Goal: Task Accomplishment & Management: Use online tool/utility

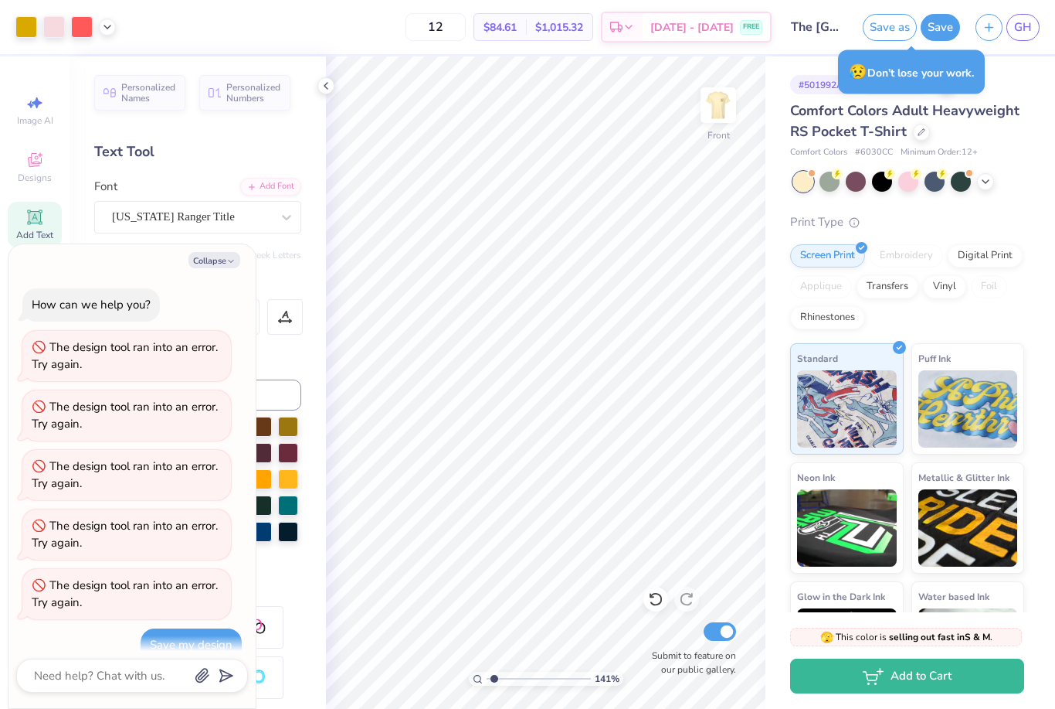
scroll to position [1246, 0]
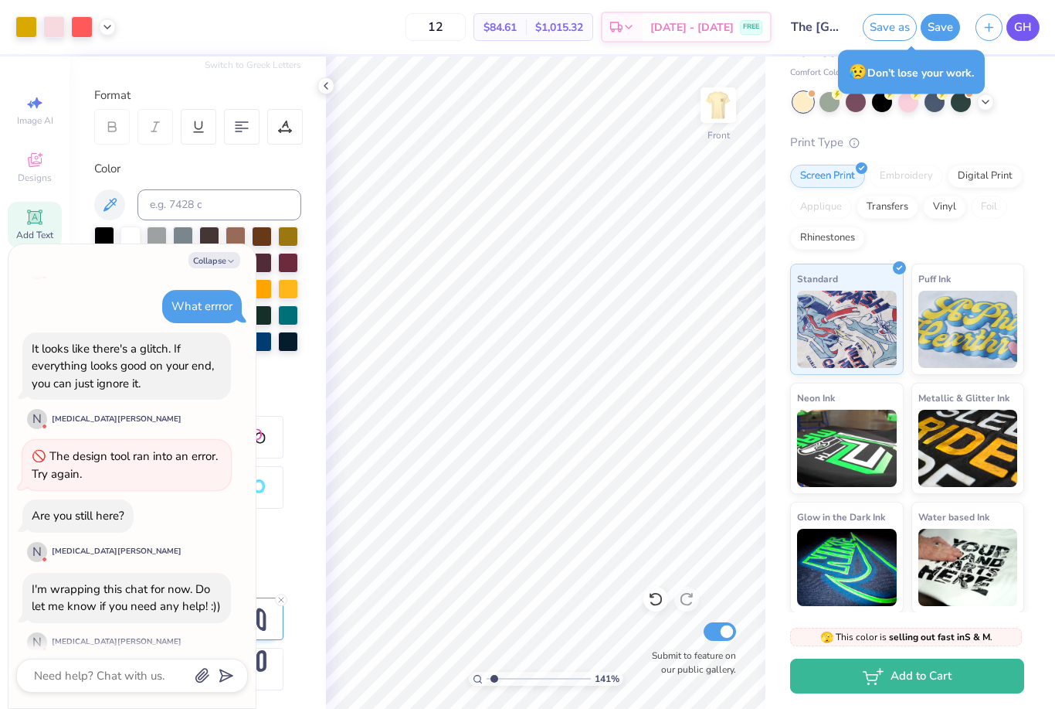
click at [1015, 25] on span "GH" at bounding box center [1024, 28] width 18 height 18
type input "1.40659158174653"
type textarea "x"
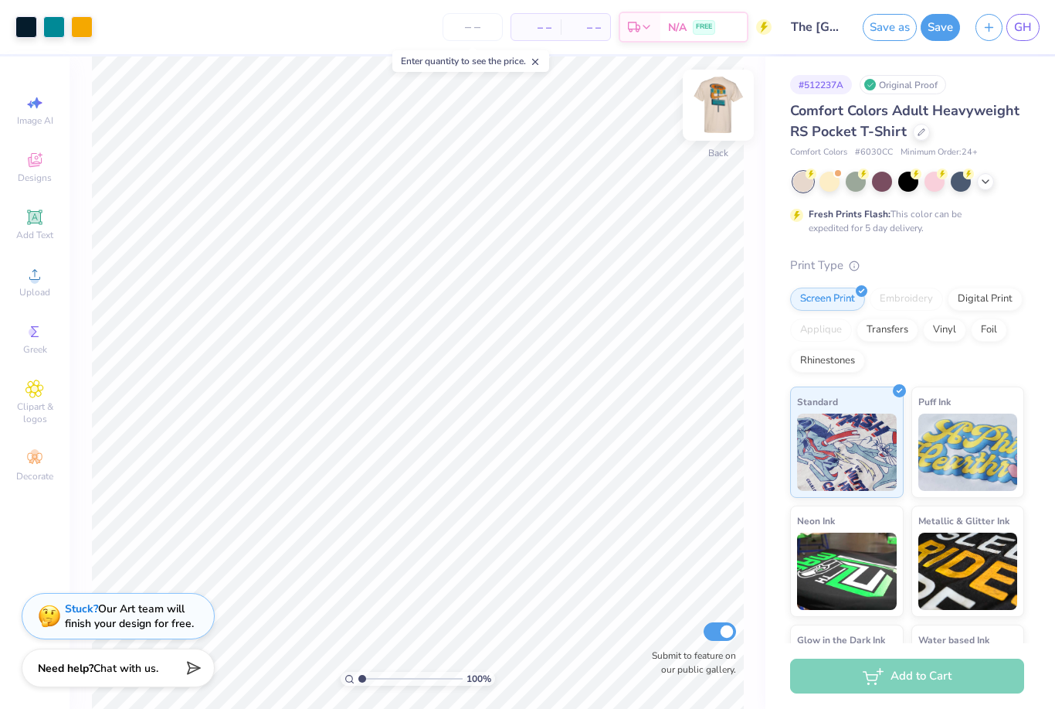
click at [725, 114] on img at bounding box center [719, 105] width 62 height 62
type input "4.01"
click at [722, 111] on img at bounding box center [719, 105] width 62 height 62
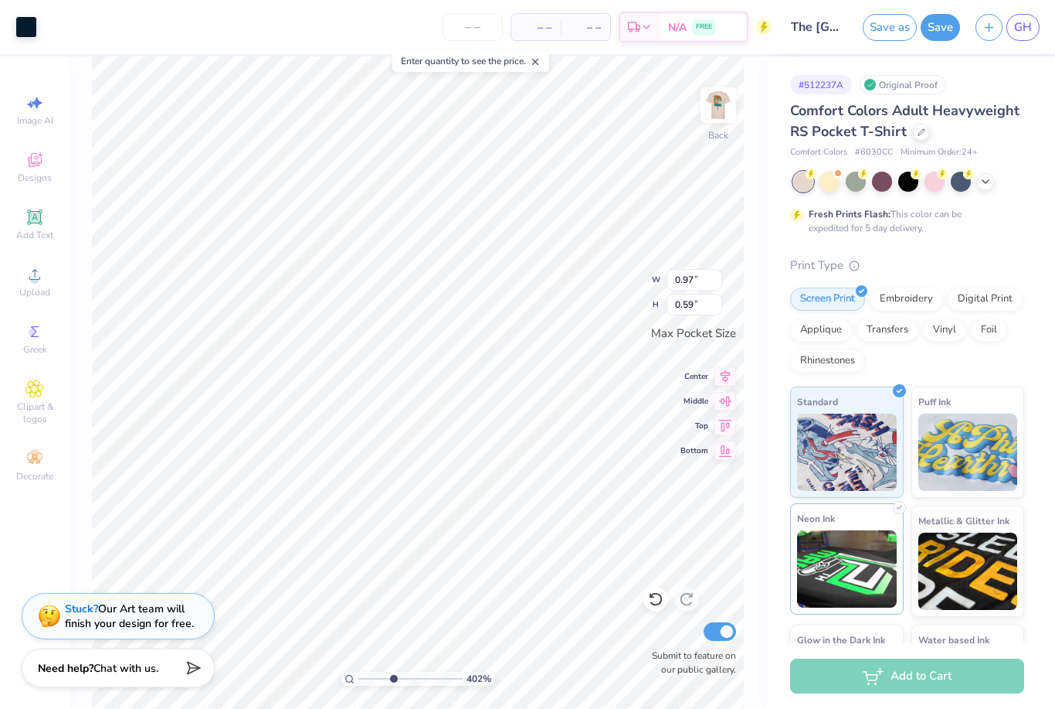
type input "4.01742563538516"
type input "0.16"
type input "0.26"
type input "4.01742563538516"
type input "0.27"
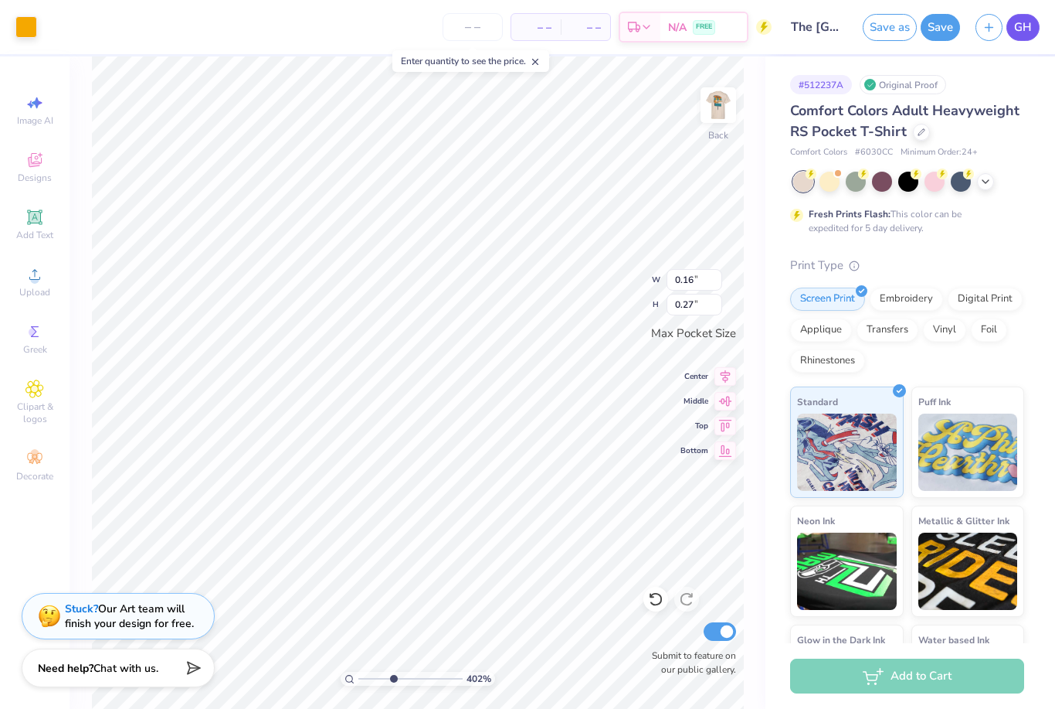
click at [1025, 32] on span "GH" at bounding box center [1024, 28] width 18 height 18
type input "4.01742563538516"
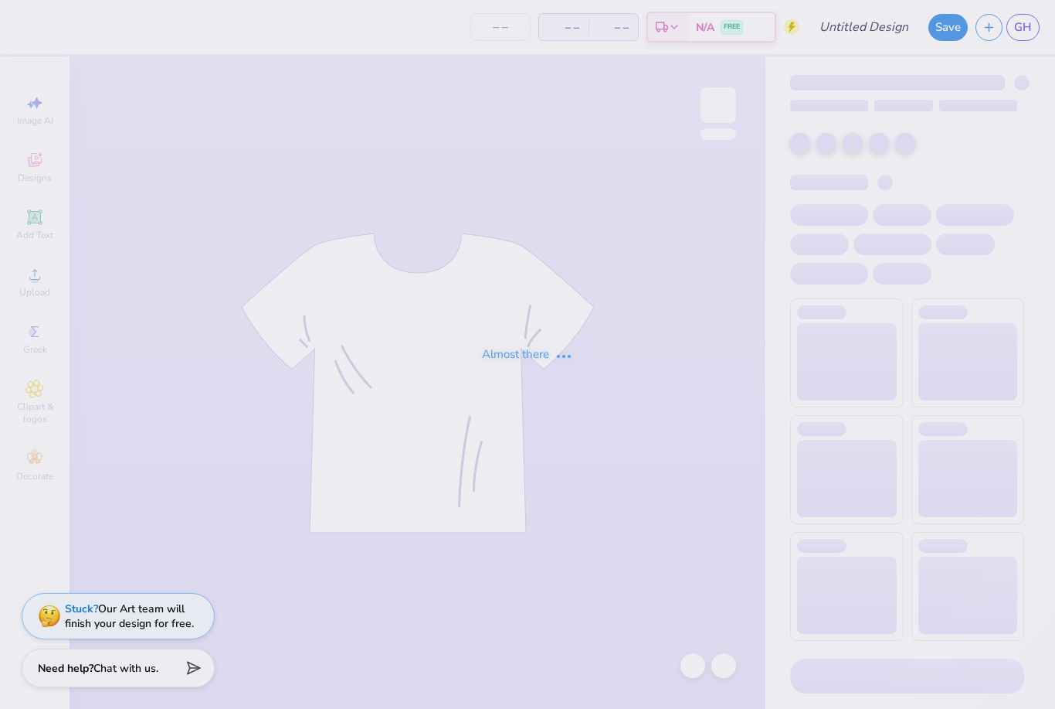
type input "The [GEOGRAPHIC_DATA][US_STATE] : [PERSON_NAME]"
type input "12"
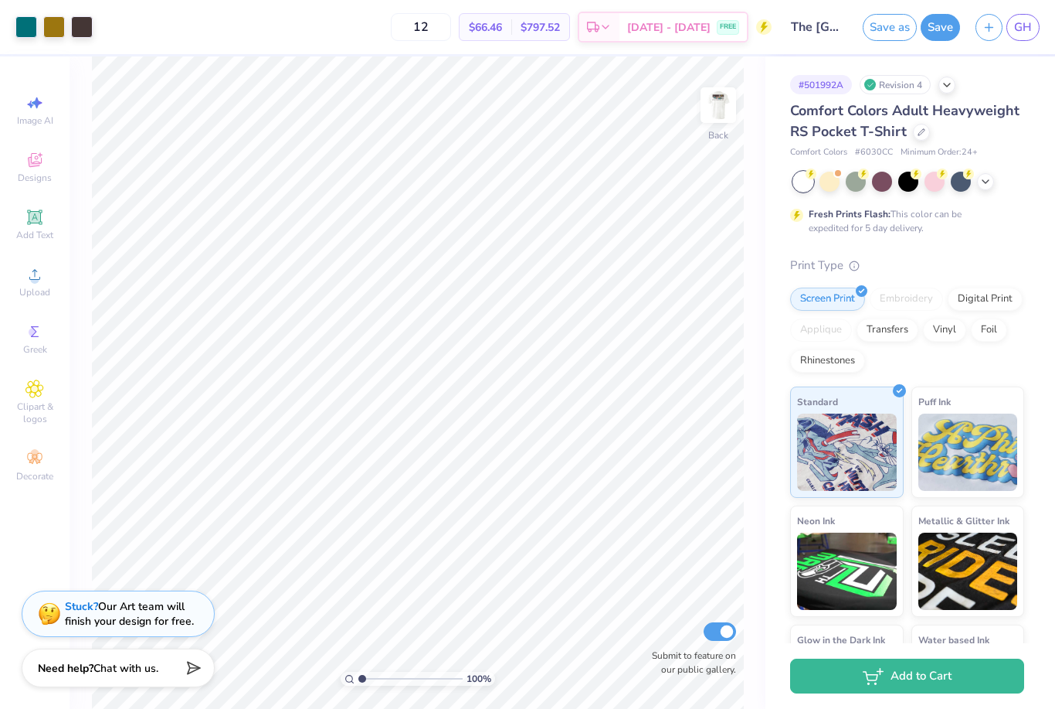
click at [95, 625] on div "Stuck? Our Art team will finish your design for free." at bounding box center [129, 613] width 129 height 29
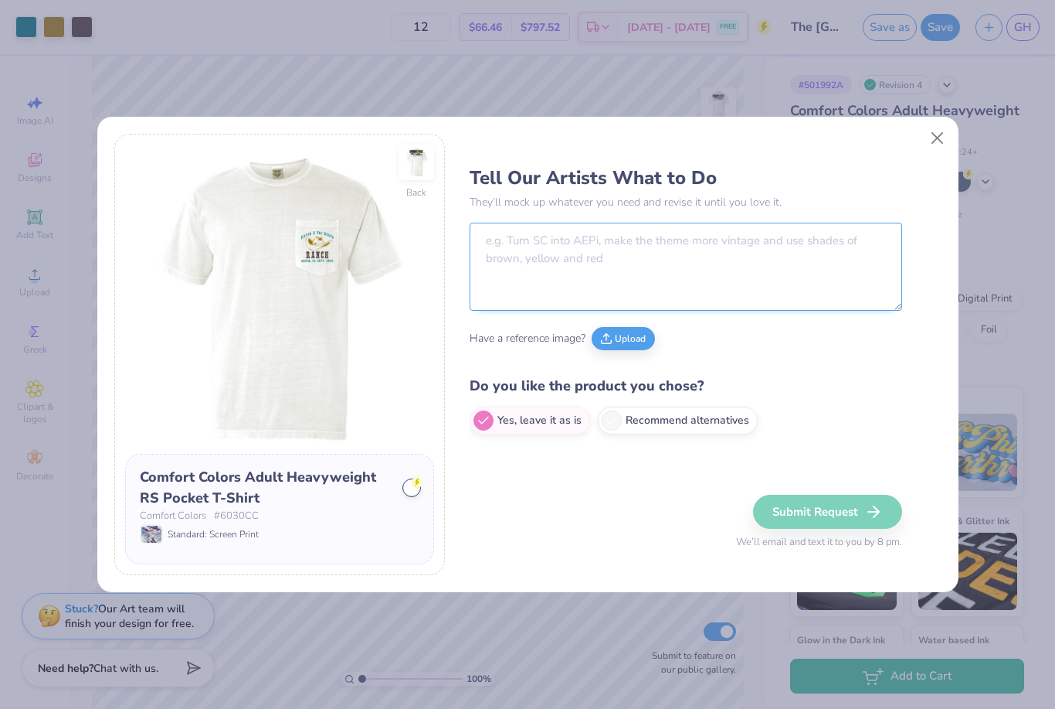
click at [667, 273] on textarea at bounding box center [686, 267] width 433 height 88
type textarea "L"
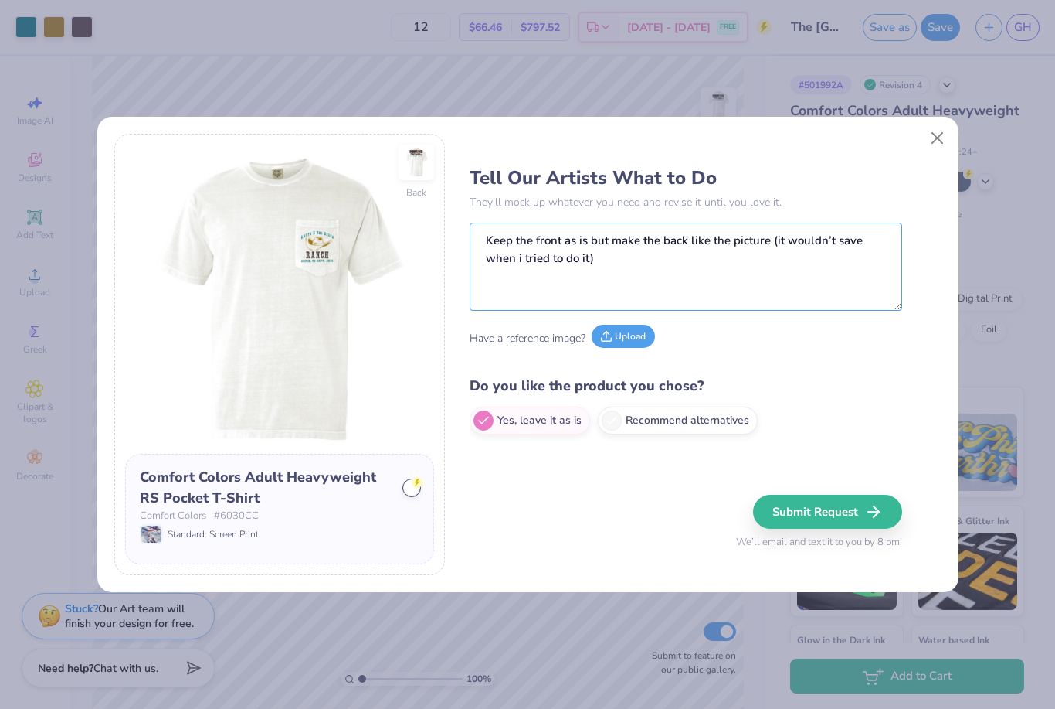
type textarea "Keep the front as is but make the back like the picture (it wouldn’t save when …"
click at [617, 345] on button "Upload" at bounding box center [623, 336] width 63 height 23
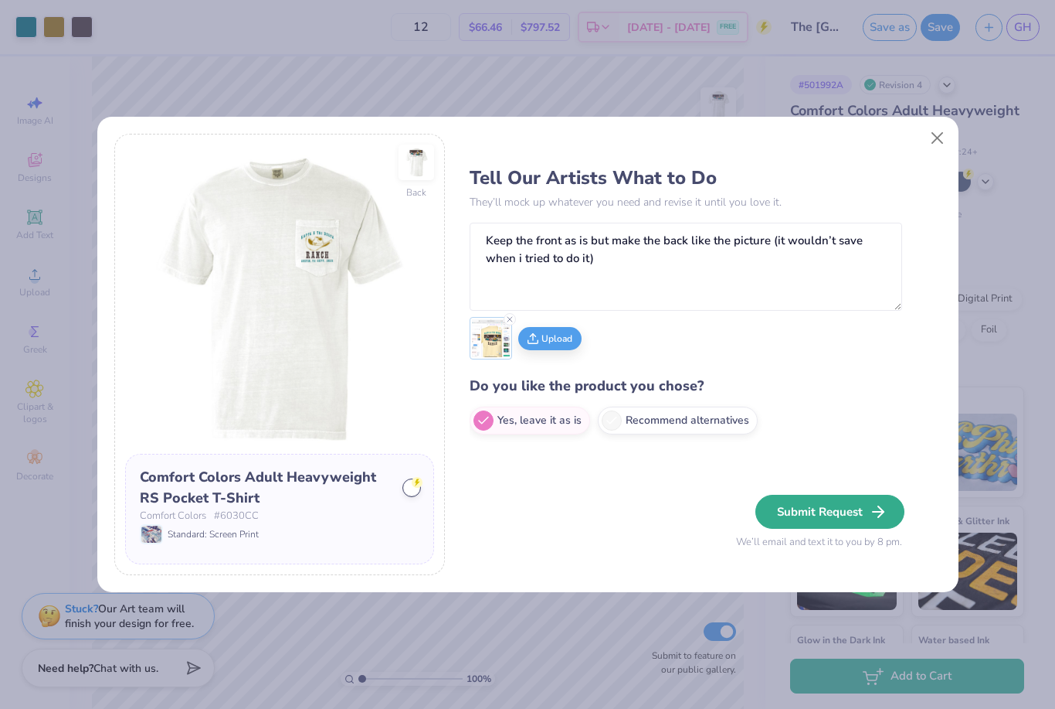
click at [857, 518] on button "Submit Request" at bounding box center [830, 512] width 149 height 34
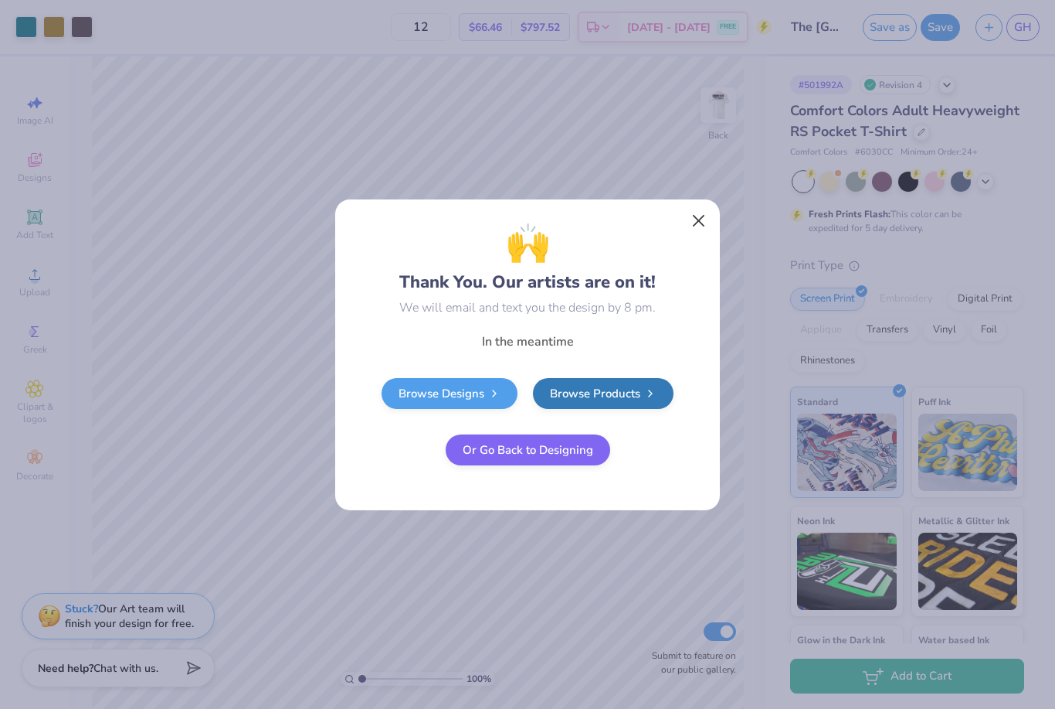
click at [688, 222] on button "Close" at bounding box center [699, 220] width 29 height 29
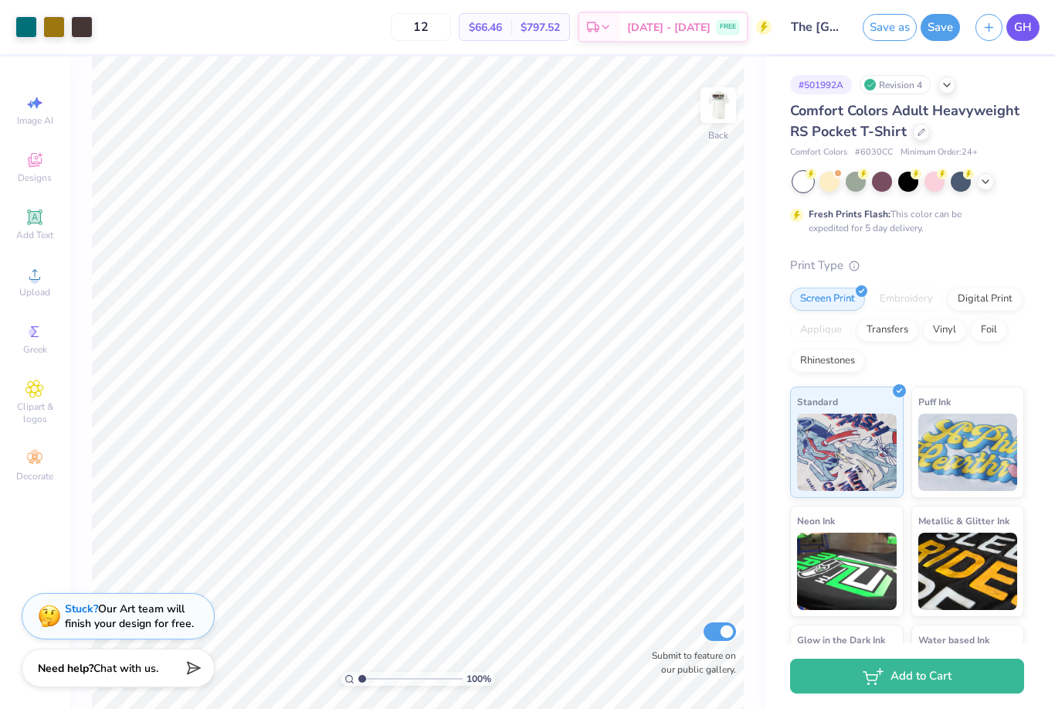
click at [1031, 26] on span "GH" at bounding box center [1024, 28] width 18 height 18
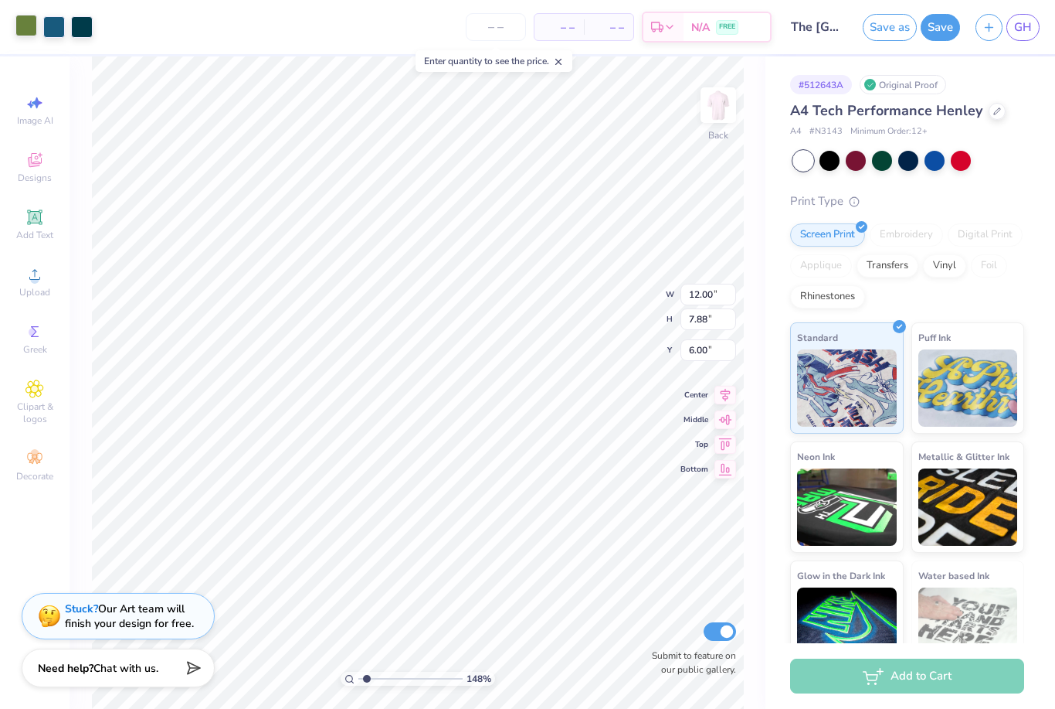
click at [23, 29] on div at bounding box center [26, 26] width 22 height 22
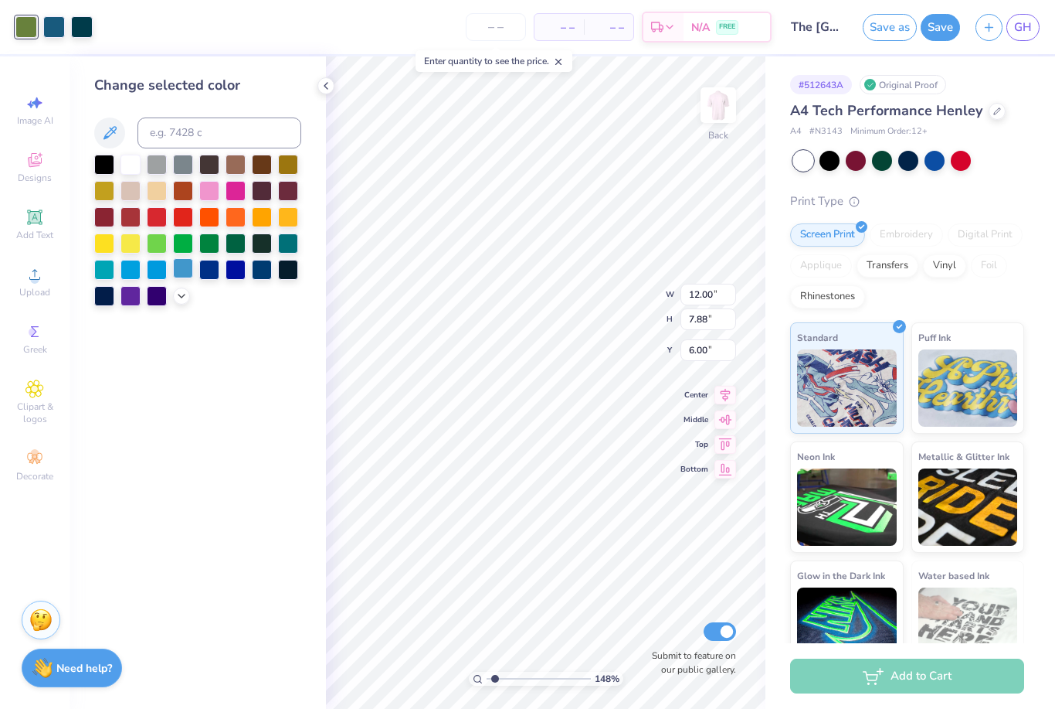
click at [189, 268] on div at bounding box center [183, 268] width 20 height 20
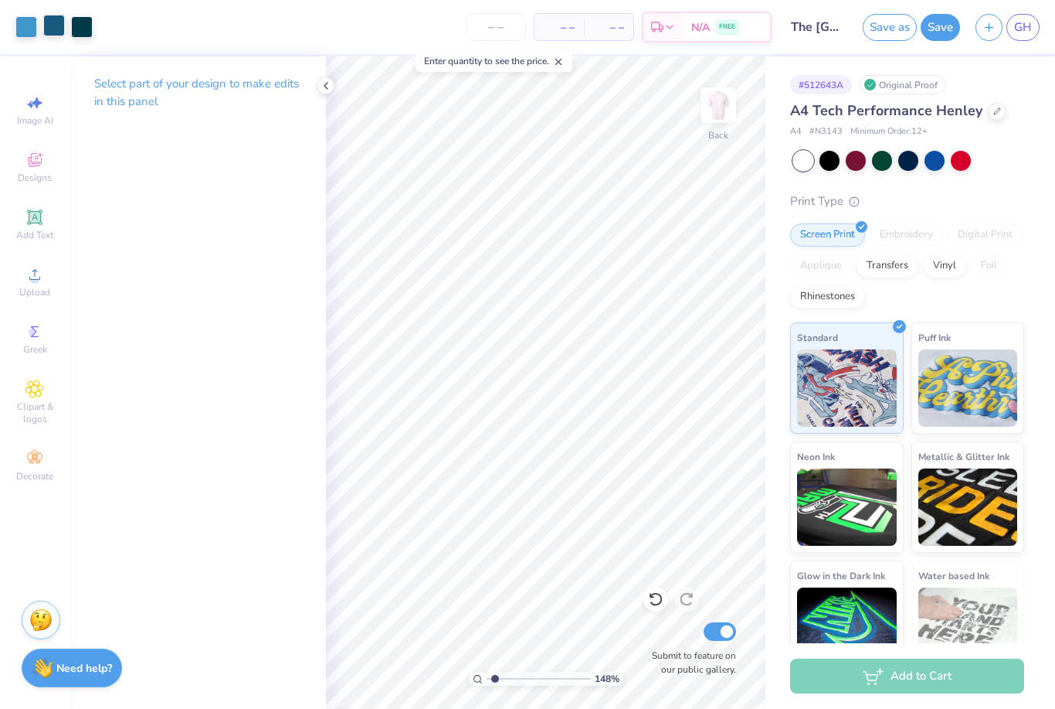
click at [55, 21] on div at bounding box center [54, 26] width 22 height 22
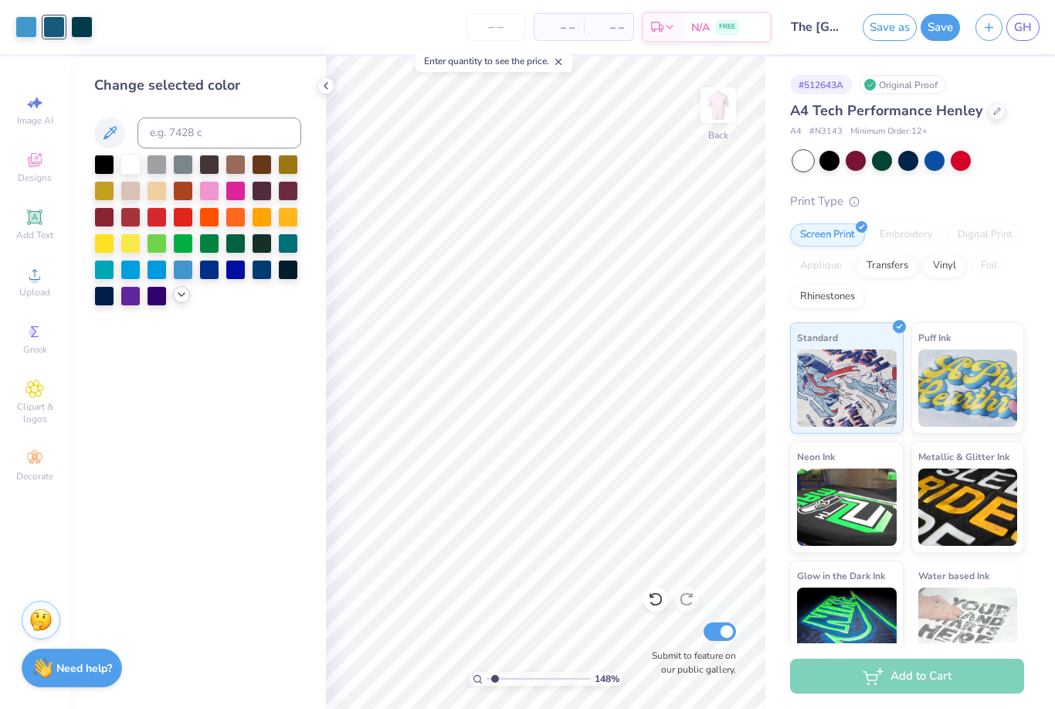
click at [186, 305] on div at bounding box center [197, 230] width 207 height 151
click at [183, 291] on div at bounding box center [181, 294] width 17 height 17
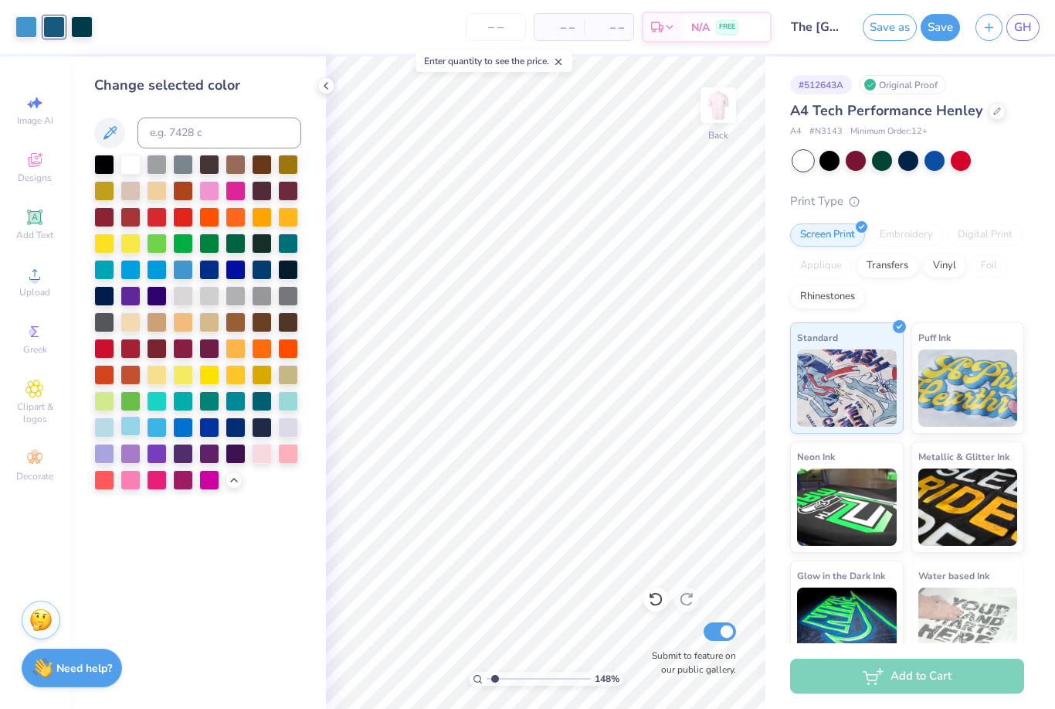
click at [136, 425] on div at bounding box center [131, 426] width 20 height 20
click at [184, 267] on div at bounding box center [183, 268] width 20 height 20
click at [666, 600] on div at bounding box center [656, 598] width 25 height 25
type input "1.47976615033419"
click at [176, 127] on input at bounding box center [220, 132] width 164 height 31
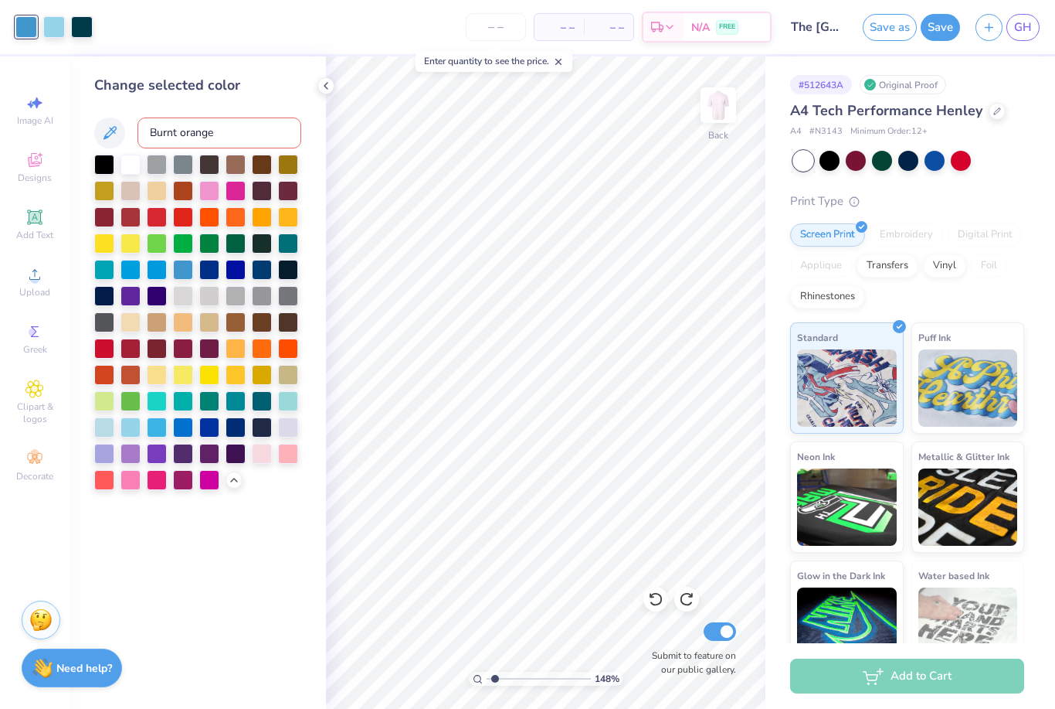
type input "Burnt orange"
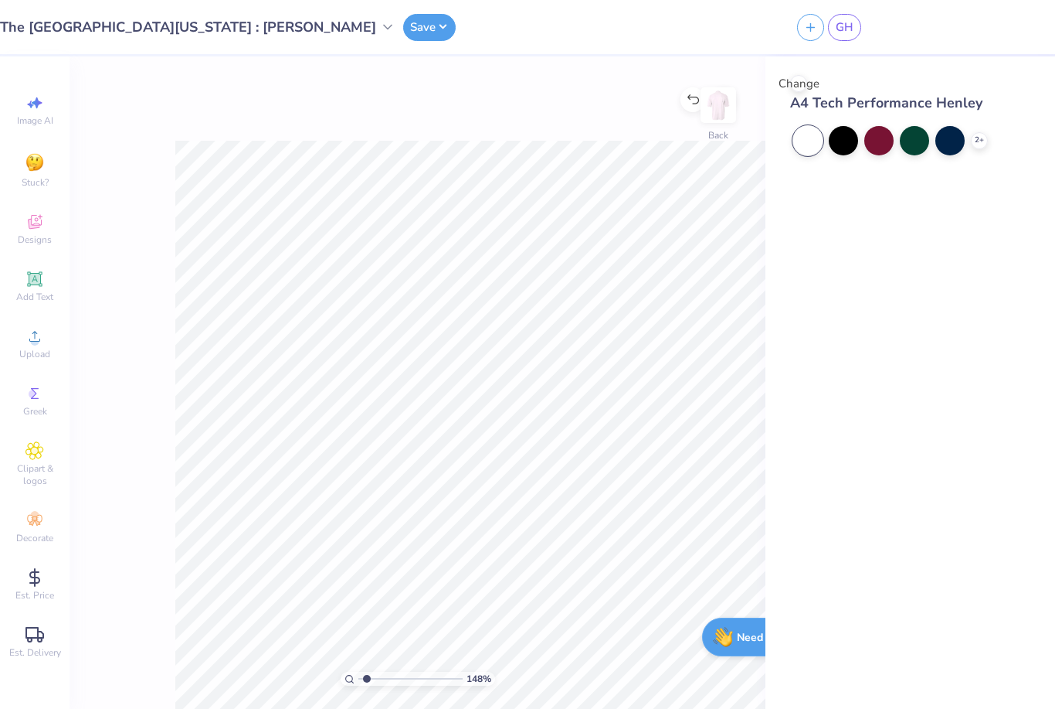
type input "1"
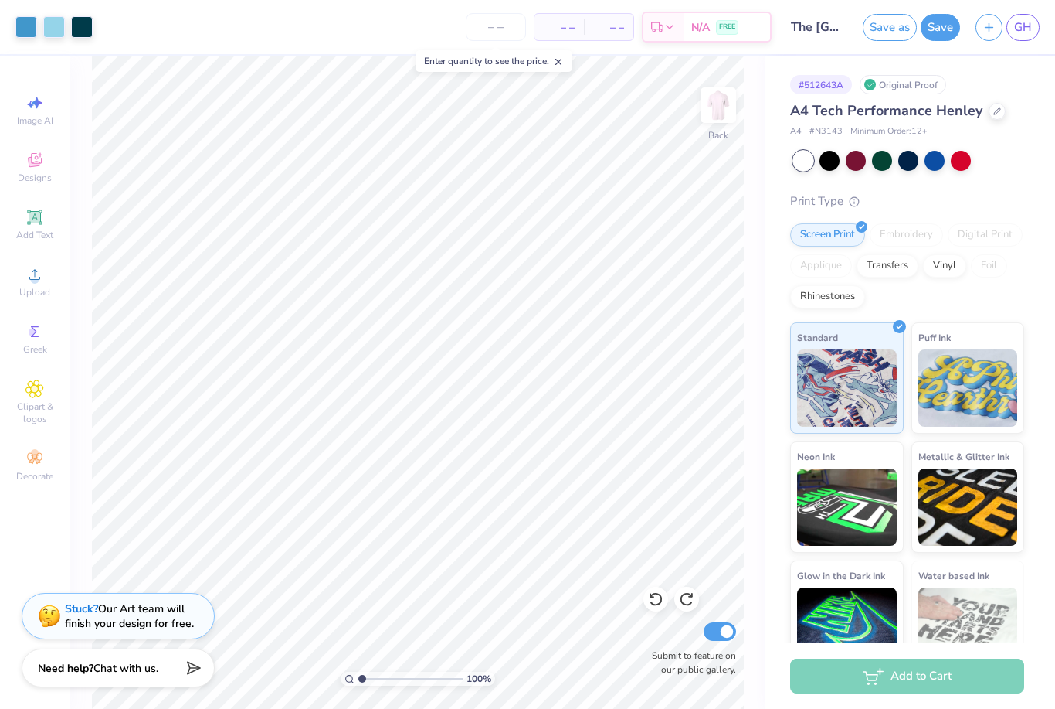
scroll to position [0, 1]
click at [63, 25] on div at bounding box center [54, 26] width 22 height 22
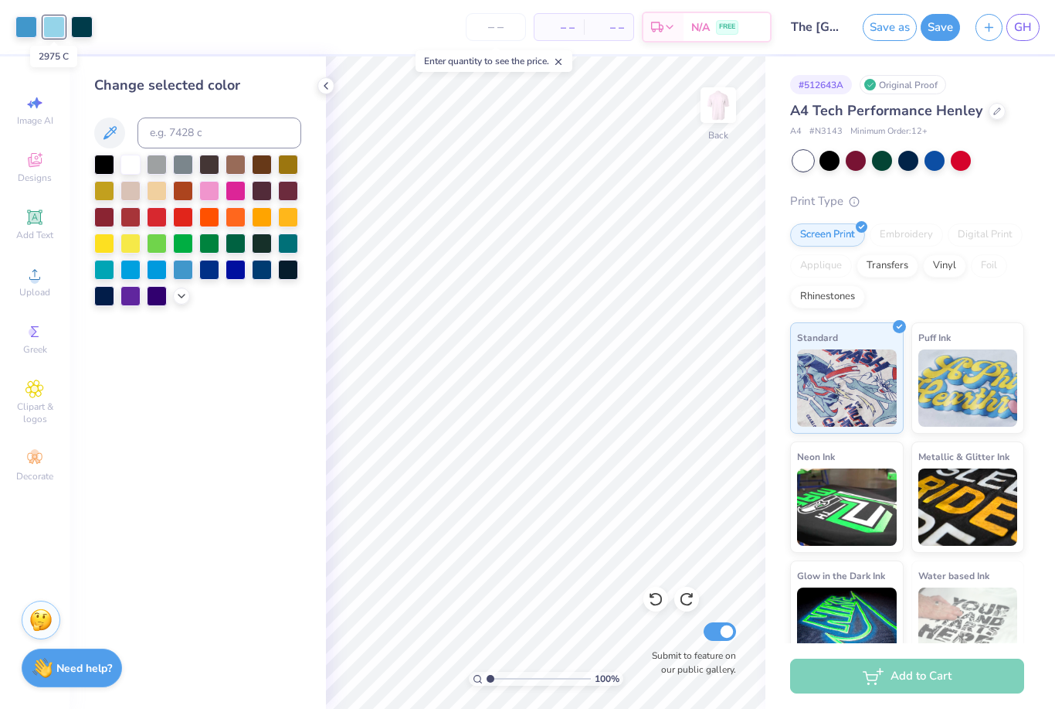
scroll to position [0, 0]
click at [185, 125] on input at bounding box center [220, 132] width 164 height 31
type input "2"
type input "D47523"
click at [176, 301] on icon at bounding box center [181, 294] width 12 height 12
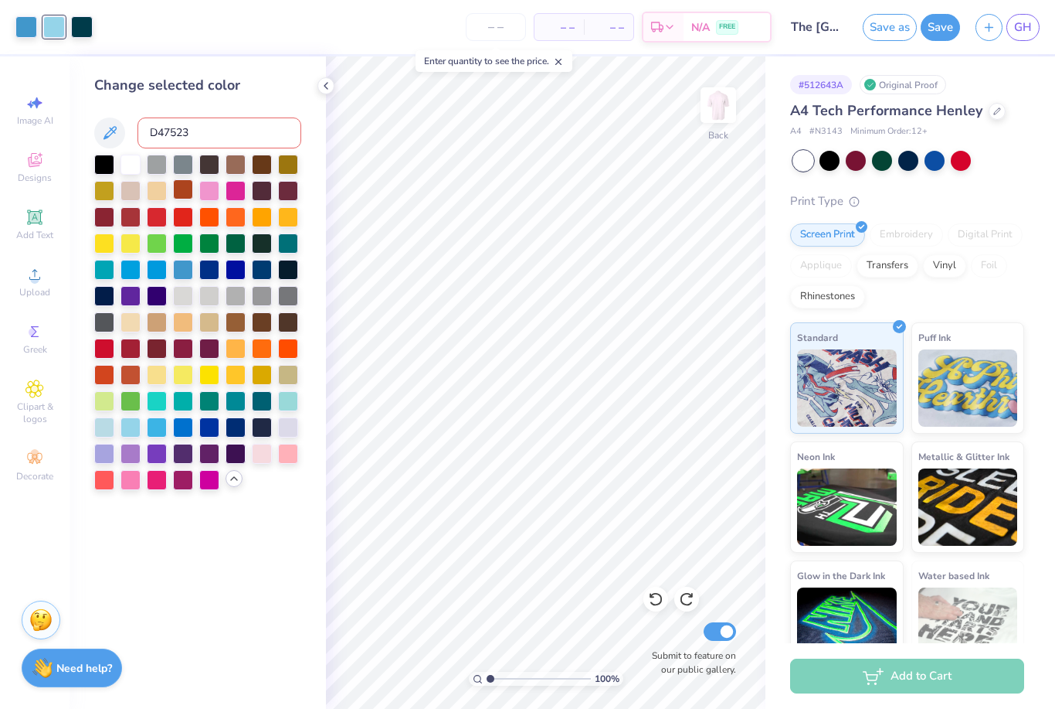
click at [183, 199] on div at bounding box center [183, 189] width 20 height 20
click at [20, 25] on div at bounding box center [26, 26] width 22 height 22
click at [186, 275] on div at bounding box center [183, 268] width 20 height 20
click at [92, 20] on div at bounding box center [82, 26] width 22 height 22
click at [259, 271] on div at bounding box center [262, 268] width 20 height 20
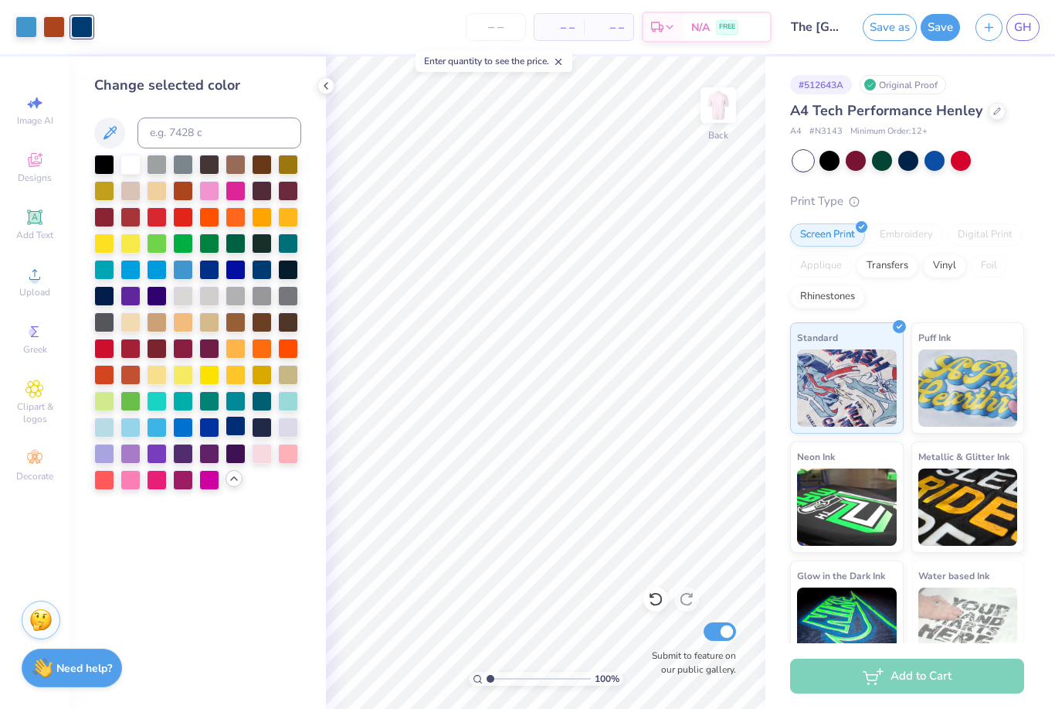
click at [235, 433] on div at bounding box center [236, 426] width 20 height 20
click at [319, 93] on div "Change selected color" at bounding box center [198, 382] width 257 height 652
click at [327, 83] on polyline at bounding box center [326, 86] width 3 height 6
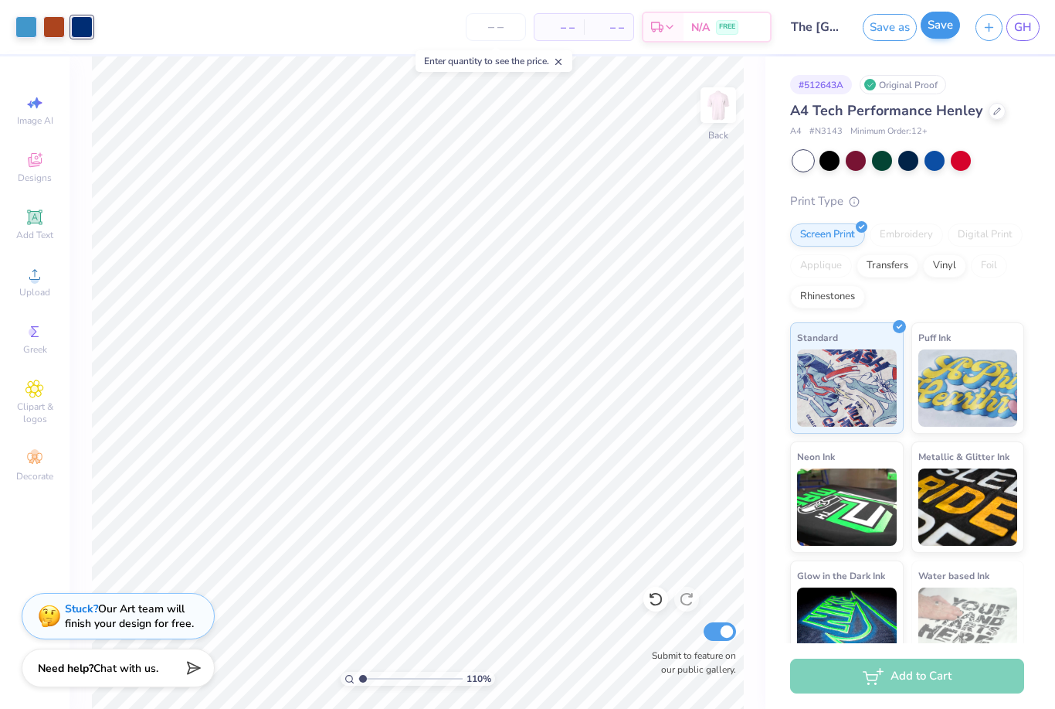
click at [935, 19] on button "Save" at bounding box center [940, 25] width 39 height 27
type input "1.09560122644966"
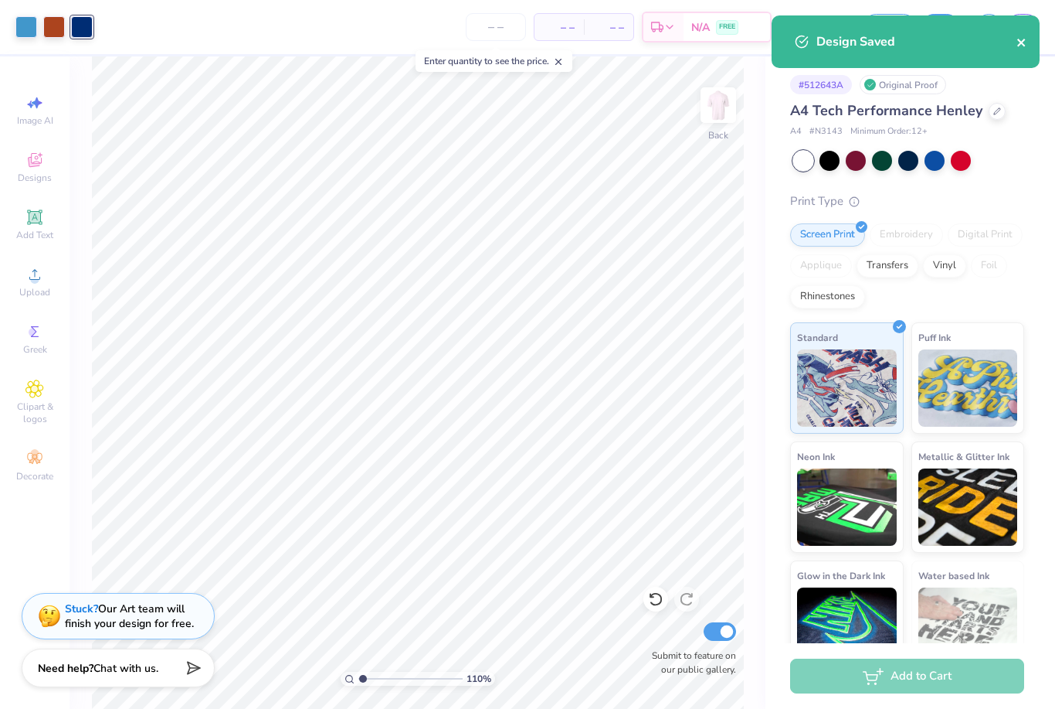
click at [1023, 38] on icon "close" at bounding box center [1022, 42] width 11 height 12
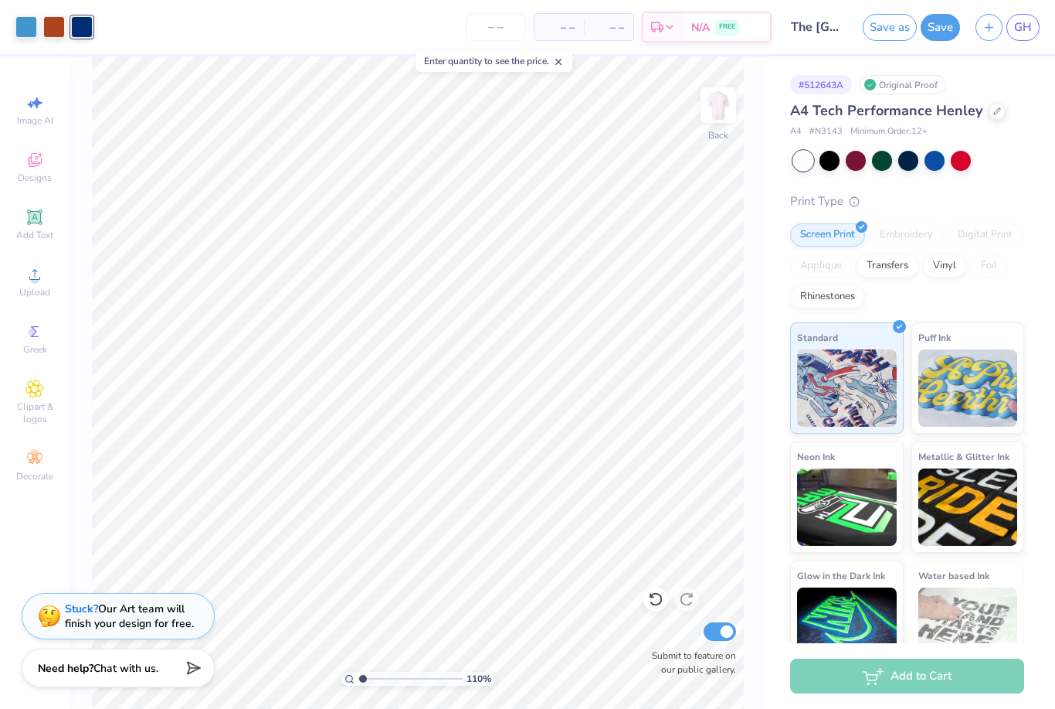
click at [1015, 30] on link "GH" at bounding box center [1023, 27] width 33 height 27
click at [1022, 32] on span "GH" at bounding box center [1024, 28] width 18 height 18
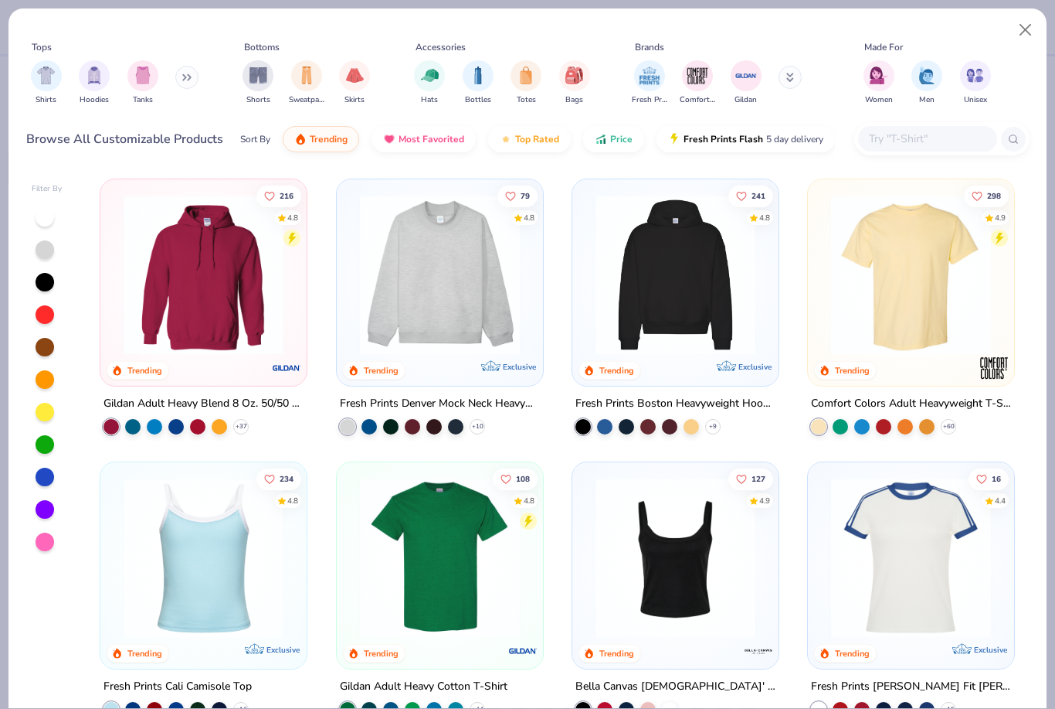
click at [938, 136] on input "text" at bounding box center [927, 139] width 119 height 18
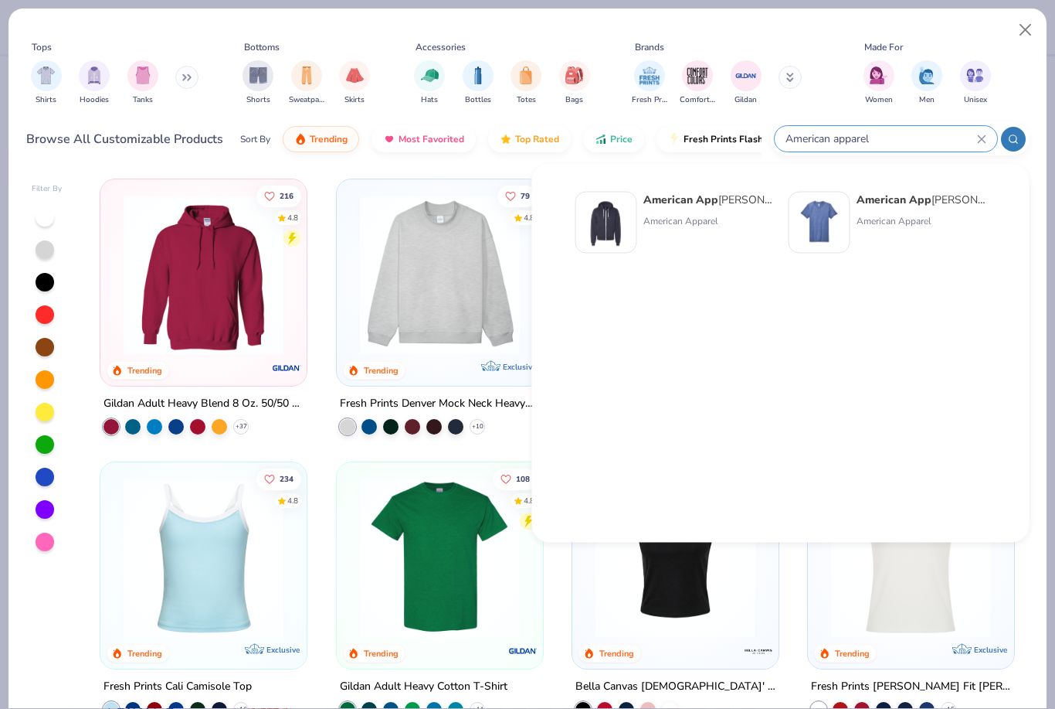
type input "American apparel"
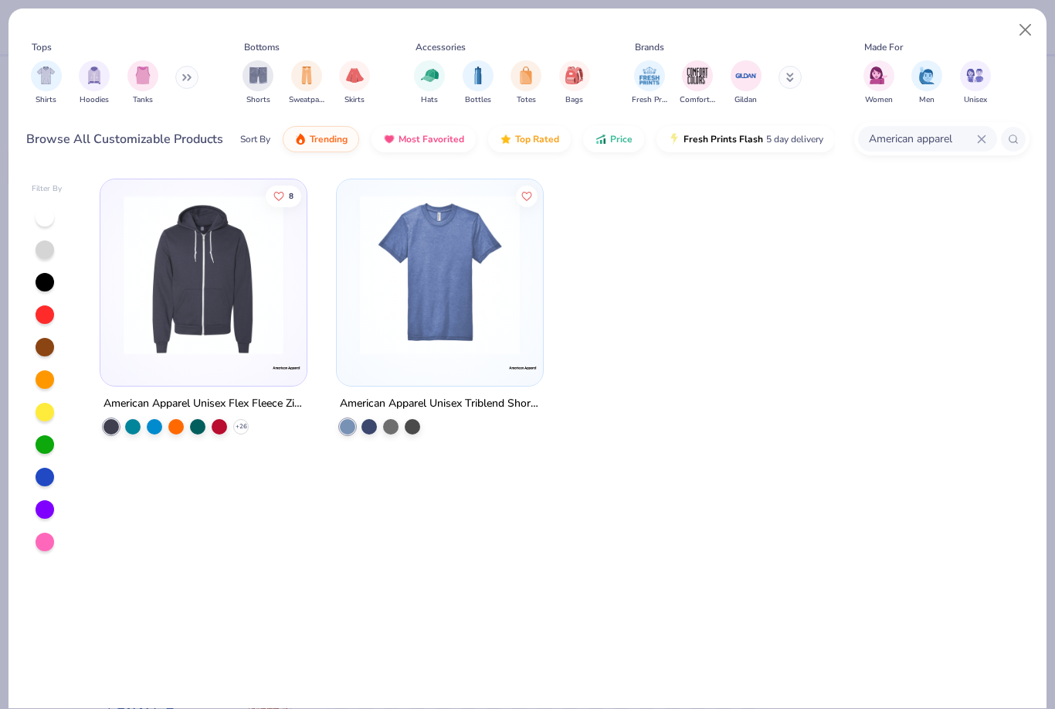
click at [238, 280] on img at bounding box center [203, 275] width 175 height 160
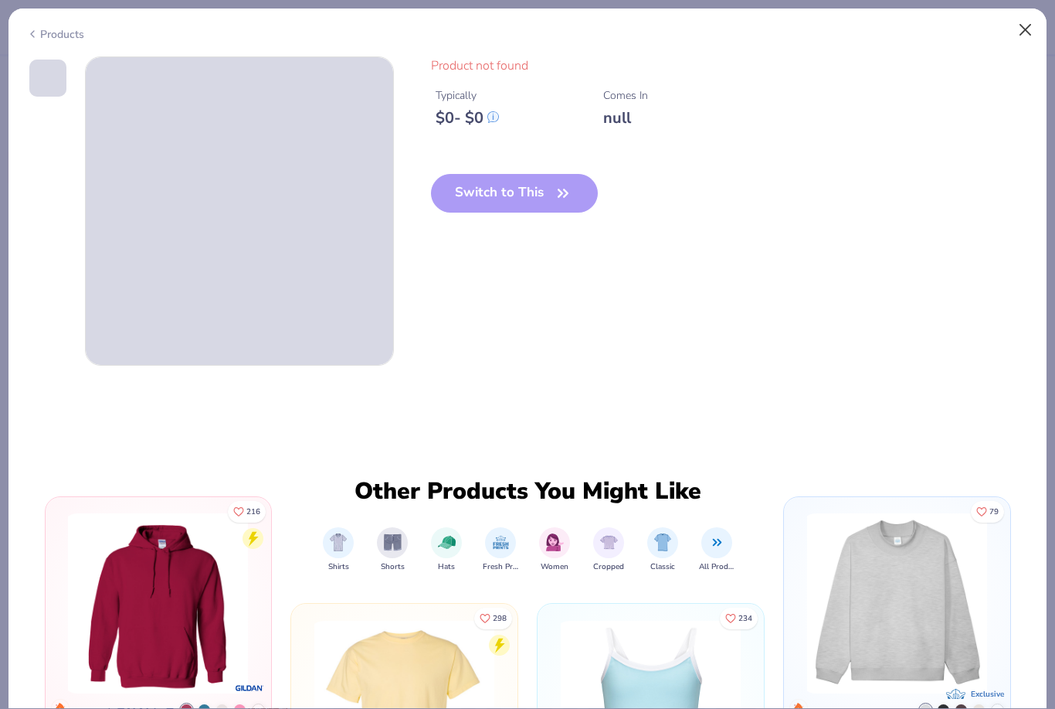
click at [1040, 26] on button "Close" at bounding box center [1025, 29] width 29 height 29
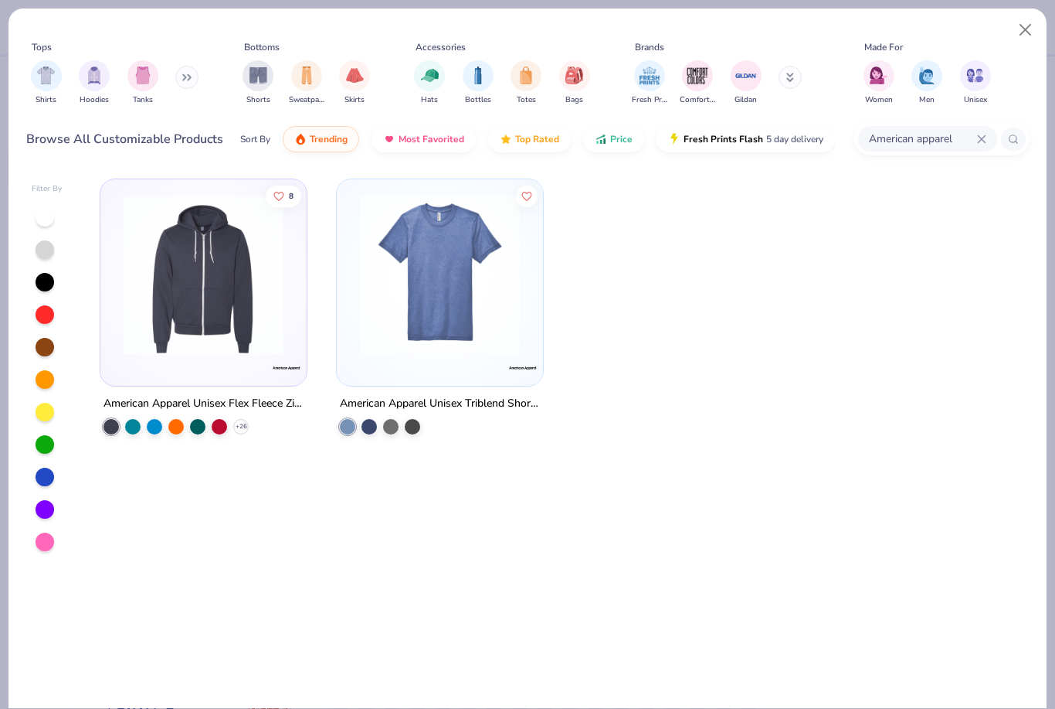
click at [1028, 12] on div "Tops Shirts Hoodies Tanks Bottoms Shorts Sweatpants Skirts Accessories Hats Bot…" at bounding box center [527, 87] width 1038 height 158
click at [1018, 26] on button "Close" at bounding box center [1025, 29] width 29 height 29
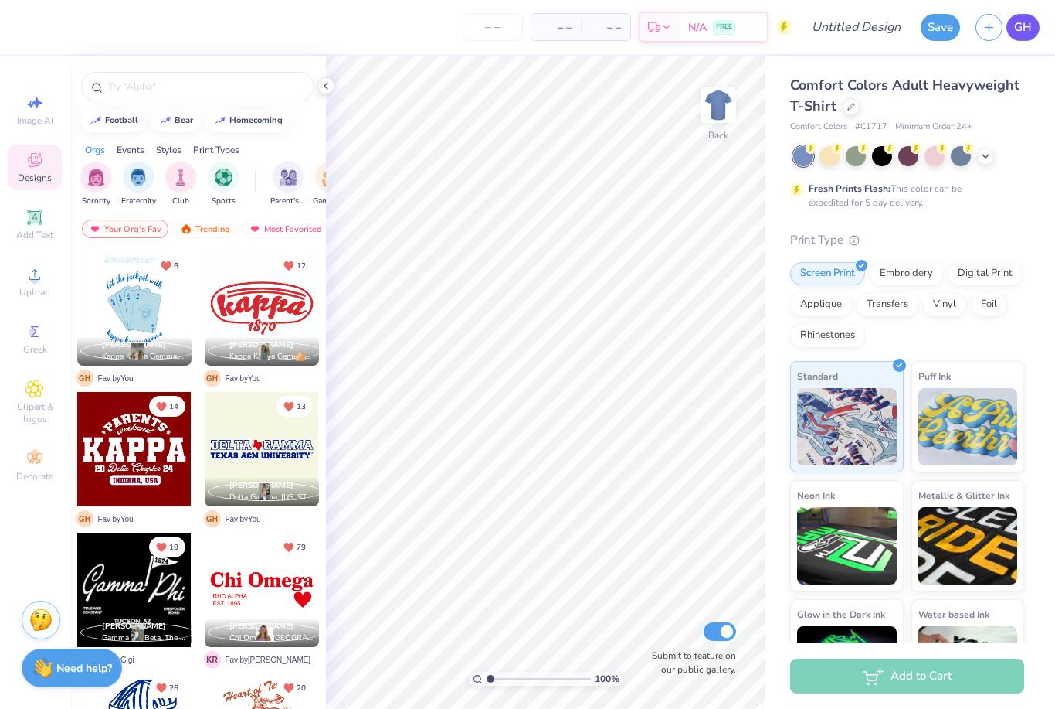
click at [1031, 20] on span "GH" at bounding box center [1024, 28] width 18 height 18
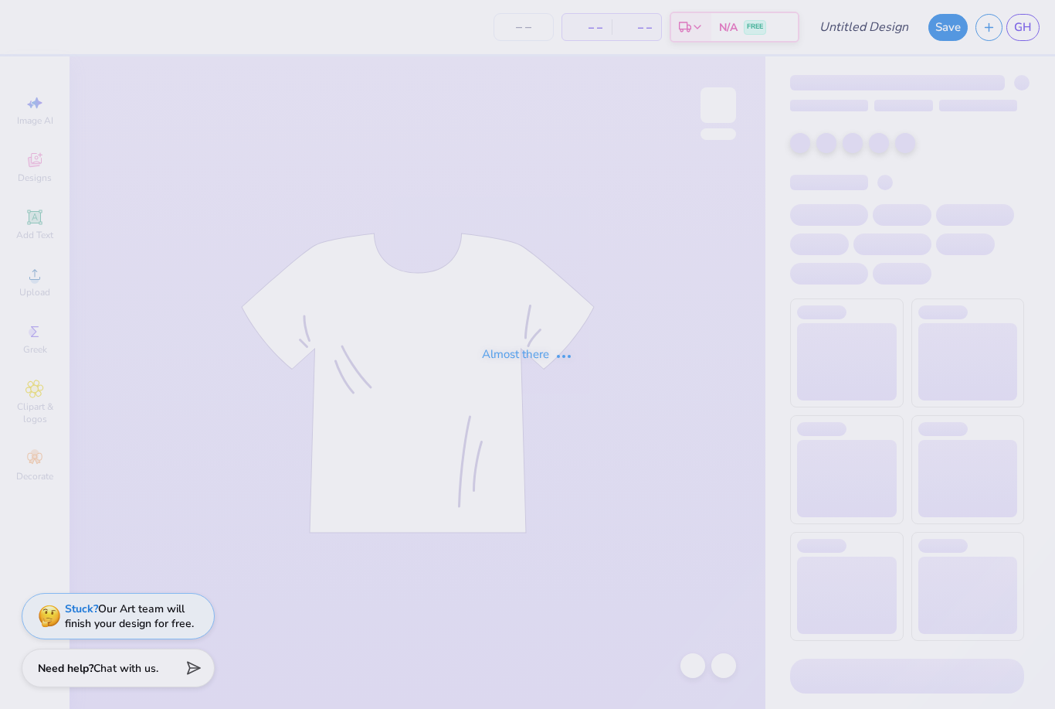
type input "tini tee"
type input "15"
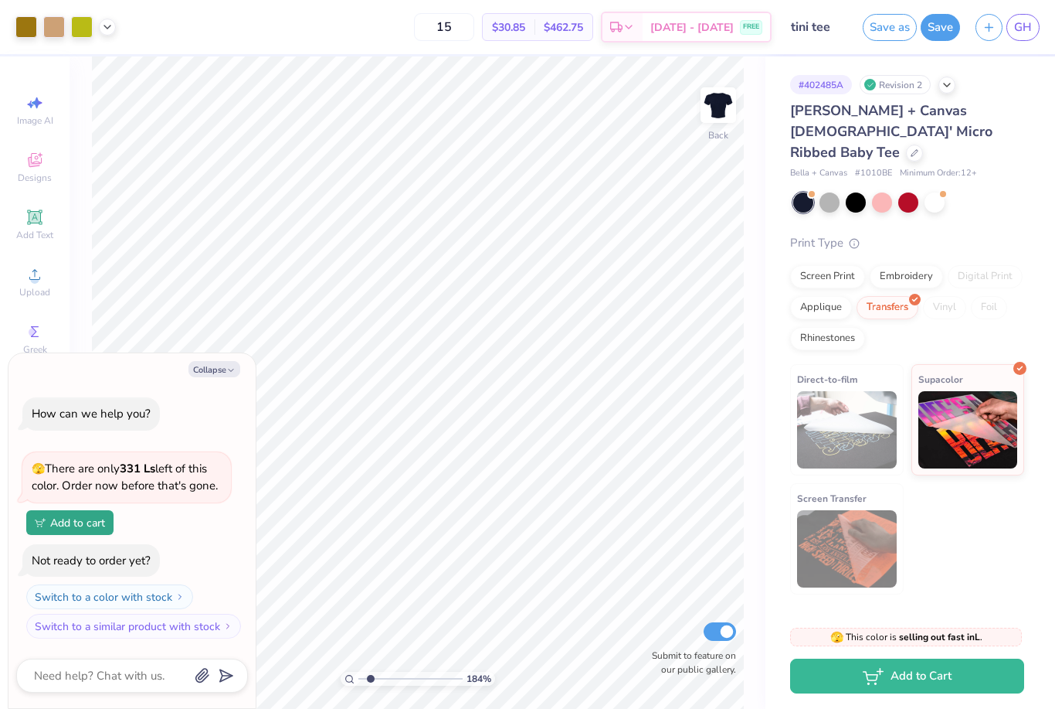
type input "1.82191040243922"
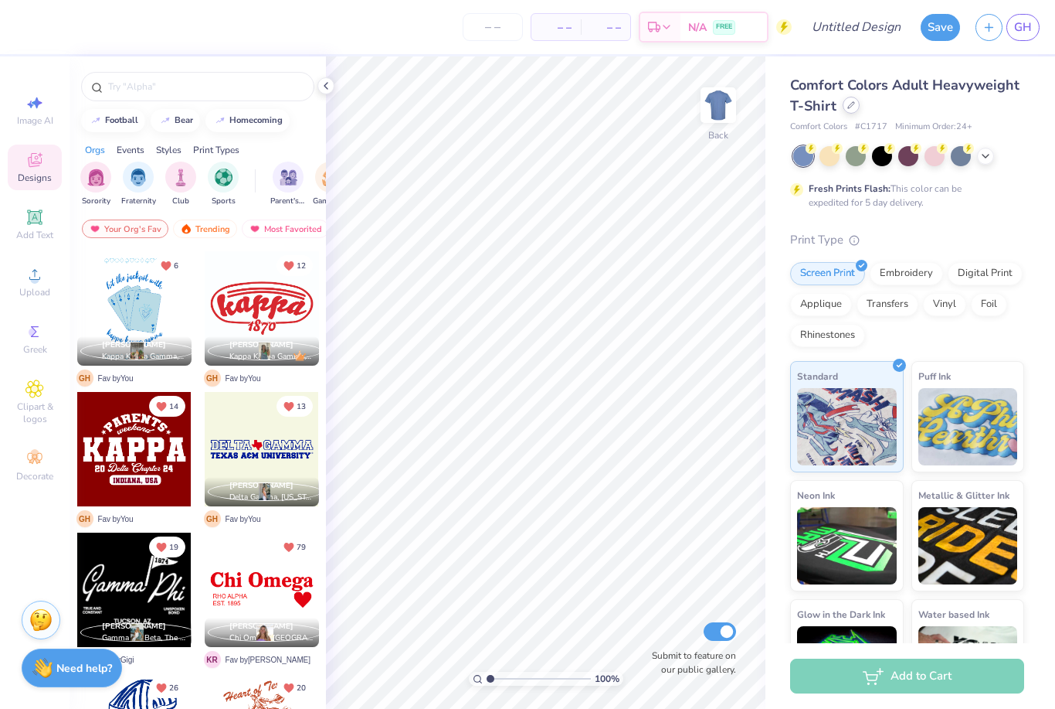
click at [853, 113] on div at bounding box center [851, 105] width 17 height 17
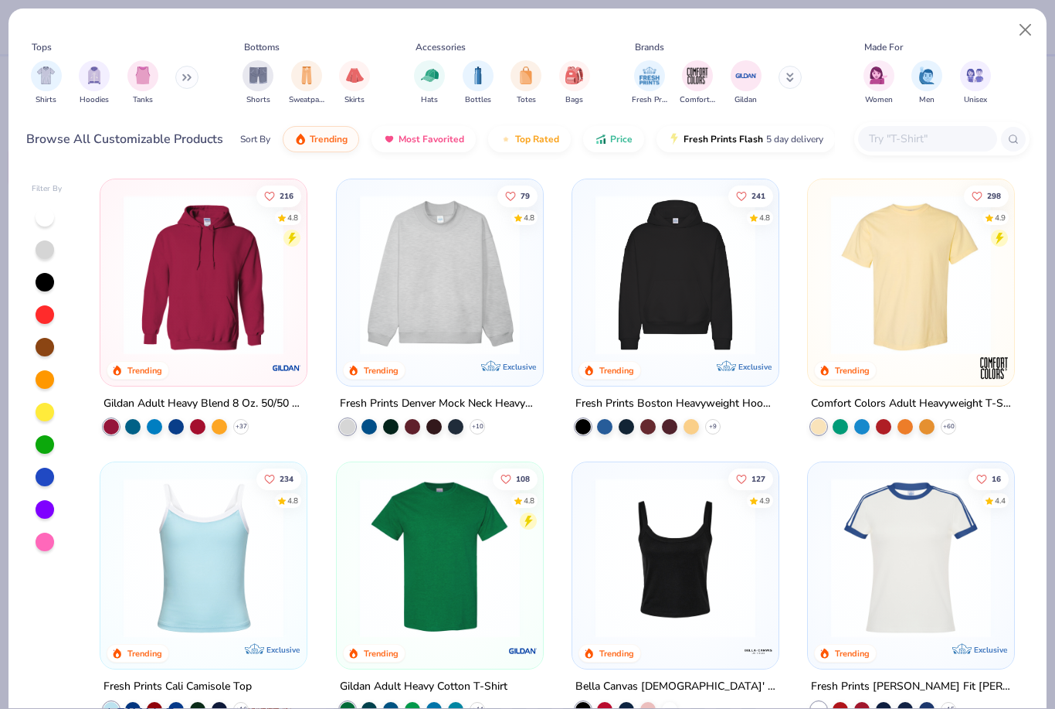
click at [918, 143] on input "text" at bounding box center [927, 139] width 119 height 18
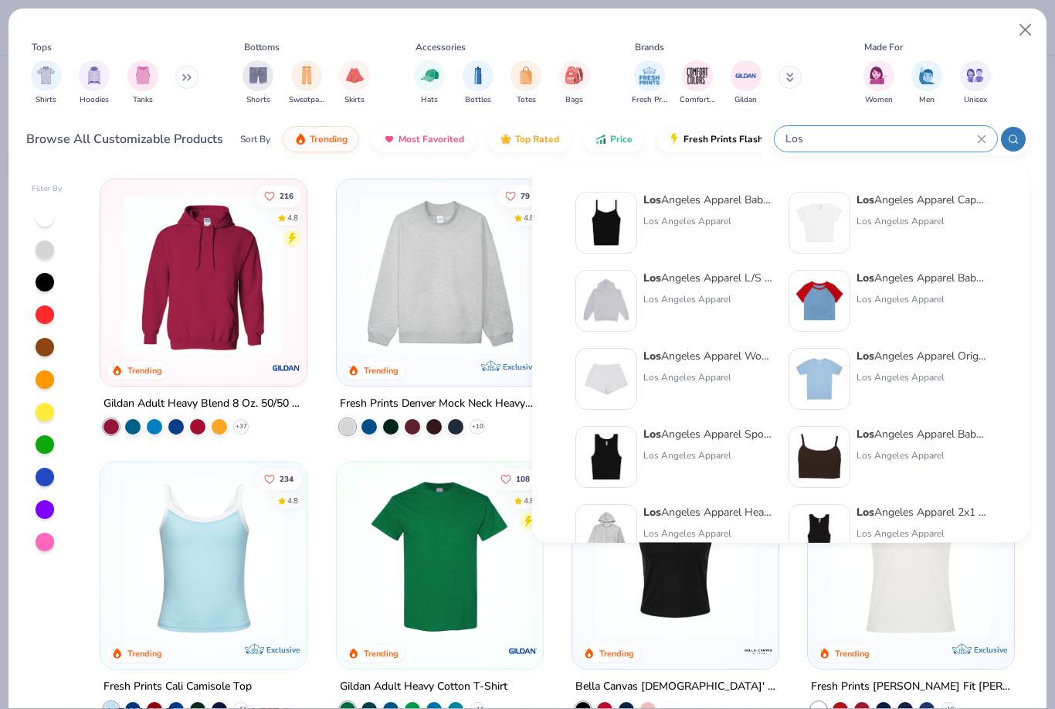
type input "Los"
click at [661, 442] on div "Los Angeles Apparel Sporty Baby Rib Crop Tank [GEOGRAPHIC_DATA] Apparel" at bounding box center [709, 457] width 130 height 62
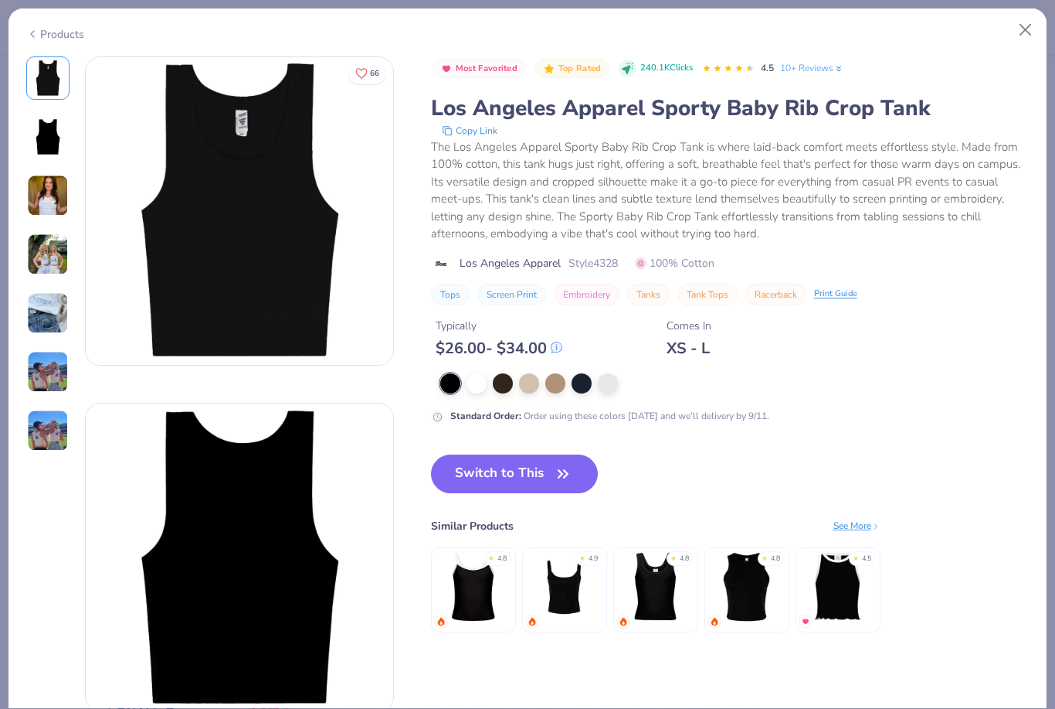
click at [56, 196] on img at bounding box center [48, 196] width 42 height 42
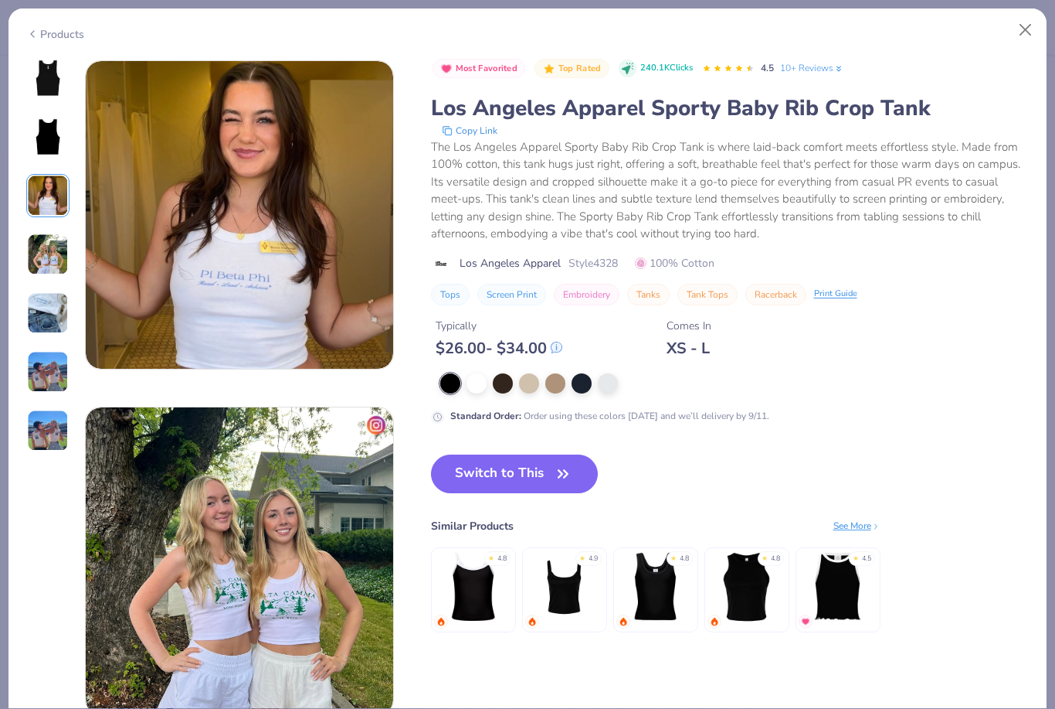
scroll to position [692, 0]
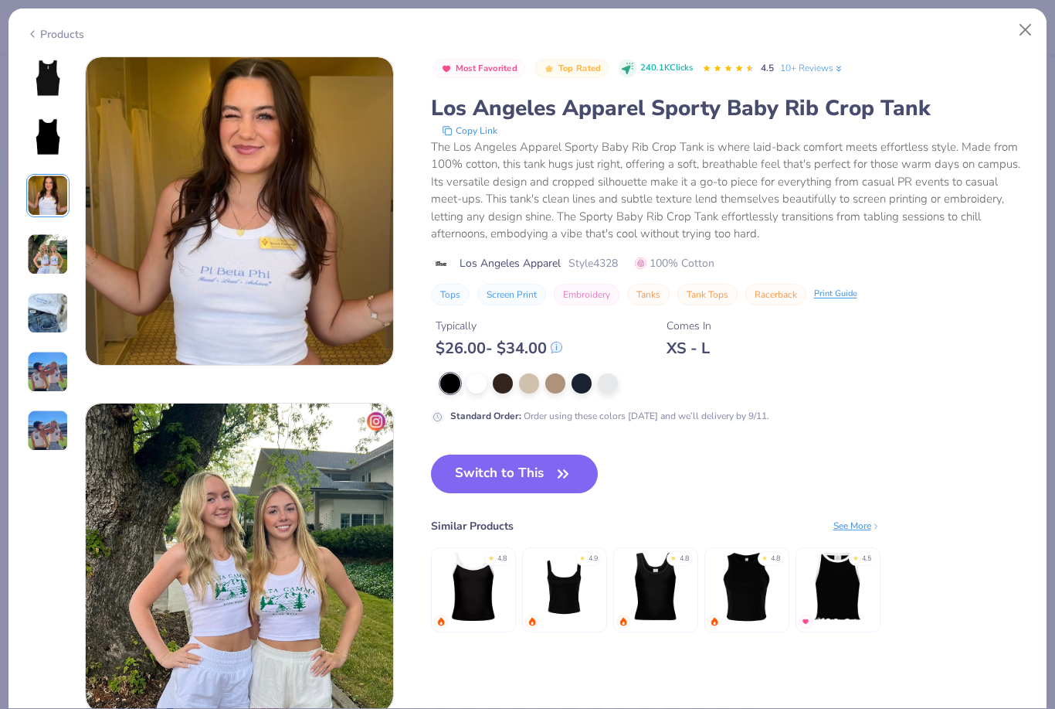
click at [60, 124] on img at bounding box center [47, 136] width 37 height 37
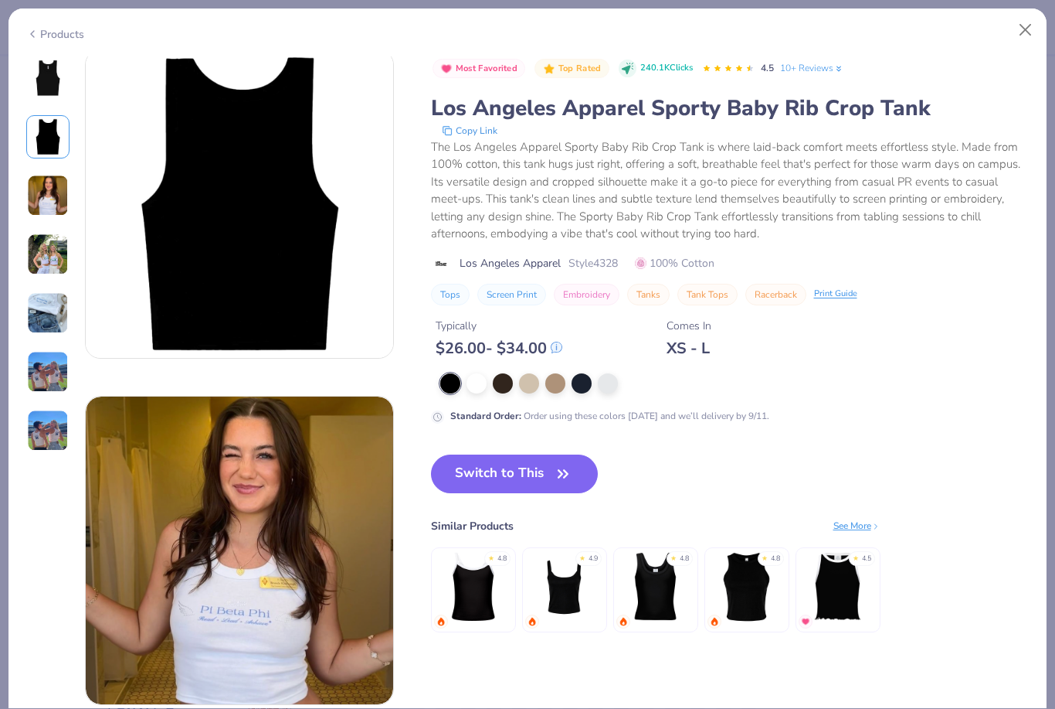
scroll to position [346, 0]
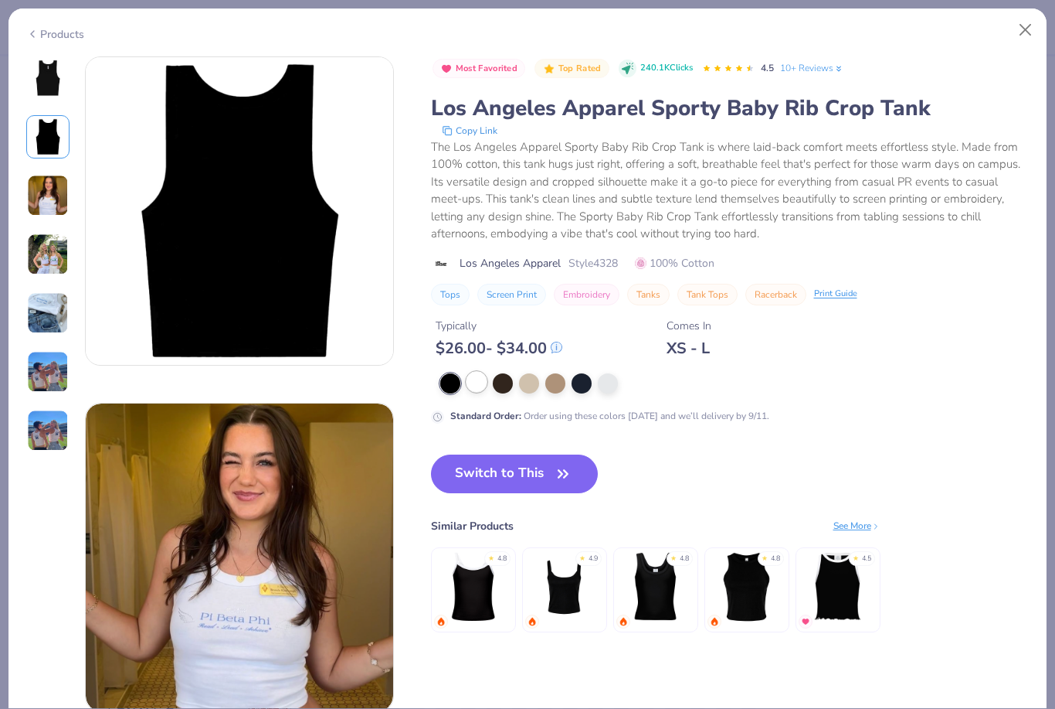
click at [479, 379] on div at bounding box center [477, 382] width 20 height 20
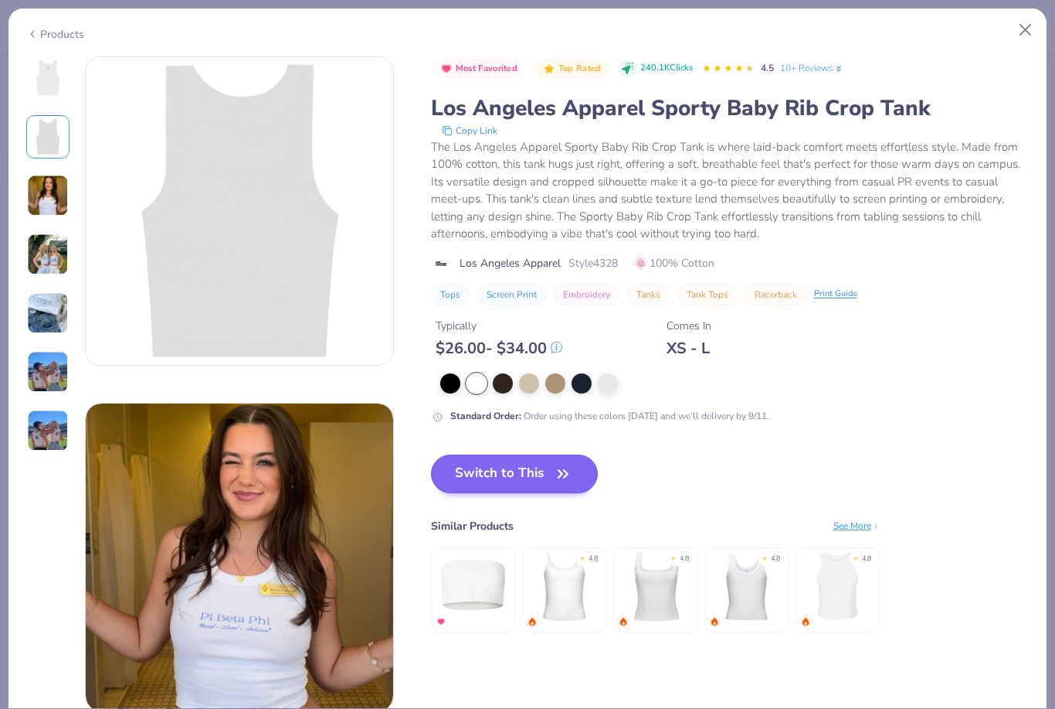
click at [517, 466] on button "Switch to This" at bounding box center [515, 473] width 168 height 39
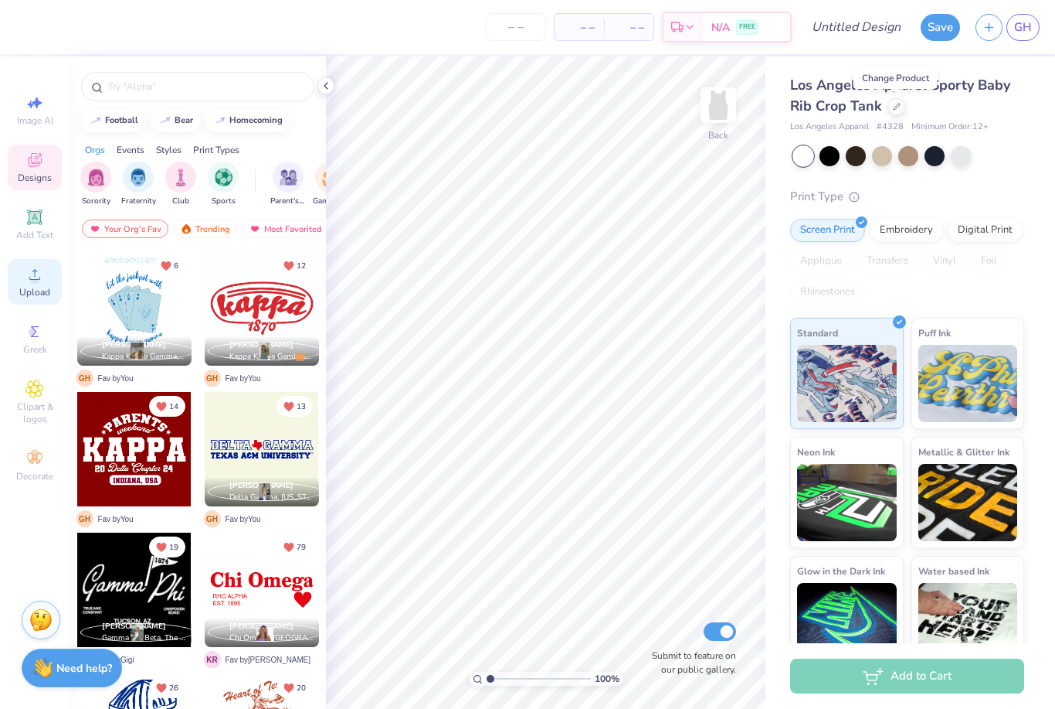
click at [26, 284] on icon at bounding box center [34, 274] width 19 height 19
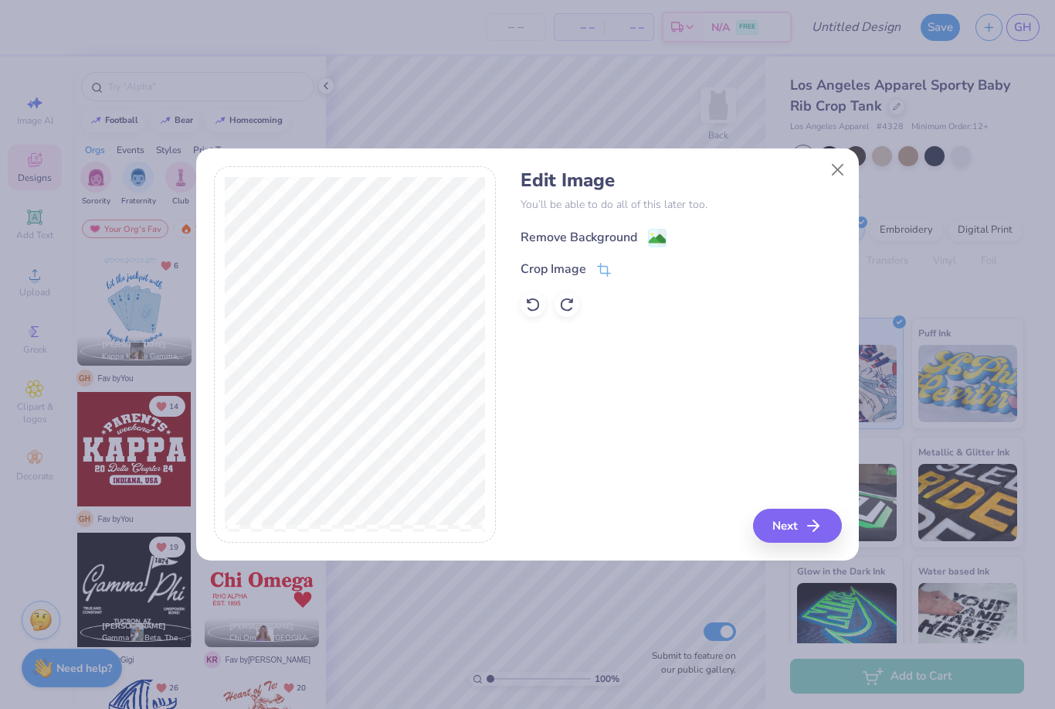
click at [616, 227] on div "Remove Background" at bounding box center [681, 235] width 321 height 19
click at [619, 236] on div "Remove Background" at bounding box center [579, 235] width 117 height 19
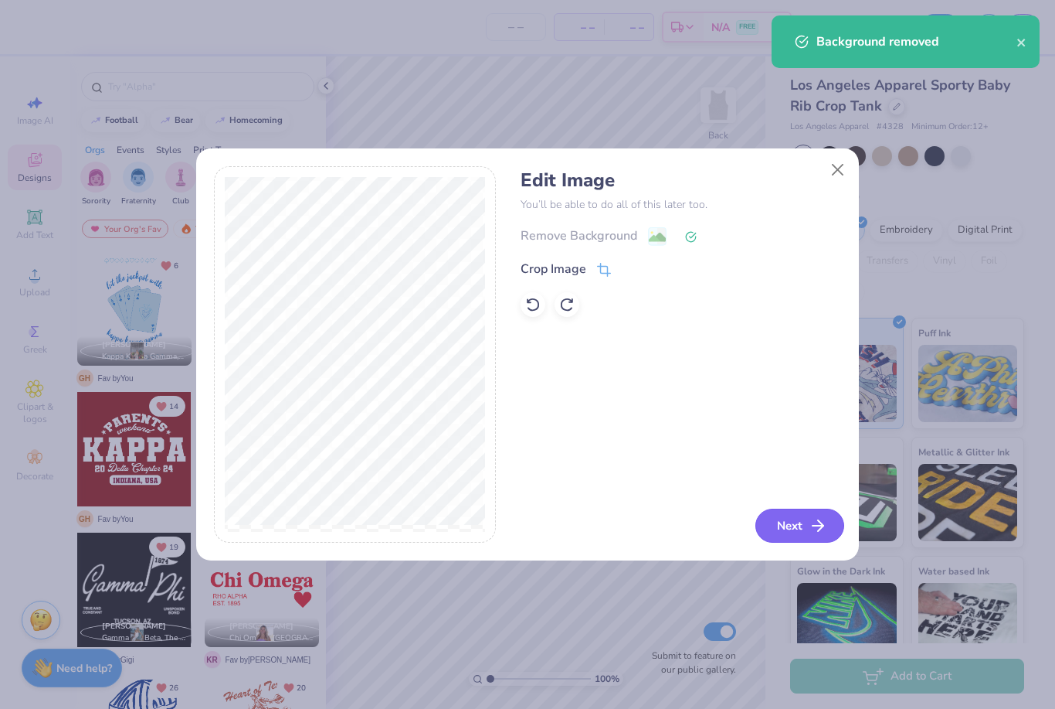
click at [803, 532] on button "Next" at bounding box center [800, 525] width 89 height 34
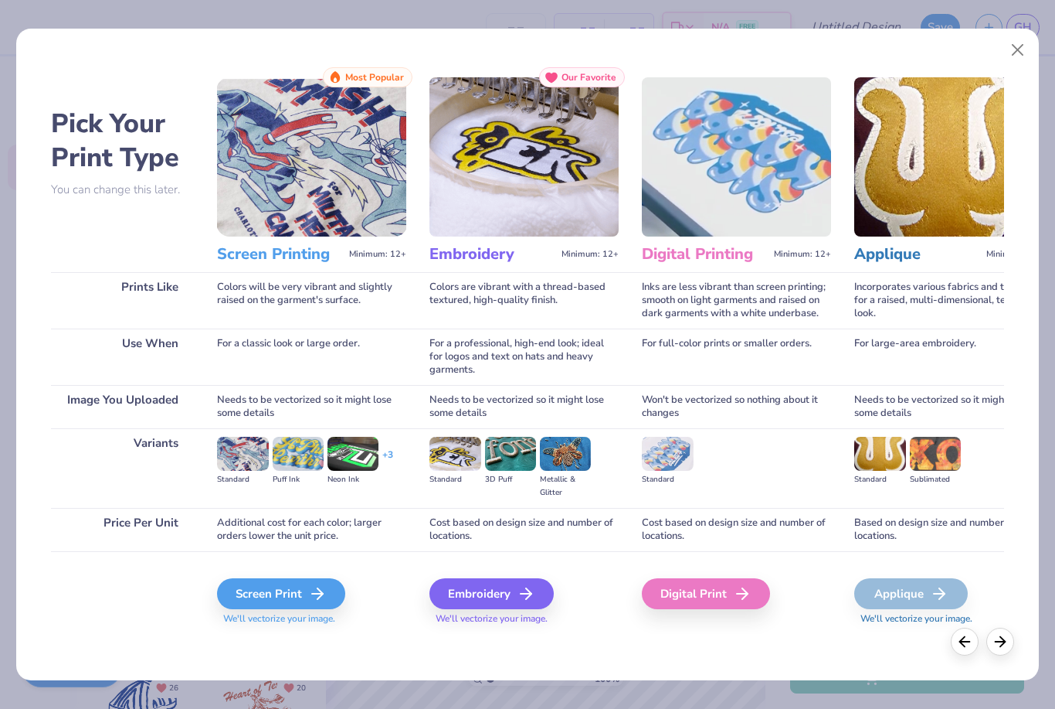
click at [1009, 71] on div "Pick Your Print Type You can change this later. Prints Like Use When Image You …" at bounding box center [527, 350] width 1022 height 659
click at [1016, 58] on button "Close" at bounding box center [1017, 50] width 29 height 29
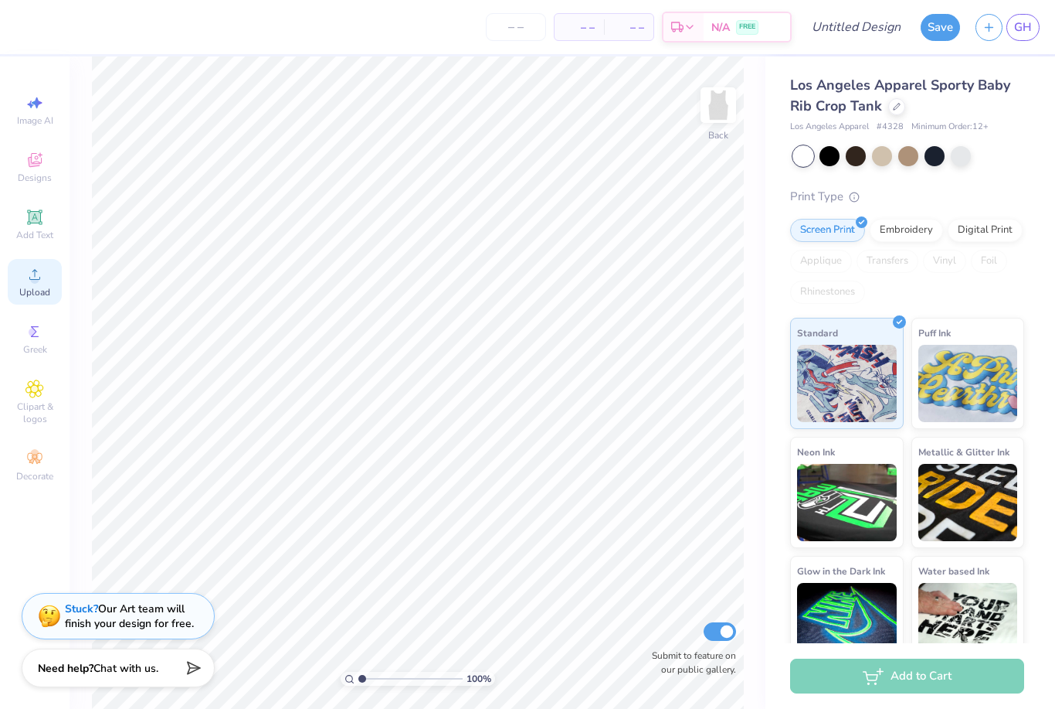
click at [31, 291] on span "Upload" at bounding box center [34, 292] width 31 height 12
click at [41, 270] on icon at bounding box center [34, 274] width 19 height 19
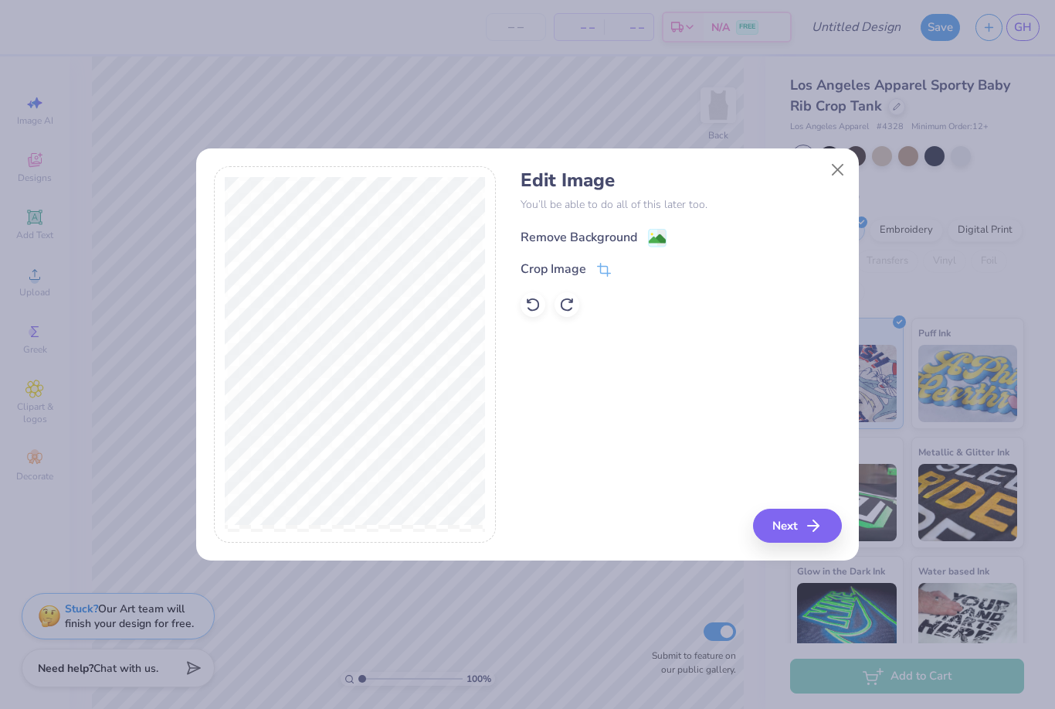
click at [651, 231] on image at bounding box center [657, 238] width 17 height 17
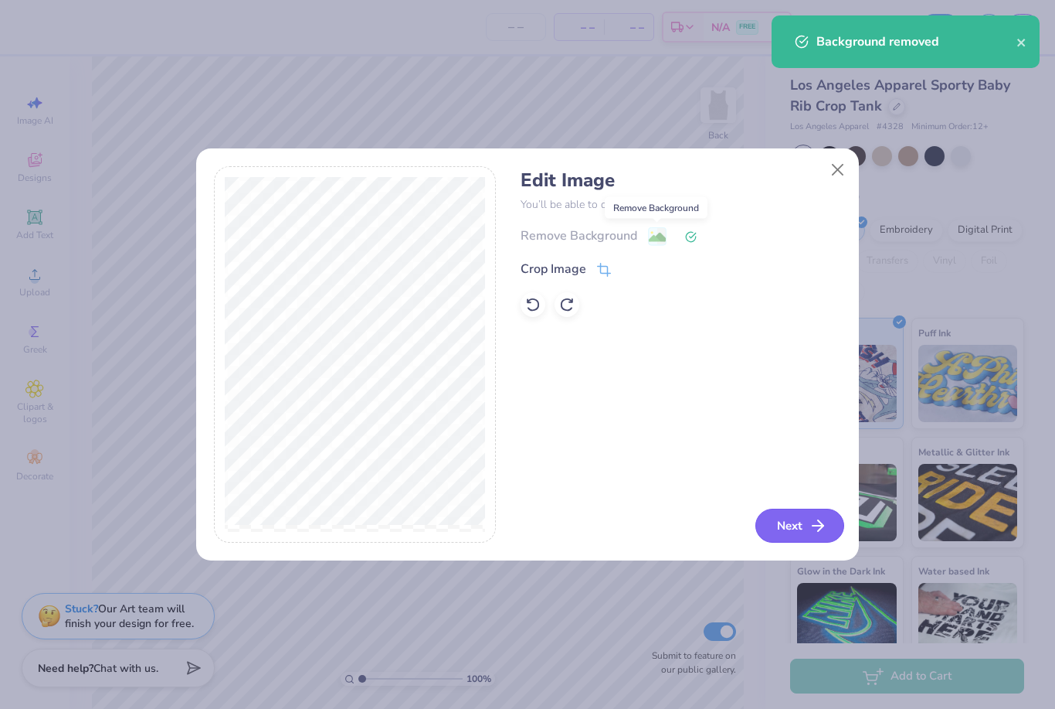
click at [799, 525] on button "Next" at bounding box center [800, 525] width 89 height 34
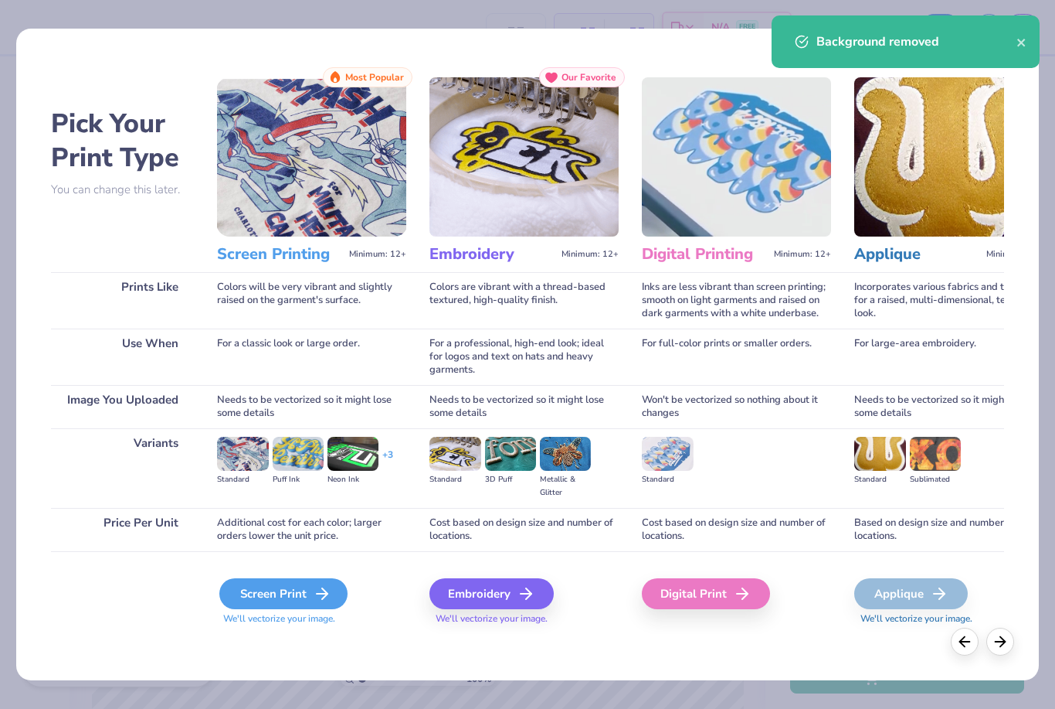
click at [294, 595] on div "Screen Print" at bounding box center [283, 593] width 128 height 31
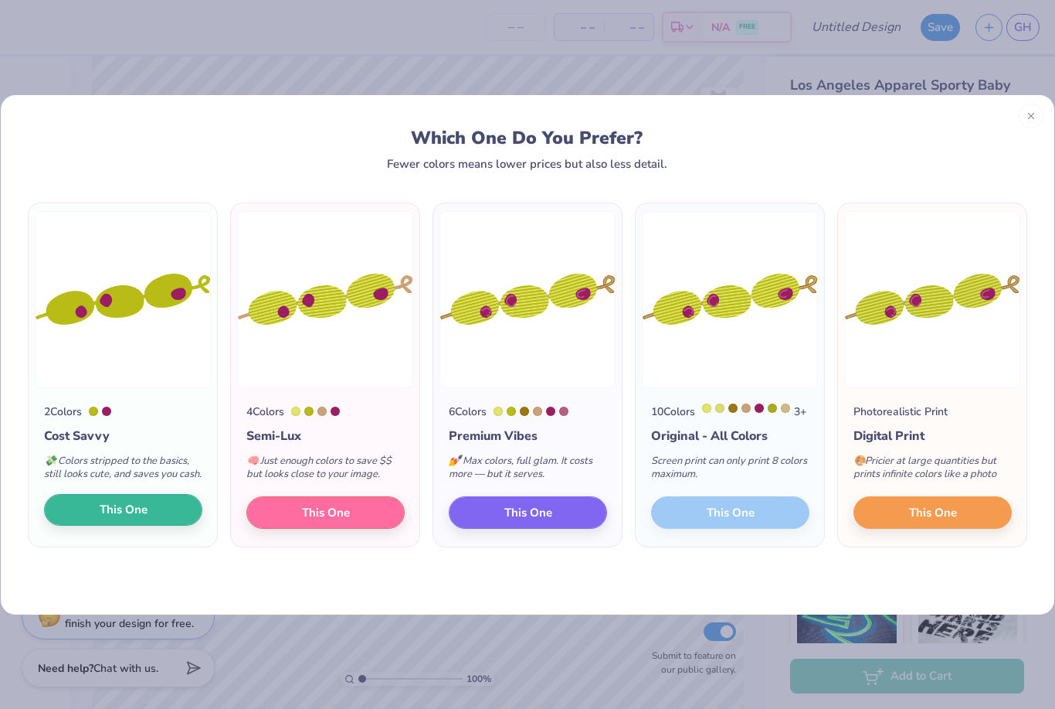
click at [151, 522] on button "This One" at bounding box center [123, 510] width 158 height 32
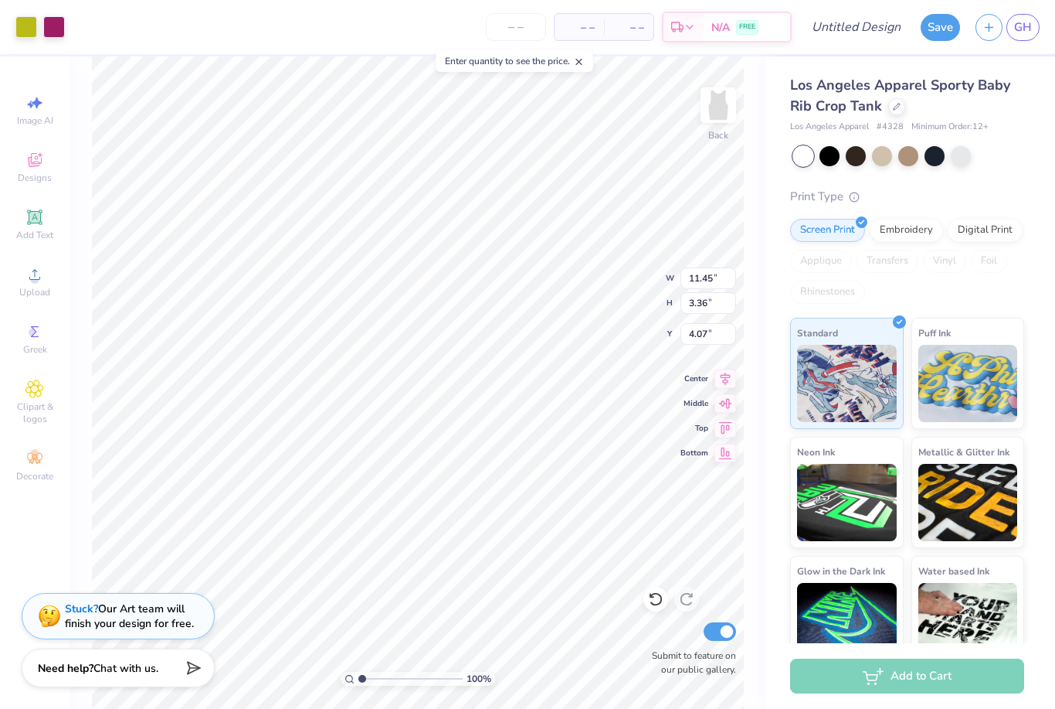
type input "6.91"
type input "2.03"
type input "1.69"
type input "5.31"
type input "1.56"
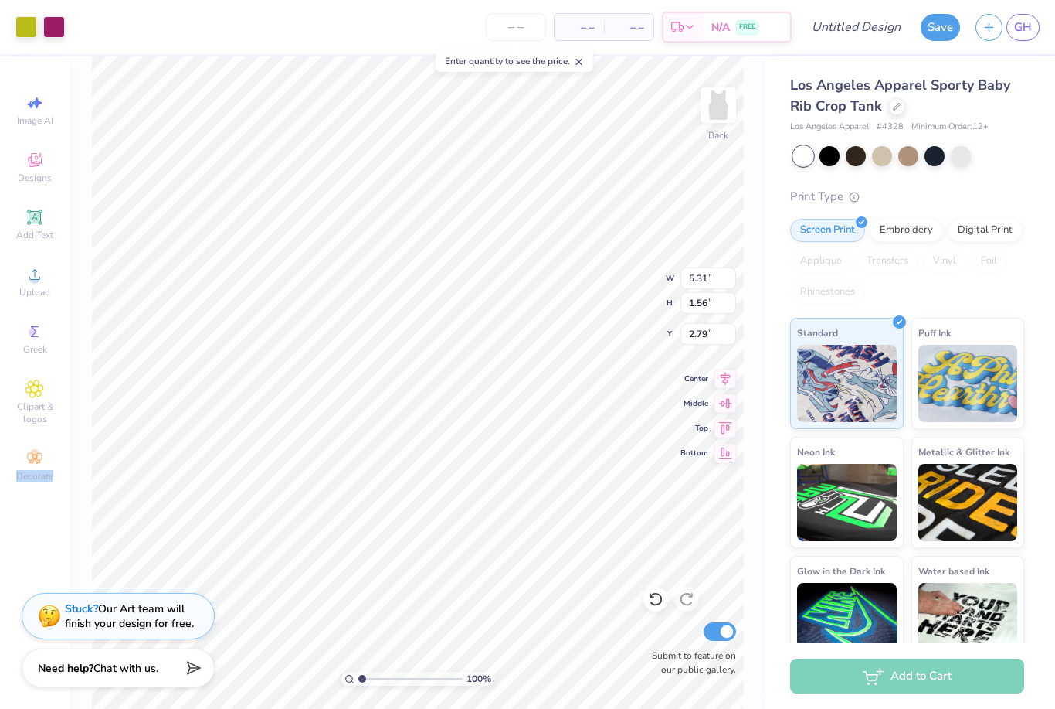
type input "2.22"
click at [777, 291] on div "Los Angeles Apparel Sporty Baby Rib Crop Tank Los Angeles Apparel # 4328 Minimu…" at bounding box center [911, 361] width 290 height 610
type input "5.90"
type input "1.73"
type input "2.13"
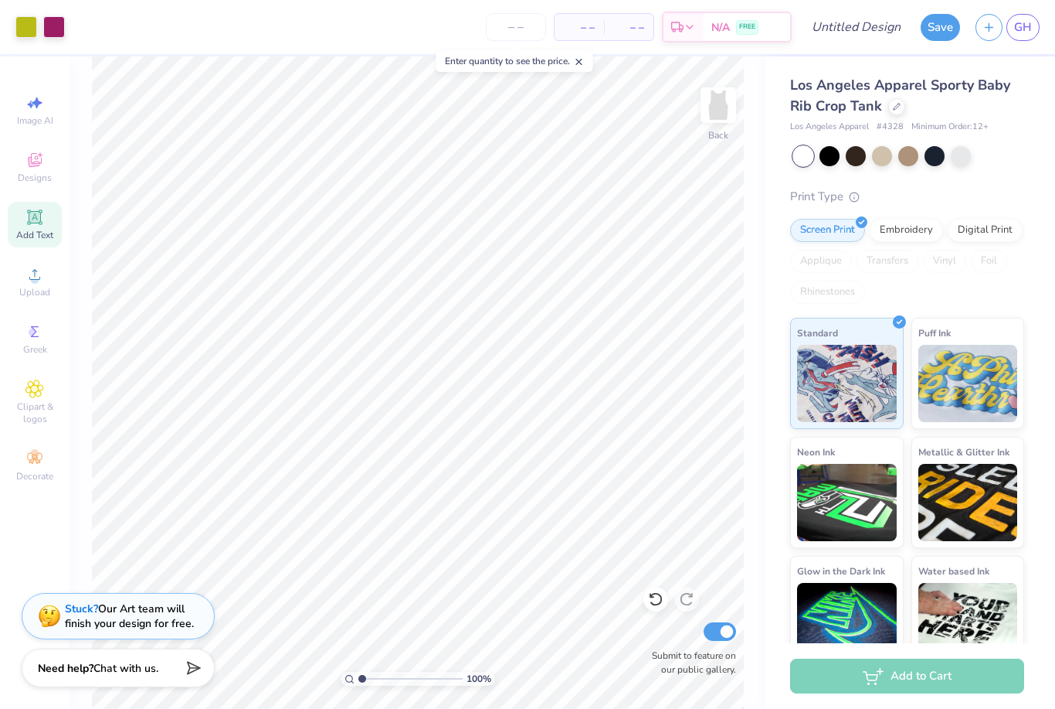
click at [42, 223] on icon at bounding box center [34, 217] width 19 height 19
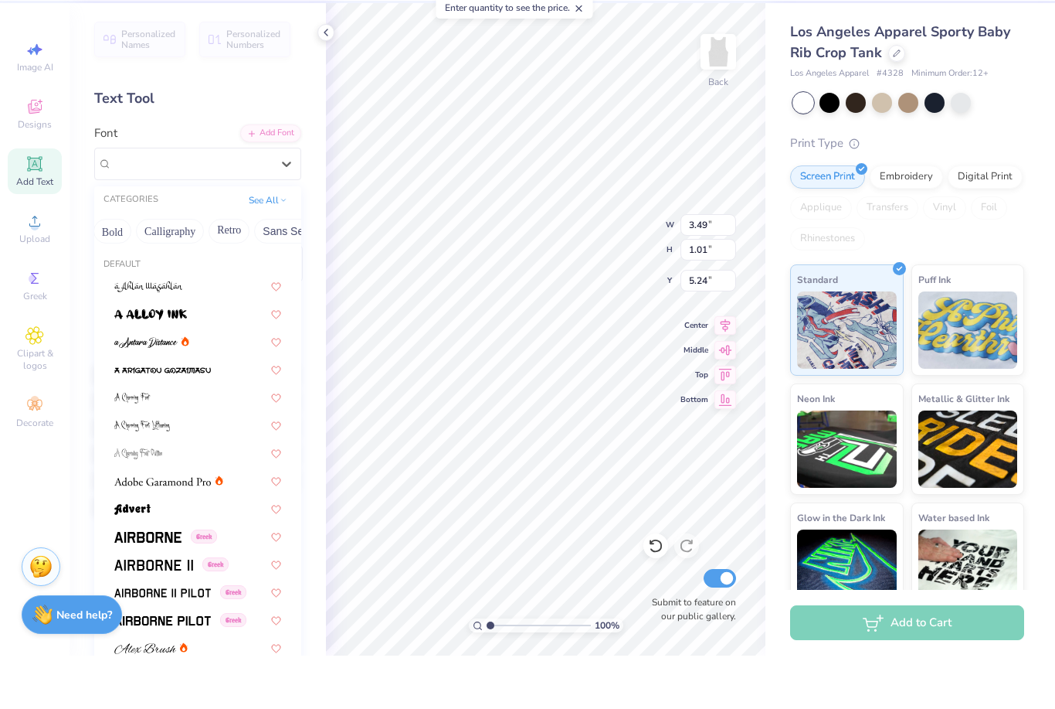
scroll to position [0, 216]
click at [121, 272] on button "Bold" at bounding box center [110, 284] width 38 height 25
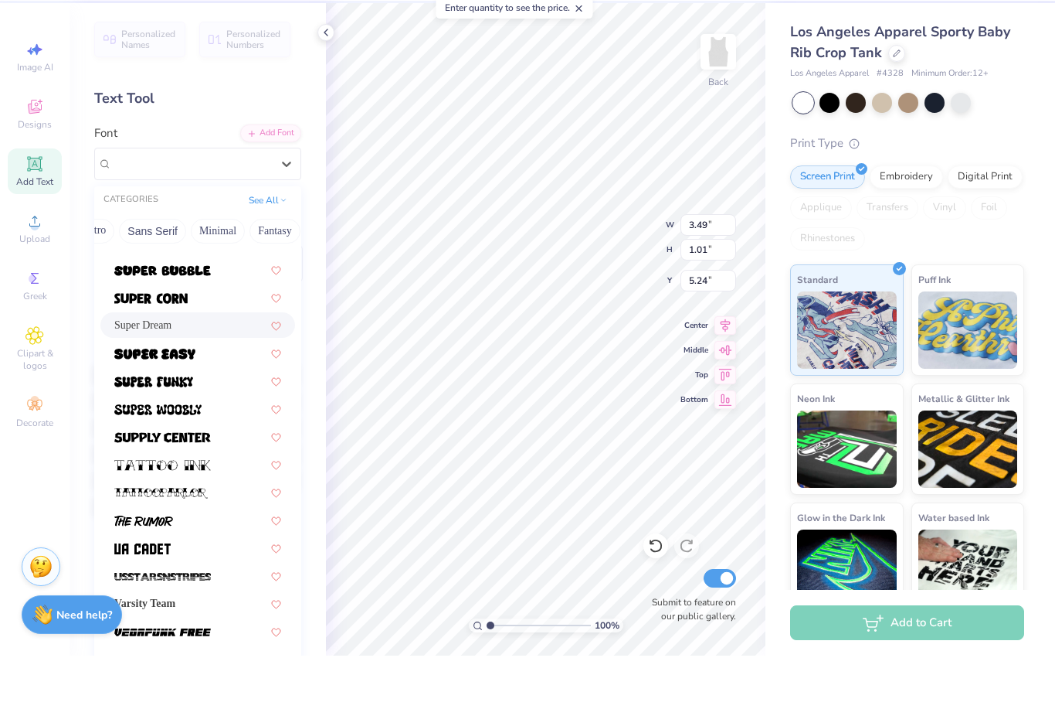
scroll to position [0, 358]
click at [218, 272] on button "Minimal" at bounding box center [209, 284] width 54 height 25
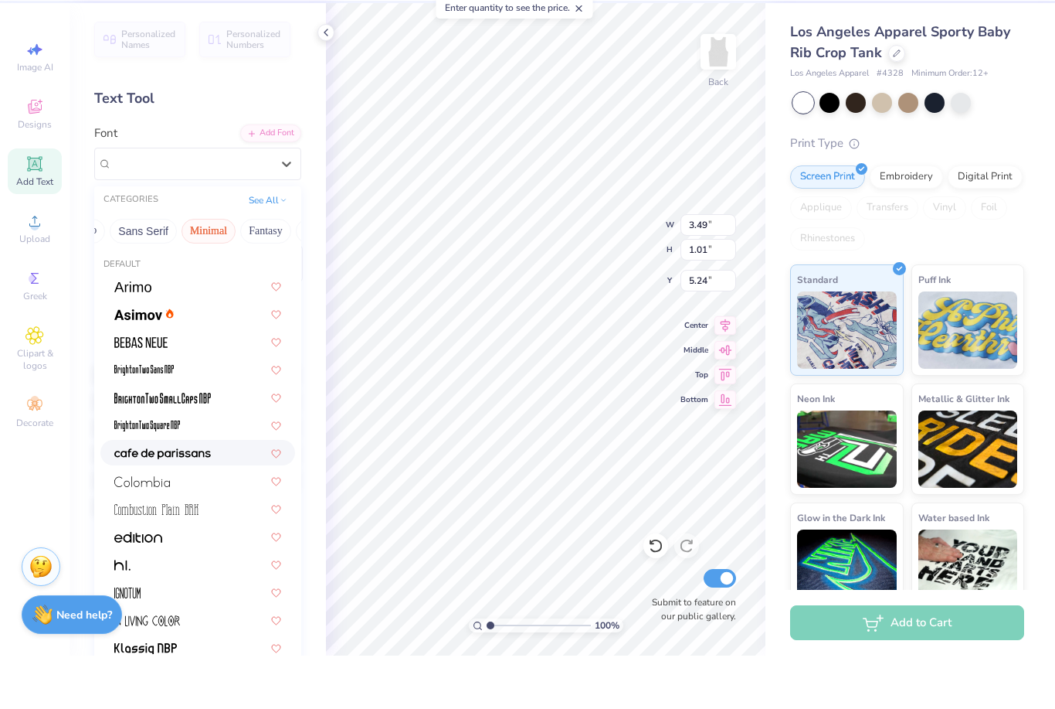
click at [134, 501] on img at bounding box center [162, 506] width 97 height 11
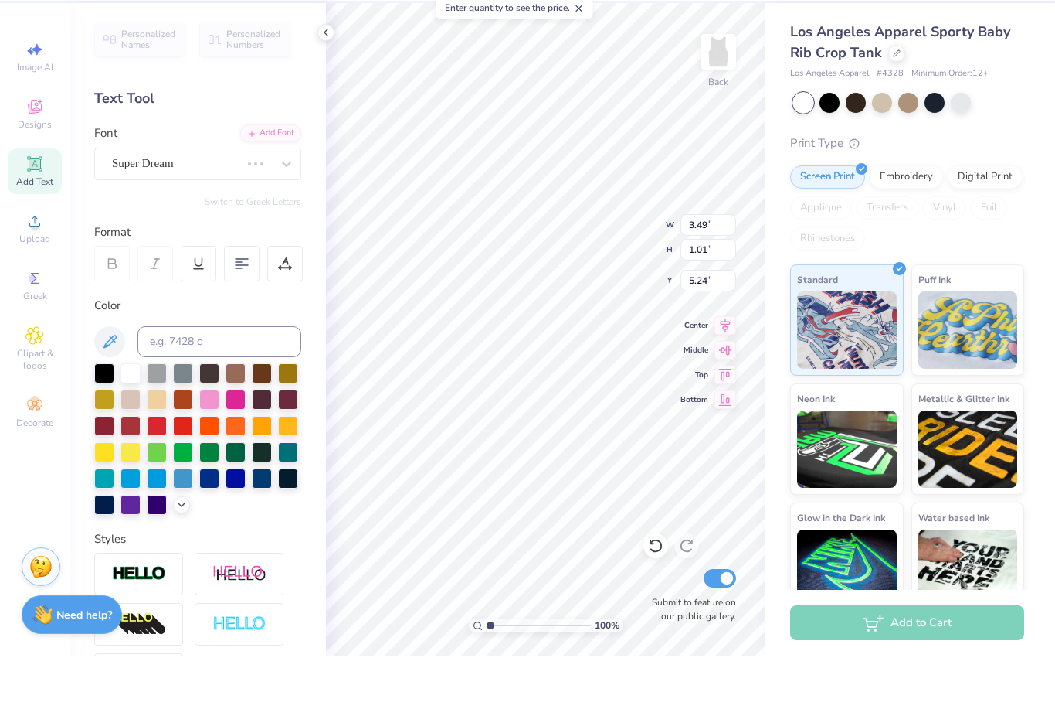
type input "2.27"
type input "0.72"
type input "5.39"
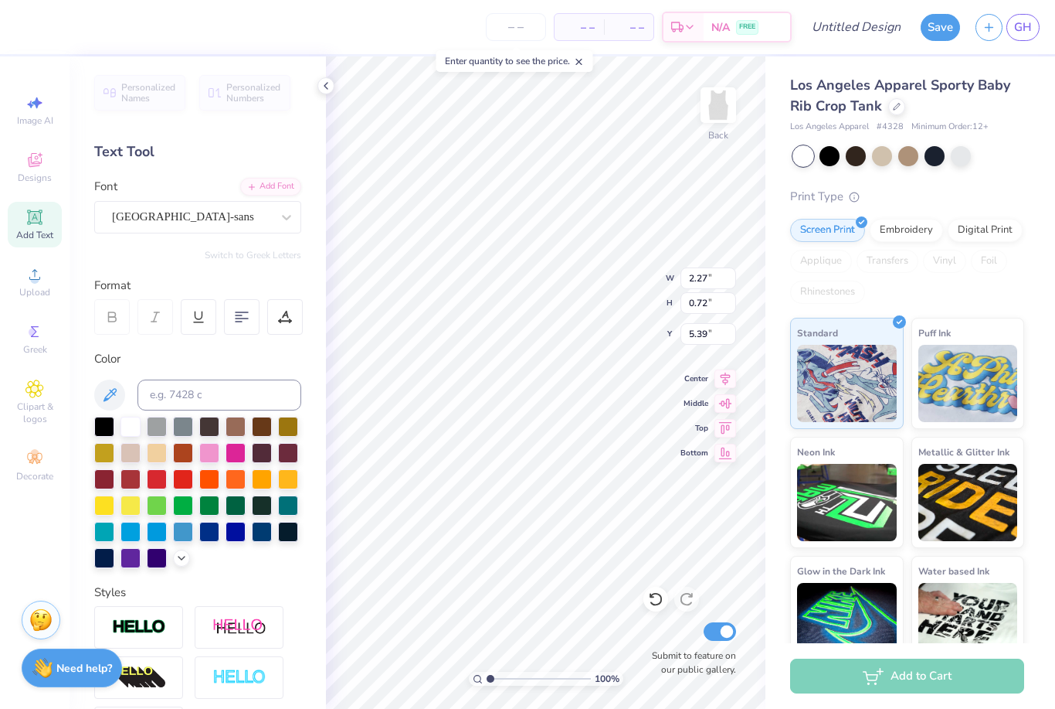
scroll to position [1, 0]
type textarea "k"
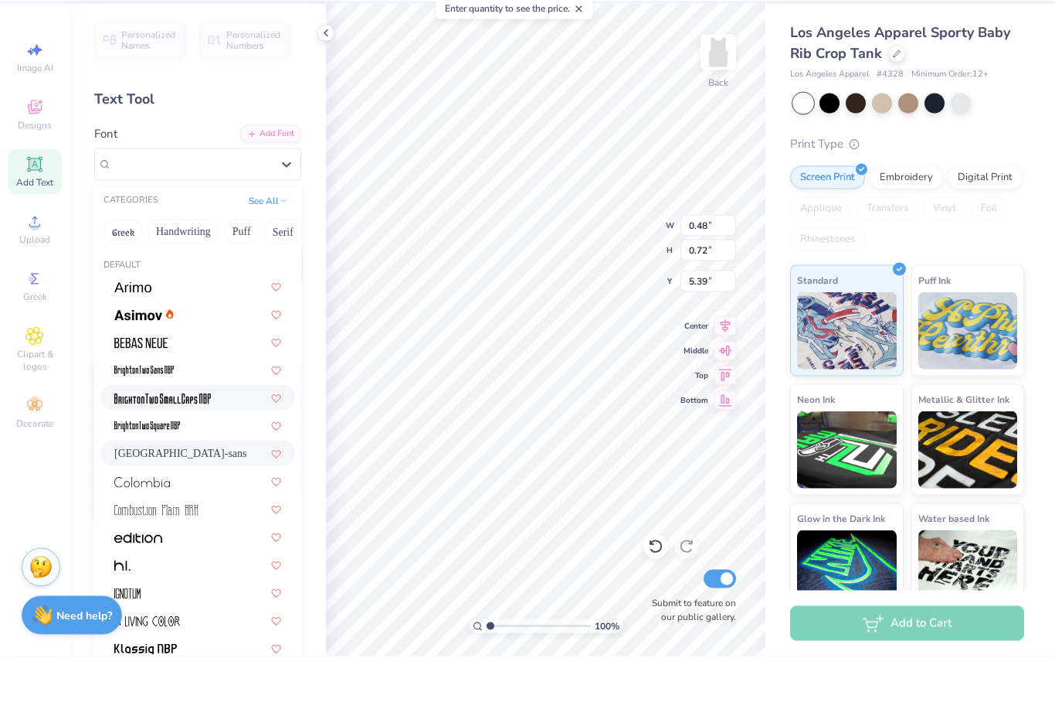
click at [145, 446] on img at bounding box center [162, 451] width 97 height 11
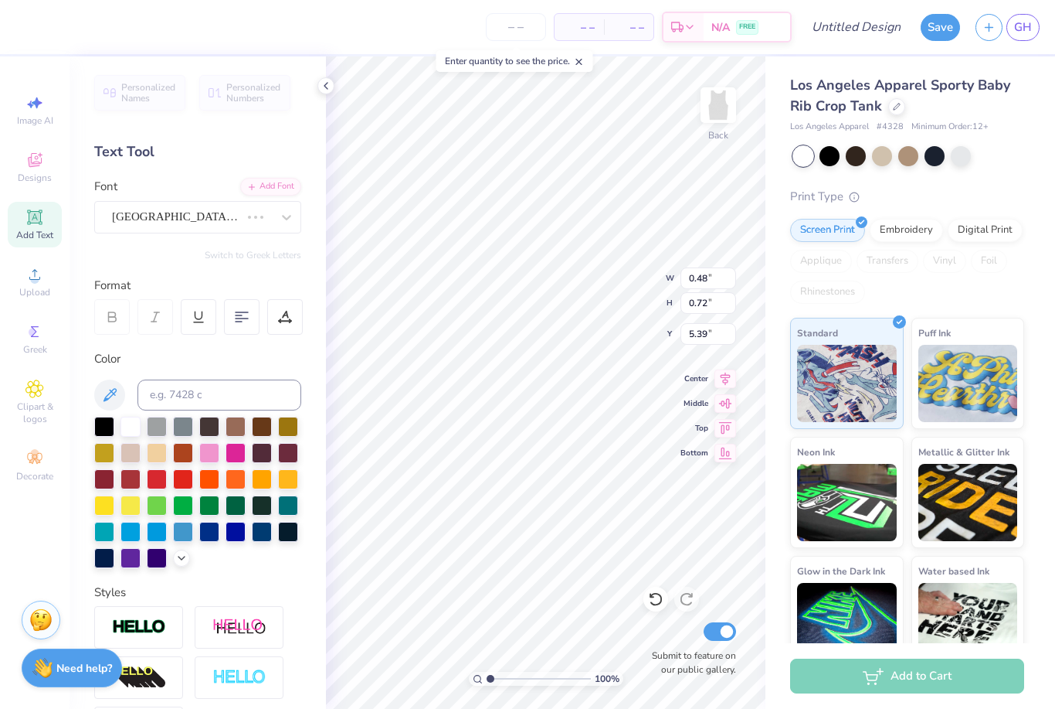
type input "0.27"
type input "0.63"
type input "5.43"
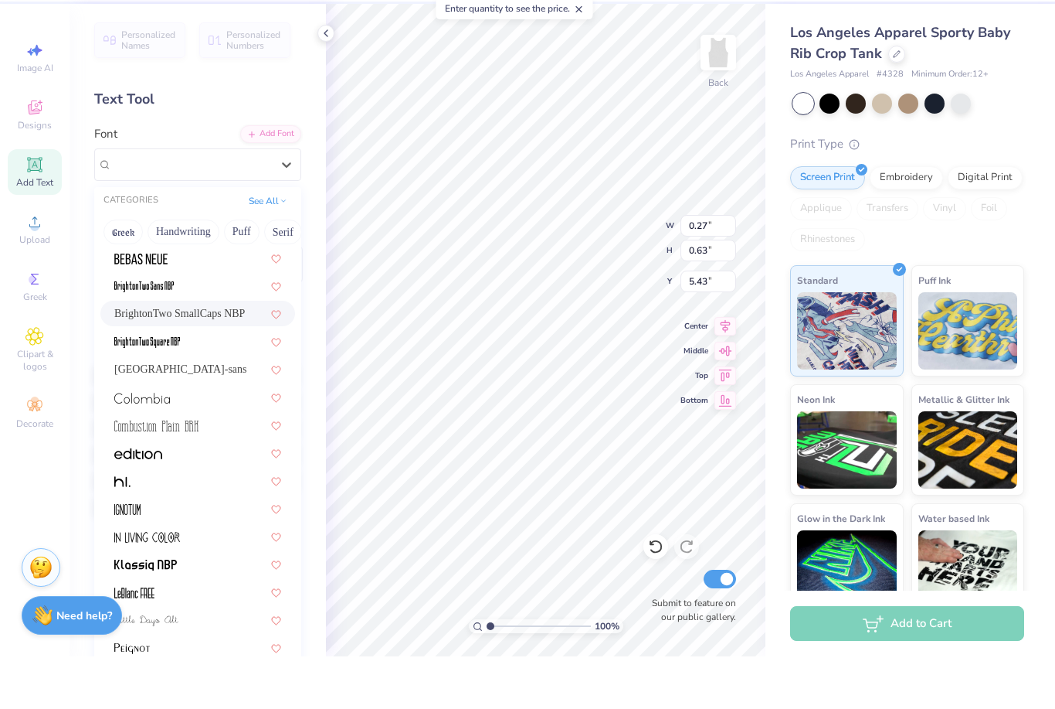
scroll to position [63, 0]
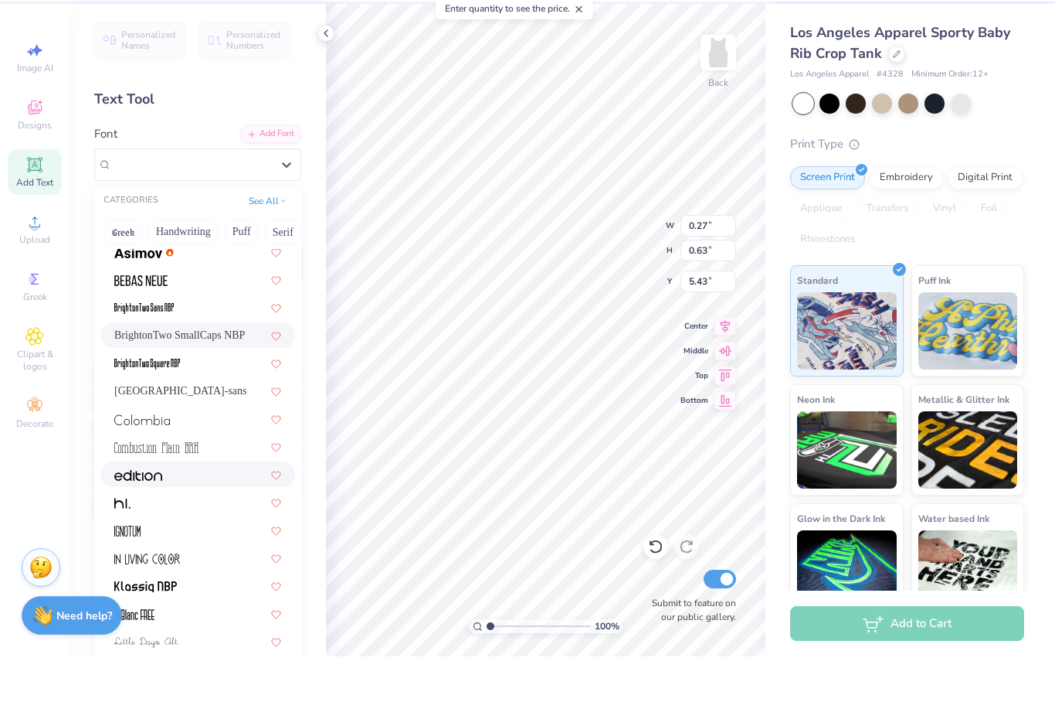
click at [126, 514] on div at bounding box center [197, 526] width 195 height 25
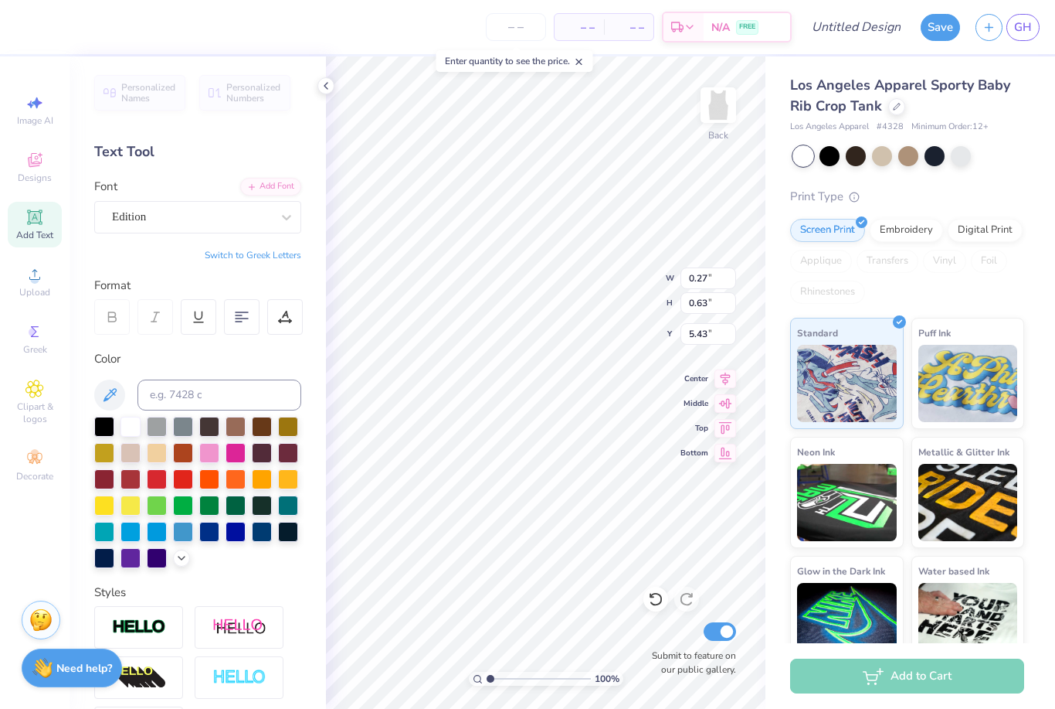
type input "0.84"
type input "1.00"
type input "5.25"
type input "0.52"
type input "0.62"
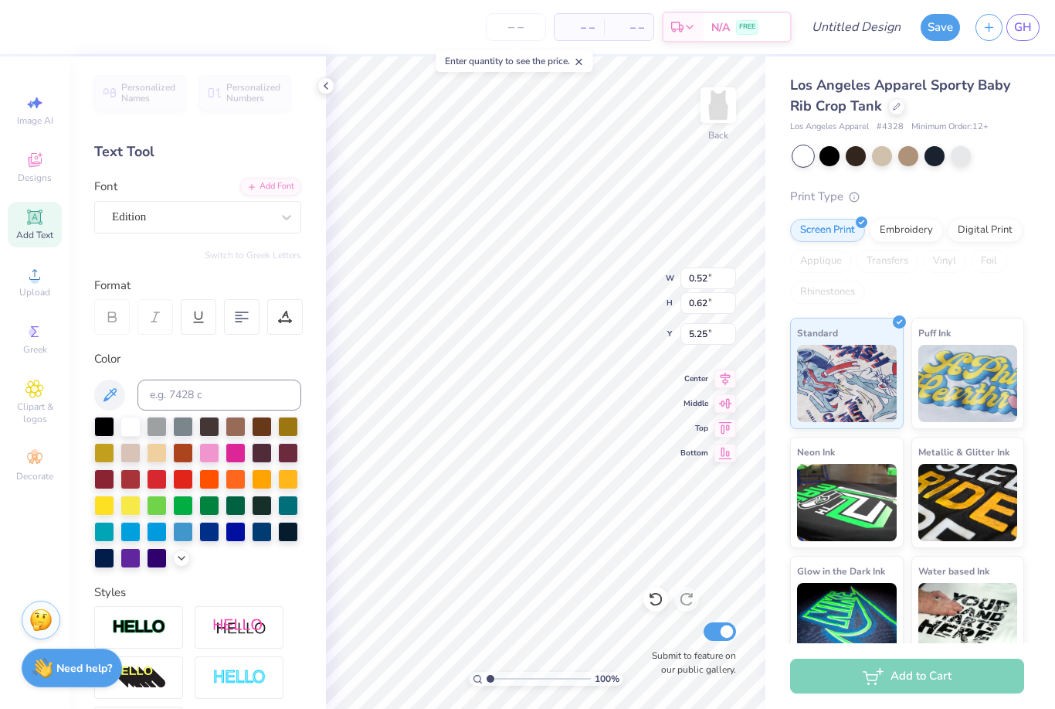
type input "0.83"
type input "0.98"
type input "0.52"
type input "0.62"
type input "0.83"
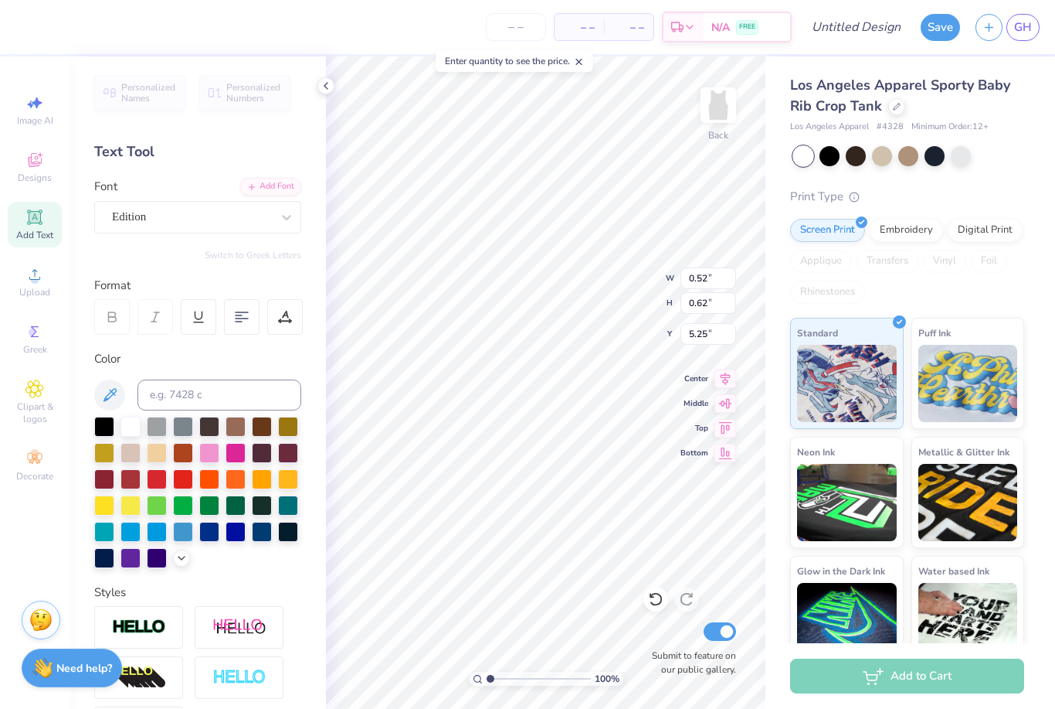
type input "0.98"
type input "0.84"
type input "5.26"
type input "0.49"
type input "0.58"
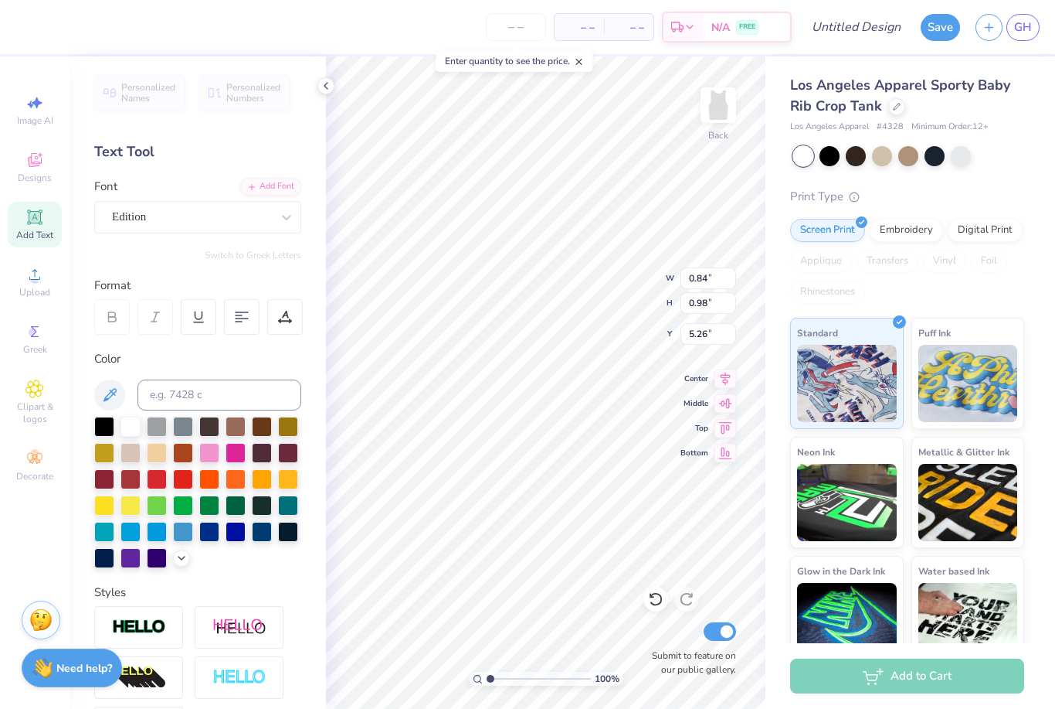
type input "5.65"
type input "0.51"
type input "0.59"
type input "0.55"
type input "0.64"
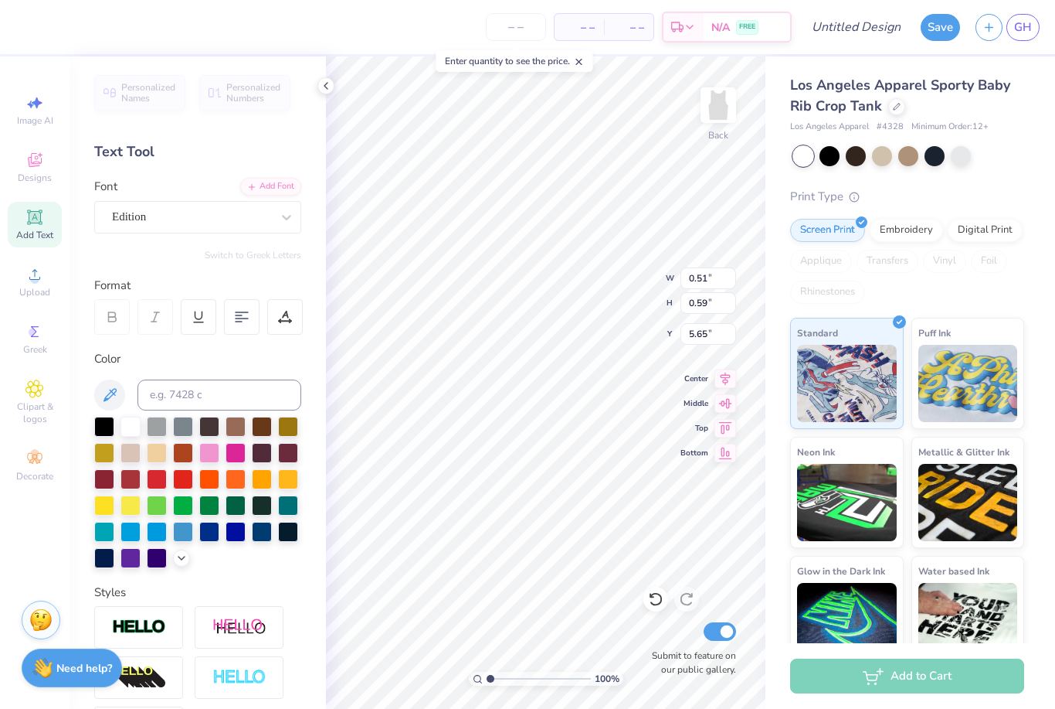
type input "5.60"
type input "0.53"
type input "0.62"
type input "0.58"
type input "0.63"
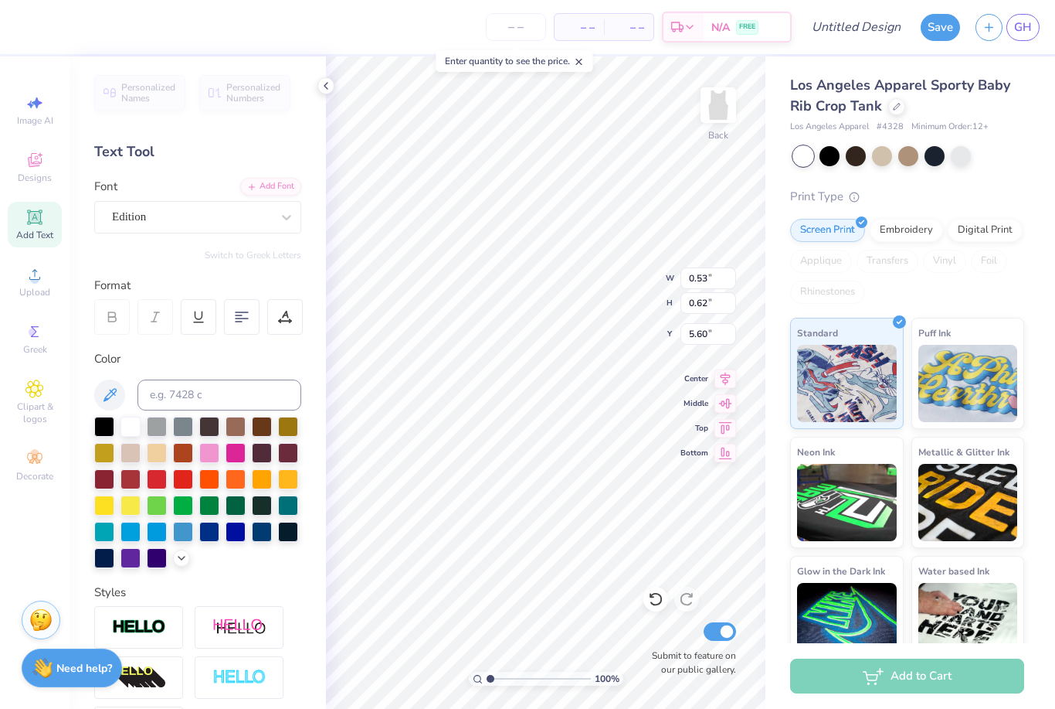
type input "5.62"
type input "0.18"
type input "0.19"
type input "5.59"
type input "0.11"
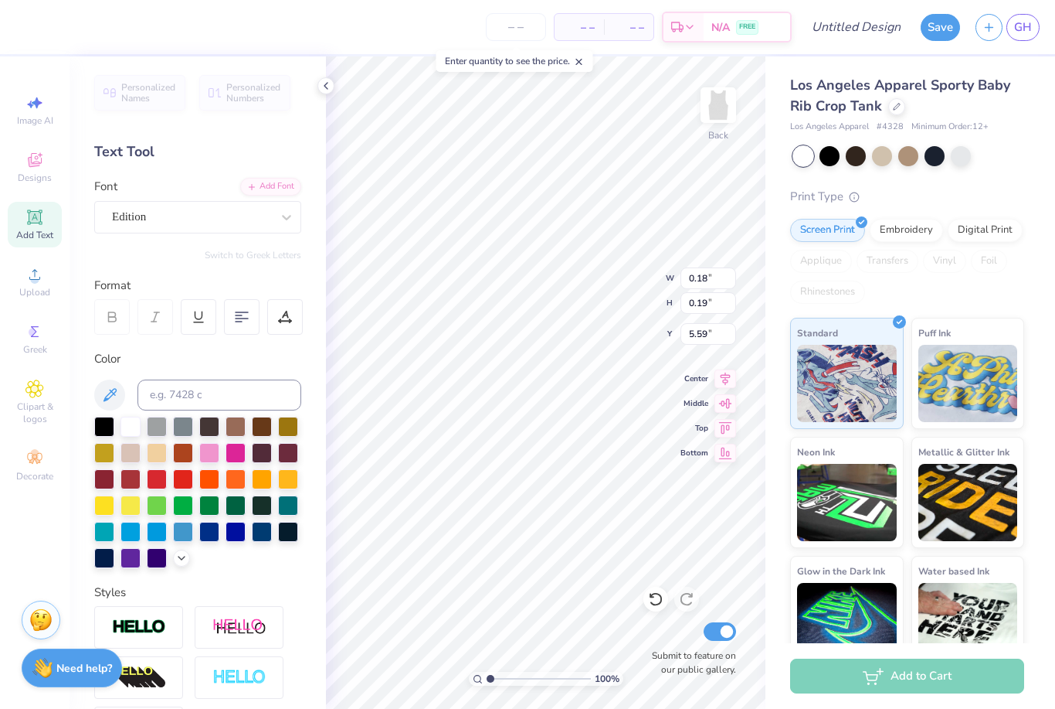
type input "0.12"
type input "1.02"
type input "1.11"
type input "3.00"
click at [943, 270] on div "Vinyl" at bounding box center [944, 261] width 43 height 23
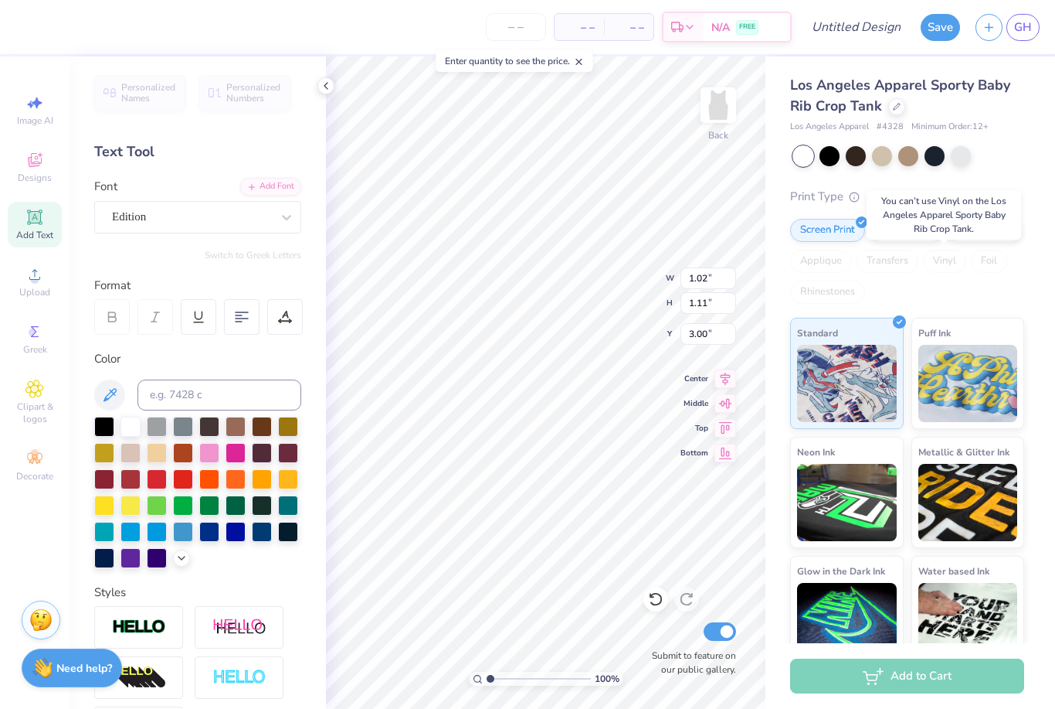
type input "0.54"
type input "0.59"
type input "3.01"
type input "0.61"
type input "0.66"
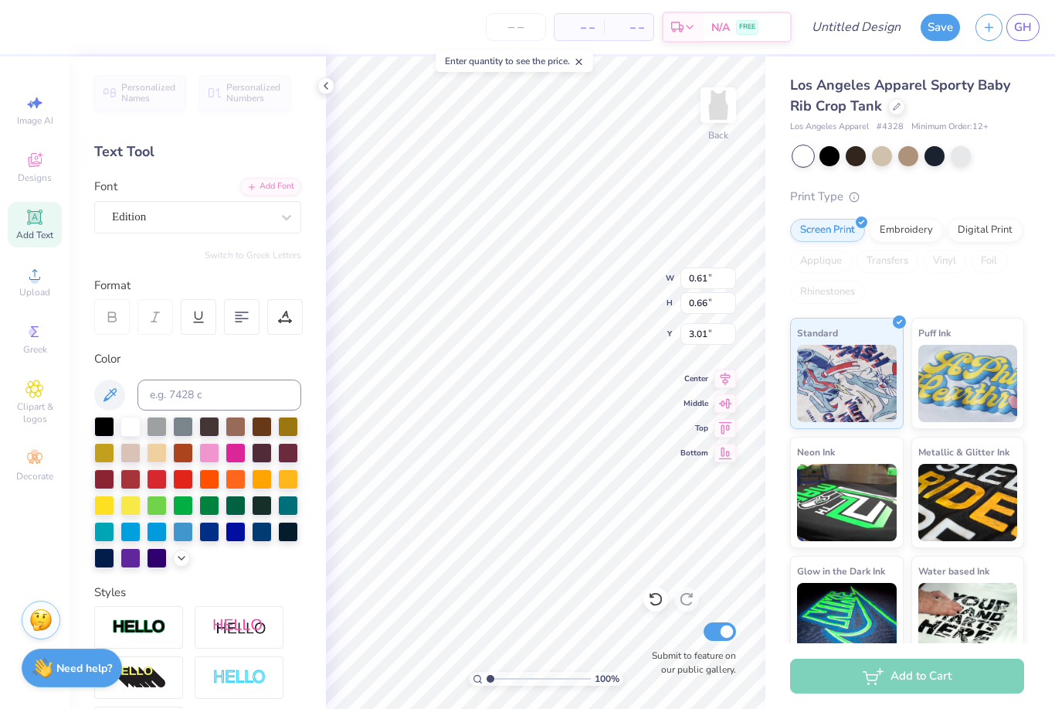
type input "0.52"
type input "0.56"
type input "3.00"
click at [979, 280] on div "Screen Print Embroidery Digital Print Applique Transfers Vinyl Foil Rhinestones" at bounding box center [907, 261] width 234 height 85
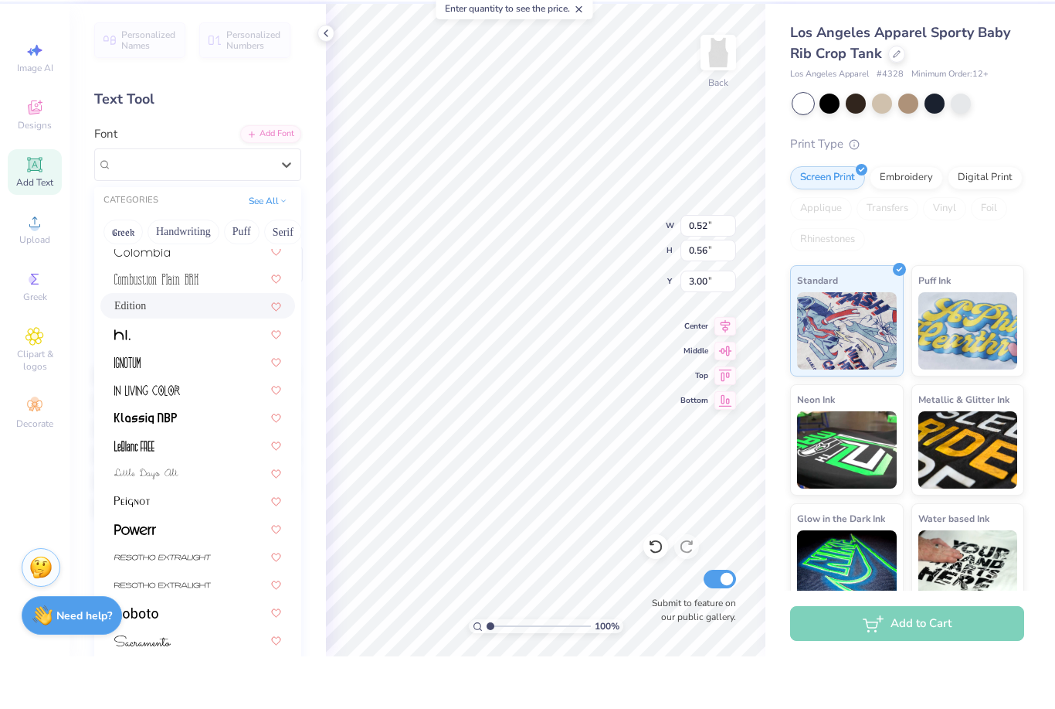
scroll to position [230, 0]
click at [138, 577] on img at bounding box center [135, 582] width 42 height 11
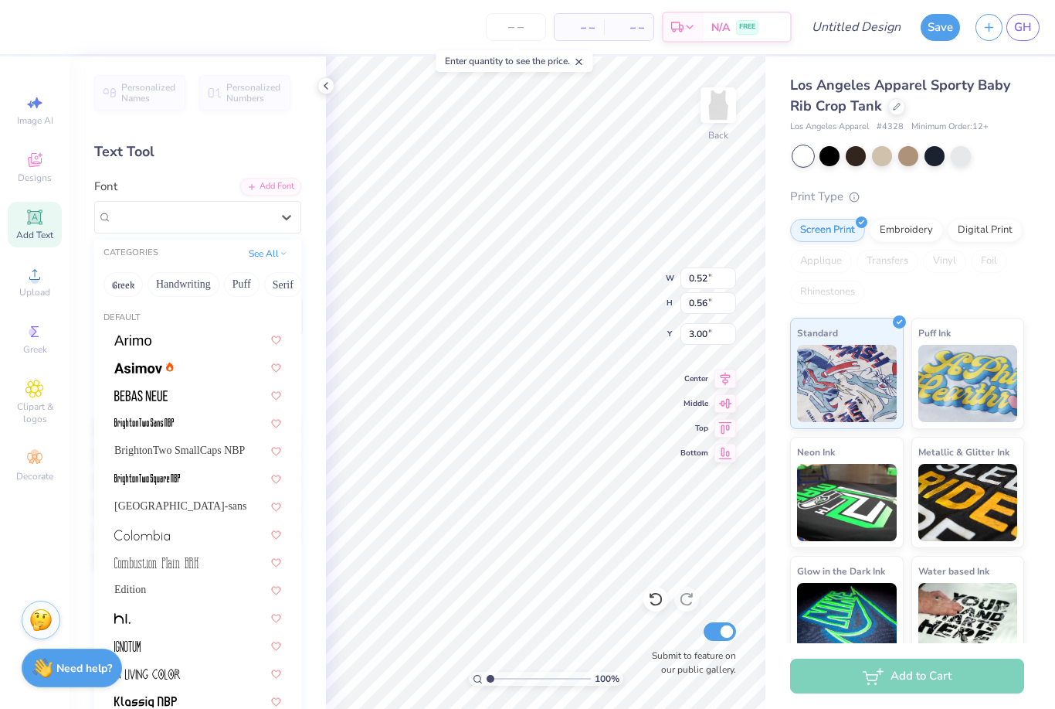
type input "0.37"
type input "0.57"
type input "2.99"
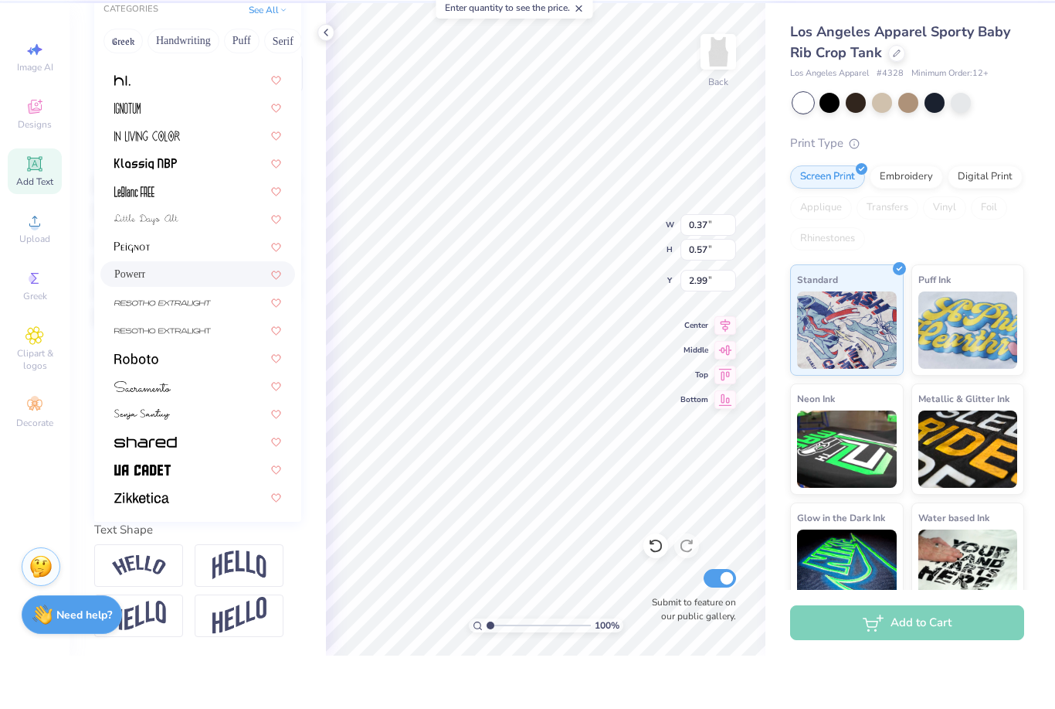
scroll to position [191, 0]
click at [129, 490] on img at bounding box center [145, 495] width 63 height 11
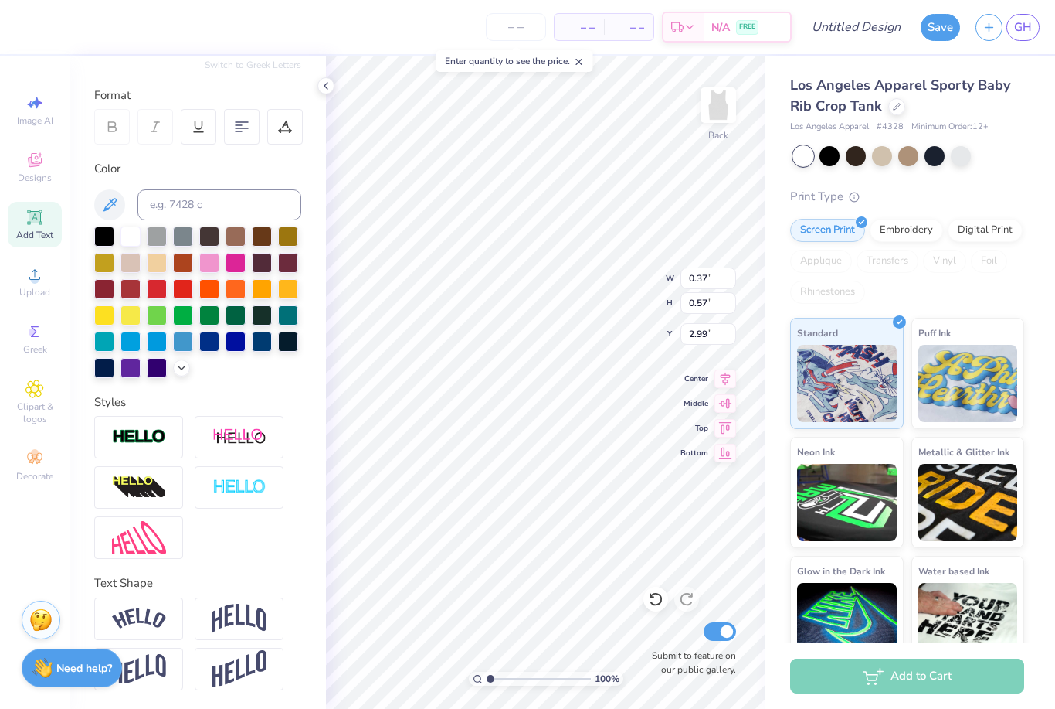
type input "0.59"
type input "0.53"
type input "3.01"
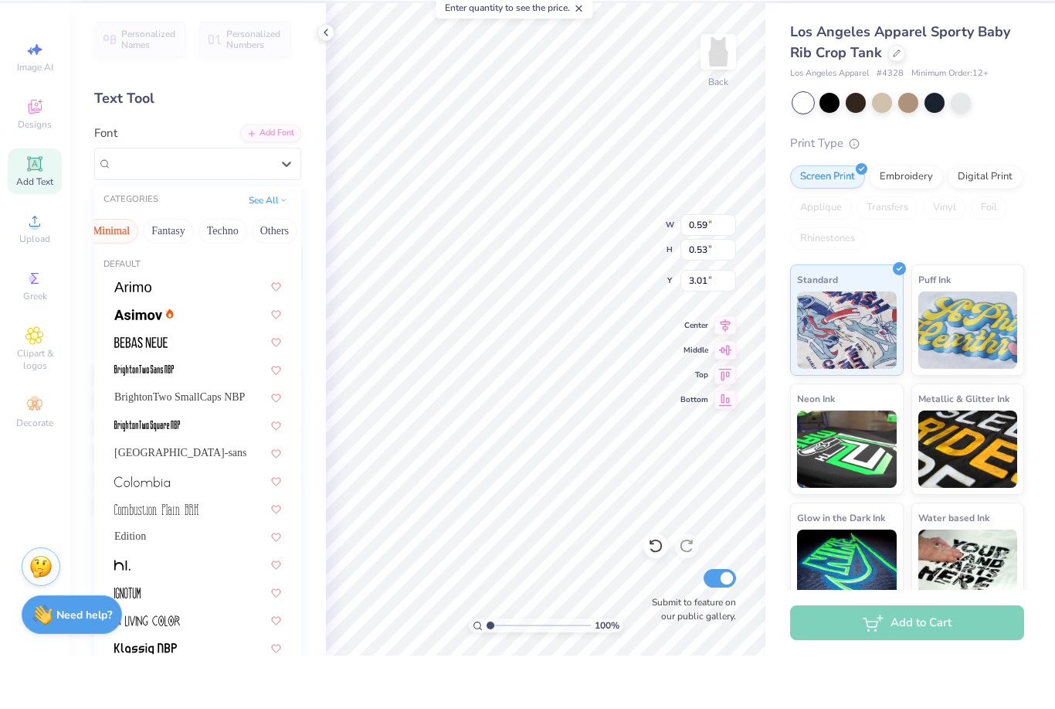
scroll to position [0, 455]
click at [127, 529] on img at bounding box center [142, 534] width 56 height 11
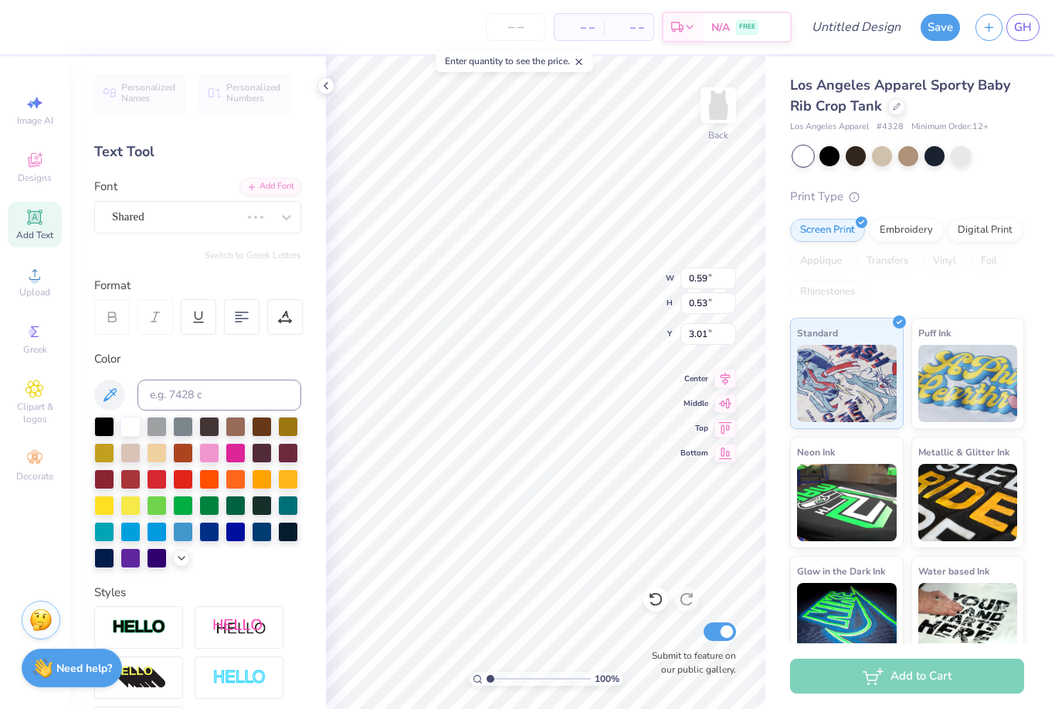
type input "0.21"
type input "0.44"
type input "3.05"
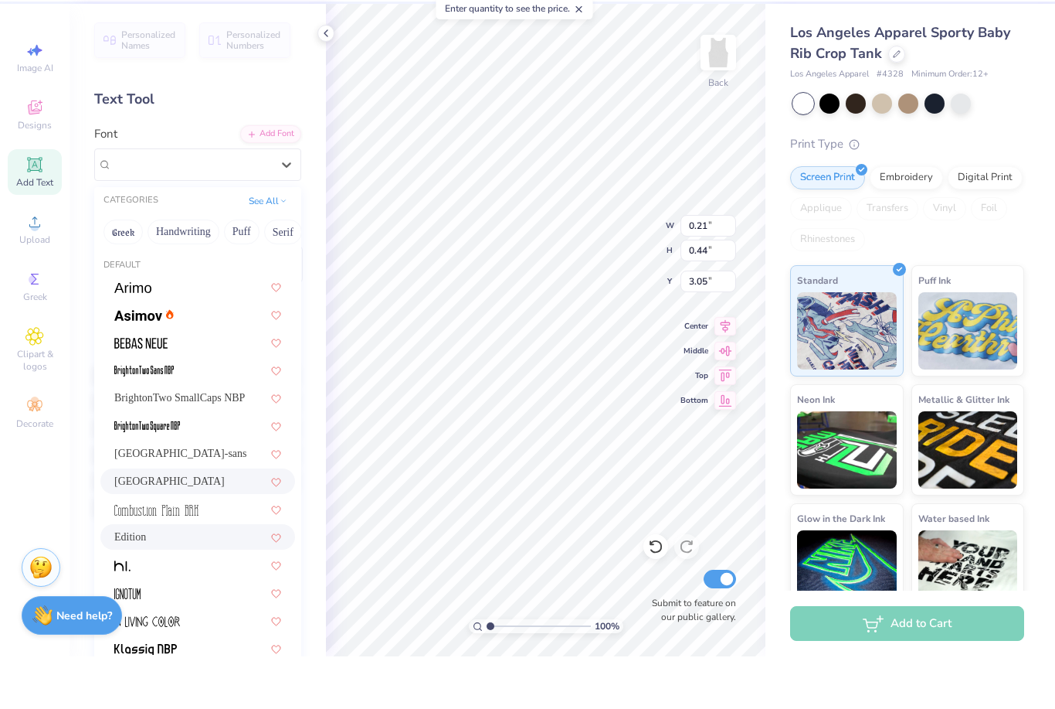
click at [128, 581] on span "Edition" at bounding box center [130, 589] width 32 height 16
type input "0.52"
type input "0.56"
type input "3.00"
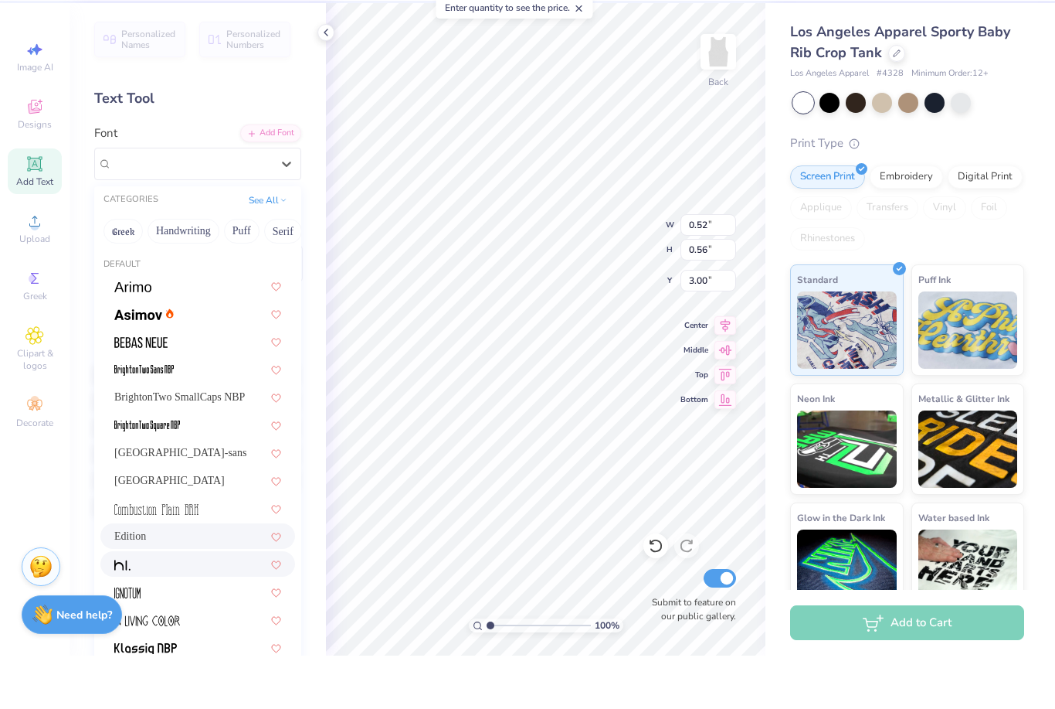
click at [120, 613] on img at bounding box center [122, 618] width 16 height 11
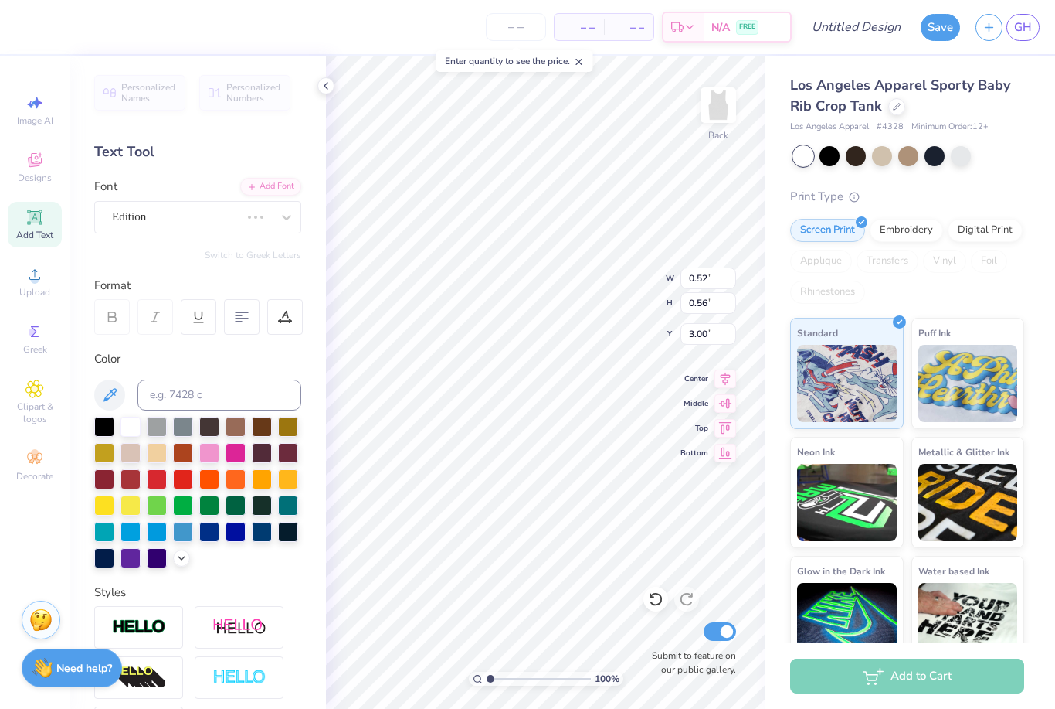
type input "0.42"
type input "0.52"
type input "0.54"
type input "0.67"
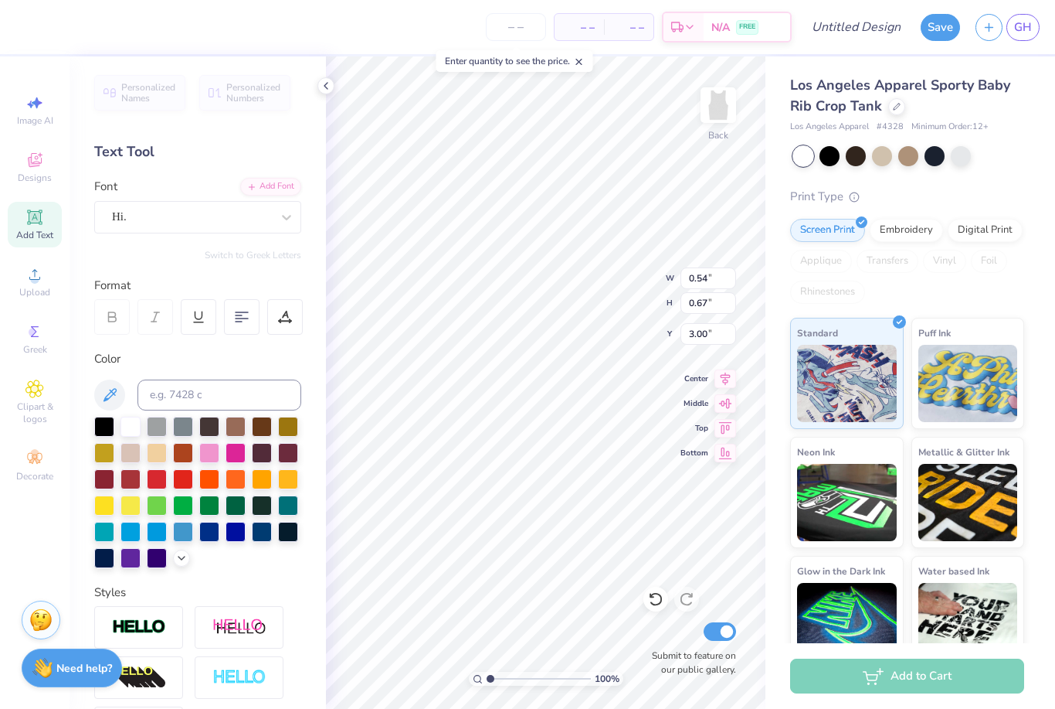
type input "5.90"
type input "1.73"
type input "2.13"
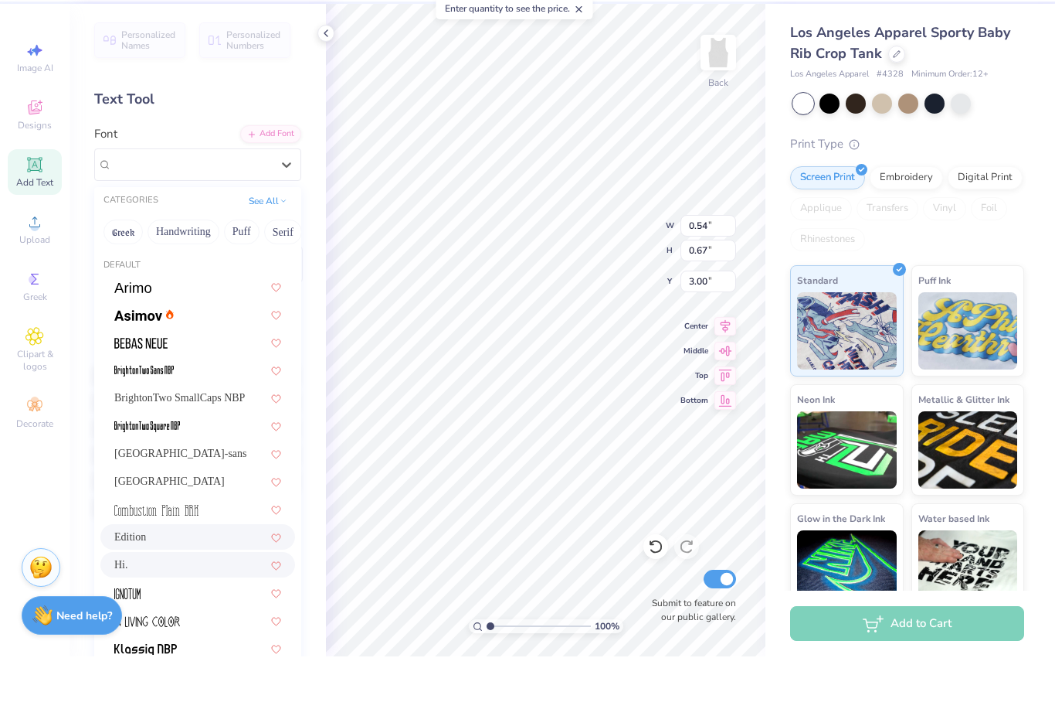
click at [180, 581] on div "Edition" at bounding box center [197, 589] width 167 height 16
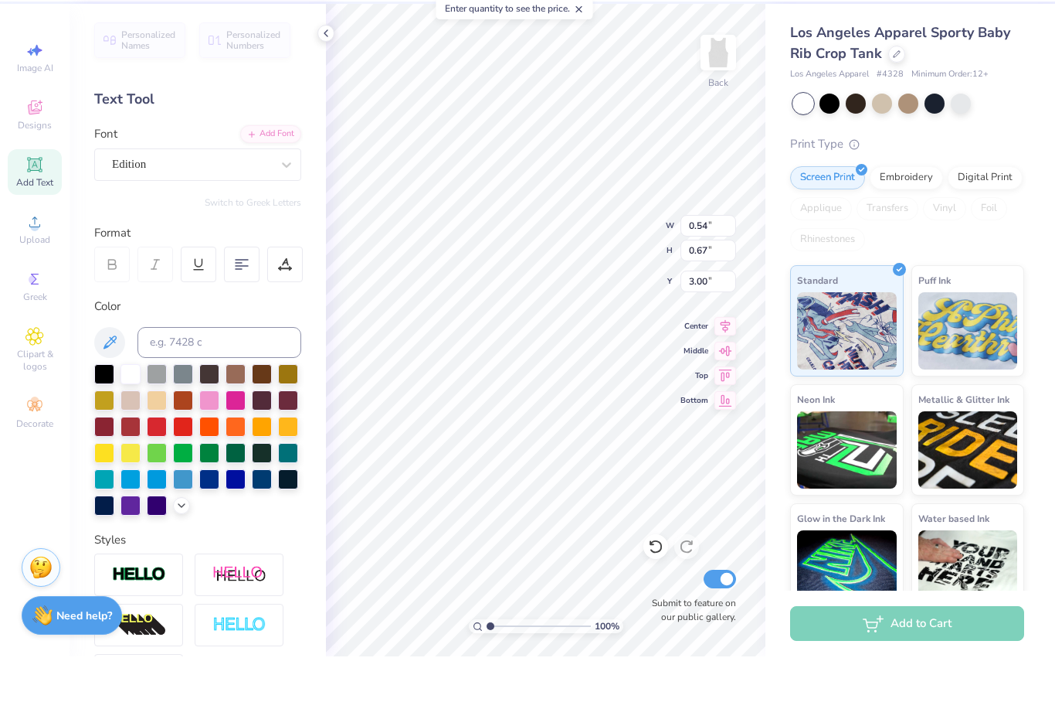
type input "0.66"
type input "0.72"
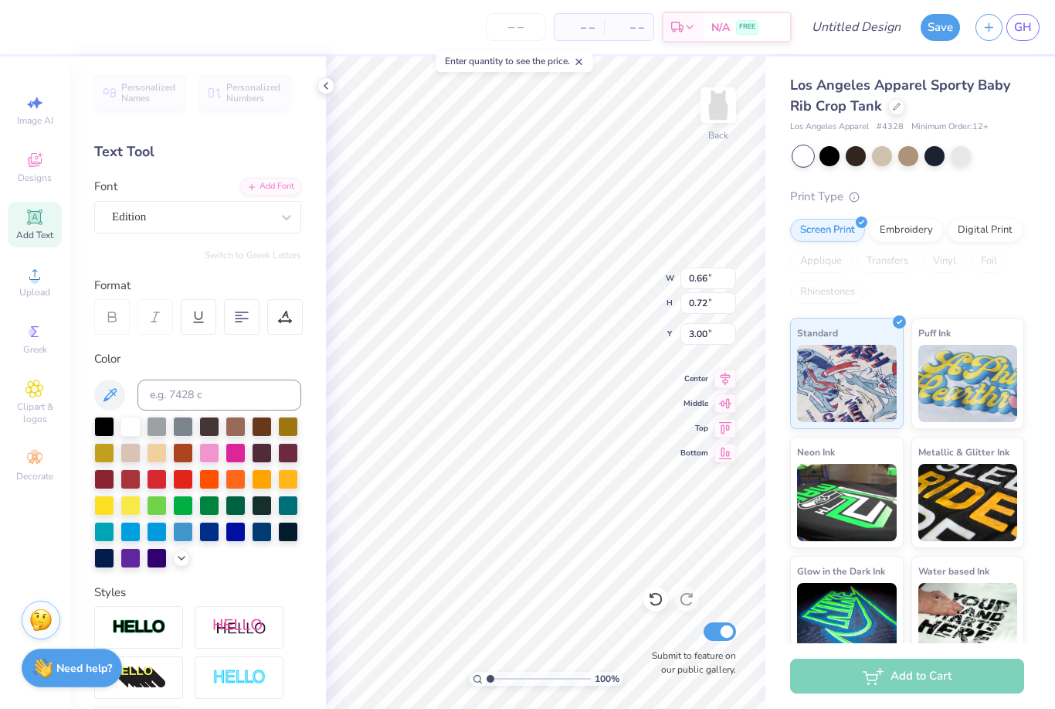
type input "0.59"
type input "0.63"
click at [35, 223] on icon at bounding box center [35, 217] width 12 height 12
paste textarea
click at [32, 216] on icon at bounding box center [35, 217] width 12 height 12
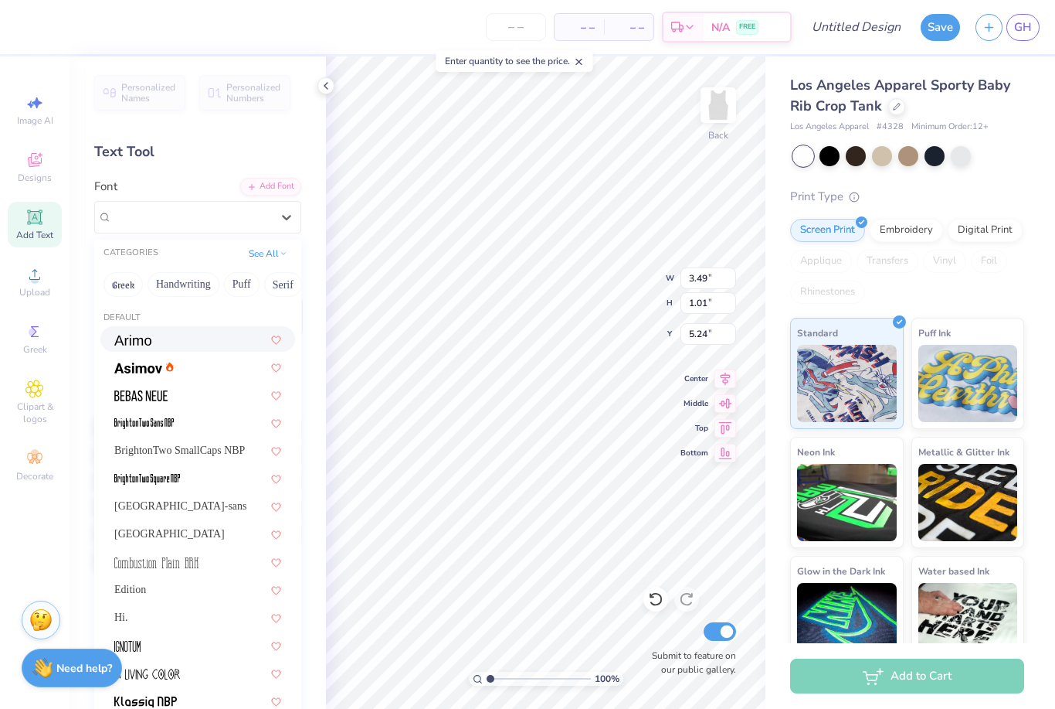
type input "0.59"
type input "0.63"
type input "3.00"
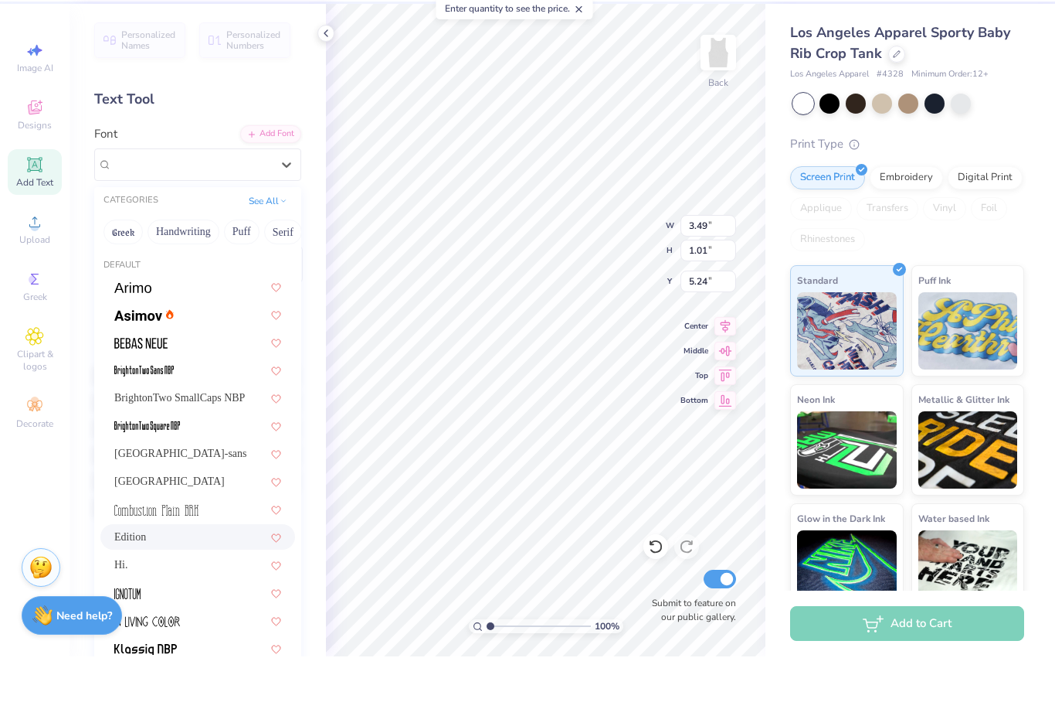
click at [132, 581] on span "Edition" at bounding box center [130, 589] width 32 height 16
type input "3.41"
type input "1.15"
type input "5.18"
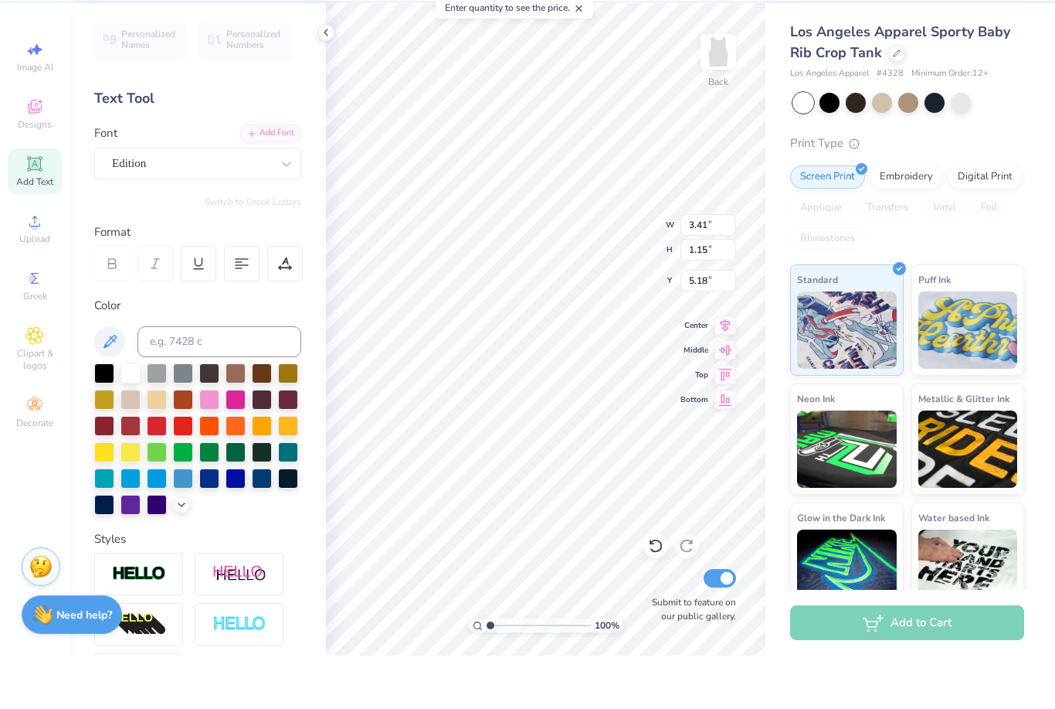
type textarea "k"
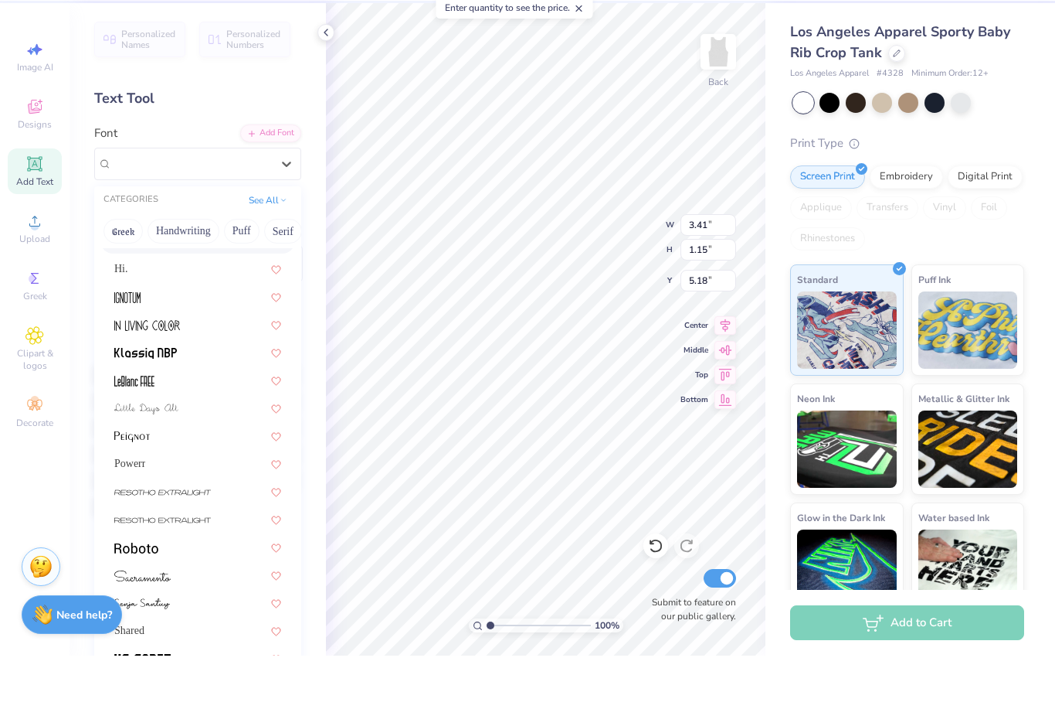
scroll to position [294, 0]
click at [117, 509] on span "Powerr" at bounding box center [129, 517] width 31 height 16
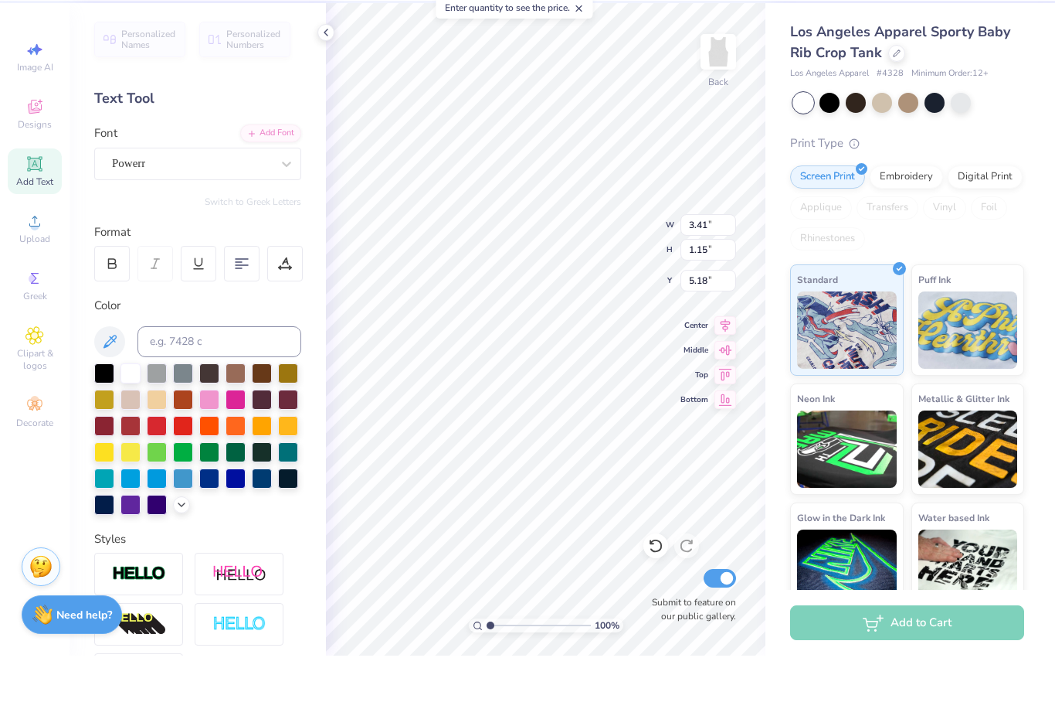
type textarea "kkg"
type input "5.90"
type input "1.73"
type input "2.13"
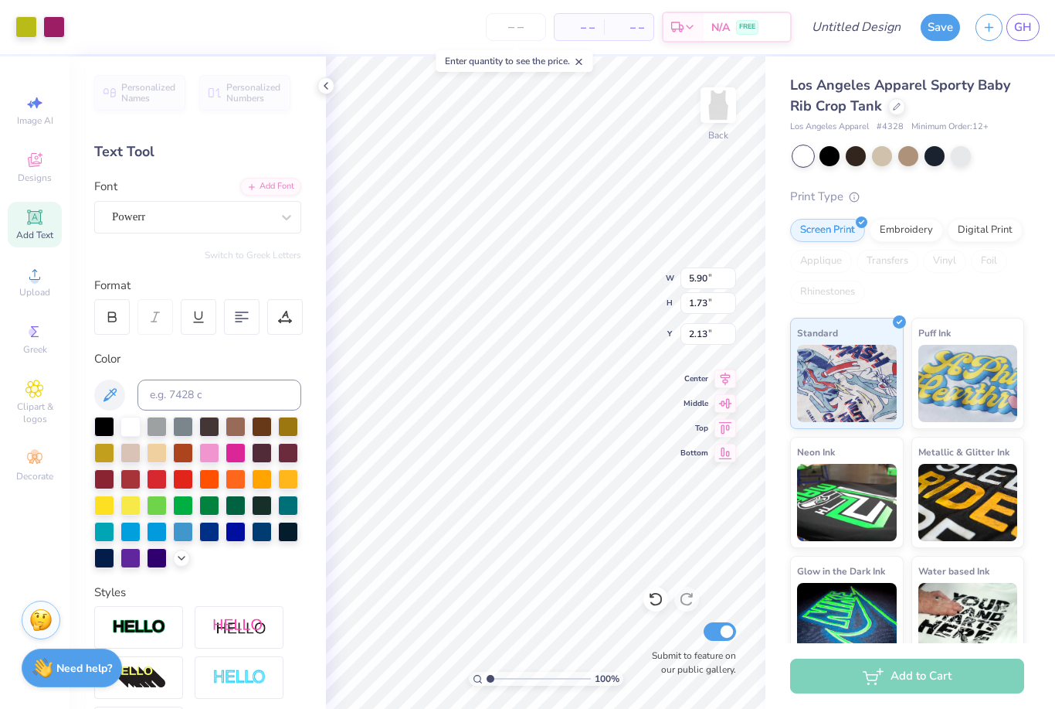
type input "0.59"
type input "0.63"
type input "3.00"
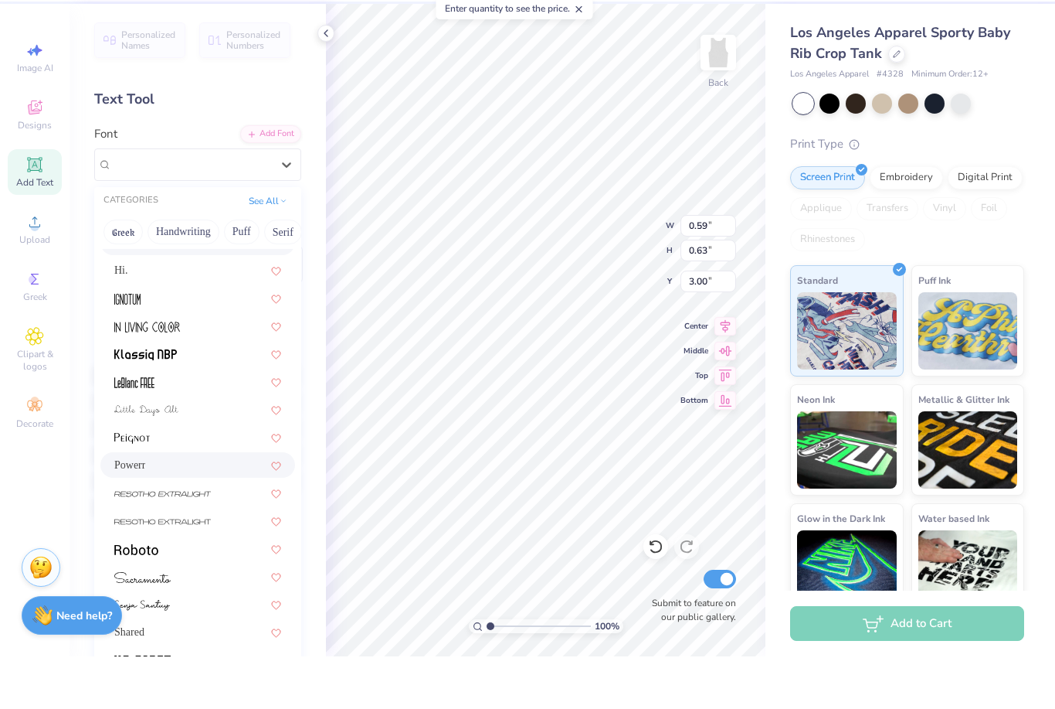
click at [125, 505] on div "Powerr" at bounding box center [197, 517] width 195 height 25
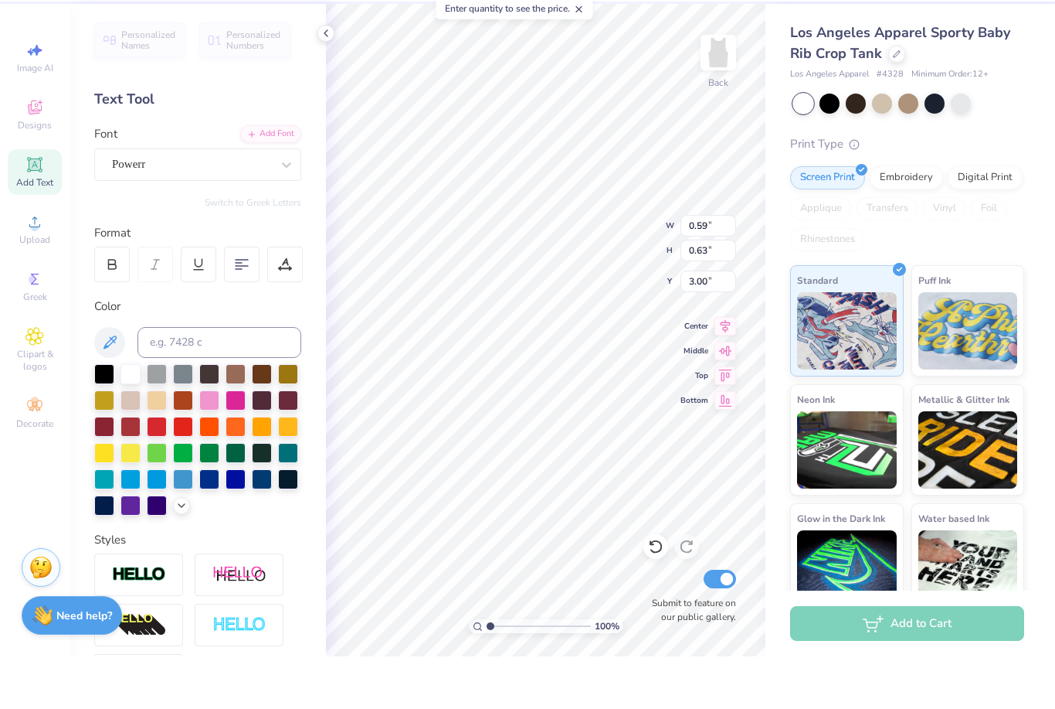
type input "0.42"
type input "0.64"
type input "2.99"
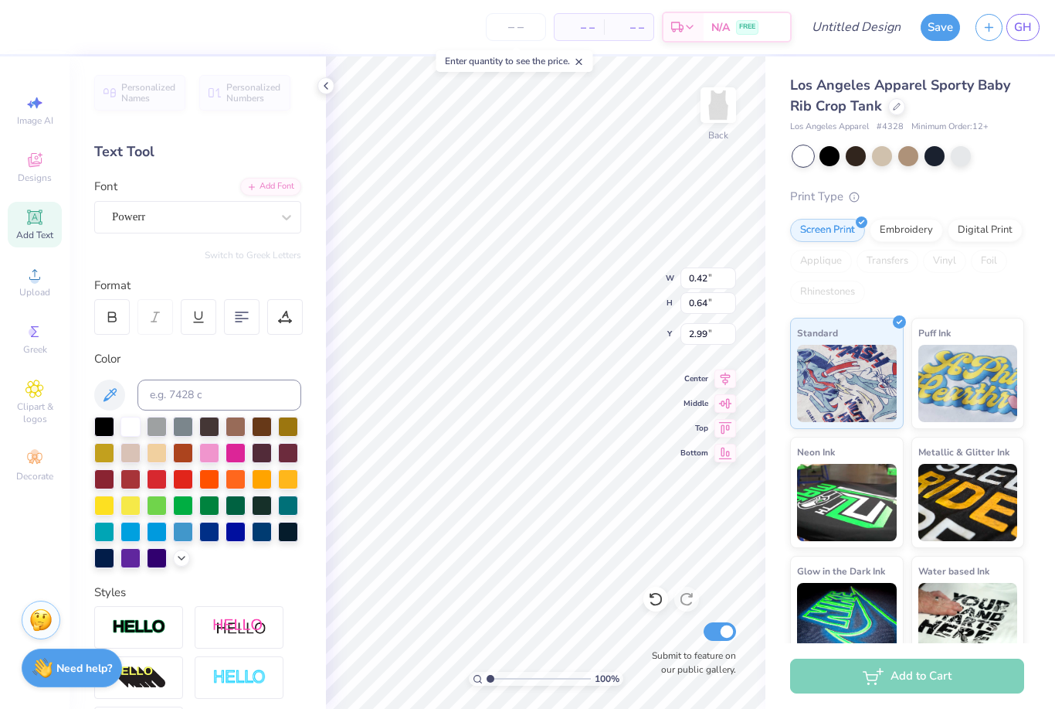
type input "1.96"
type input "1.26"
type input "5.12"
type textarea "k"
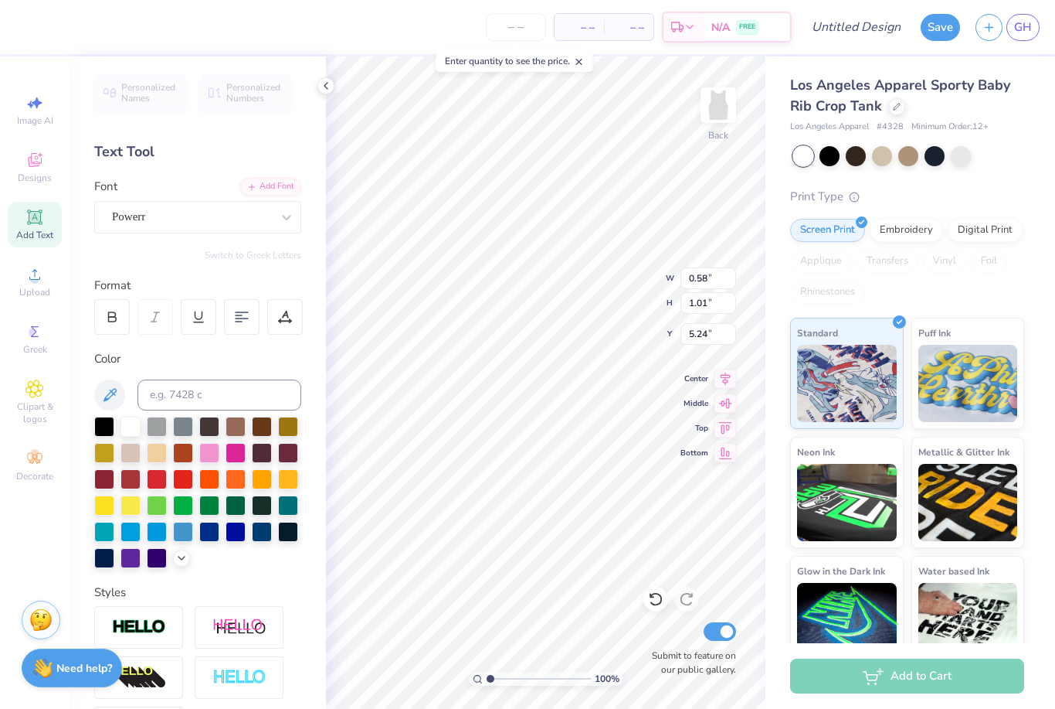
type input "0.55"
type input "0.96"
type input "0.48"
type input "0.83"
type input "5.37"
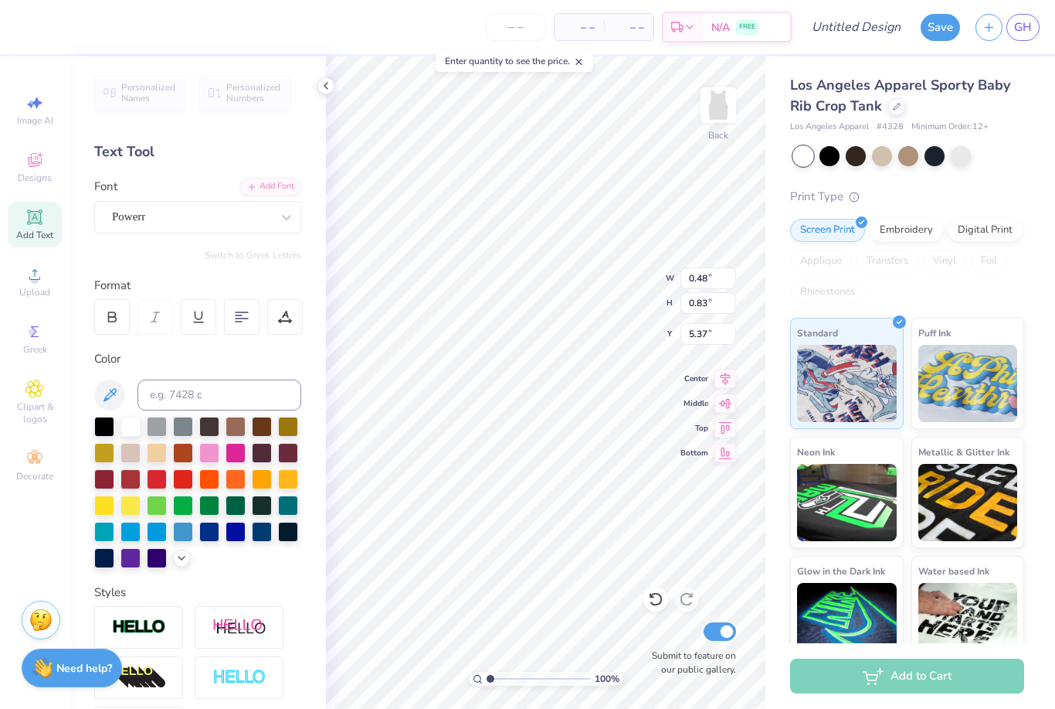
type input "0.55"
type input "0.96"
type input "2.67"
type input "5.90"
type input "1.73"
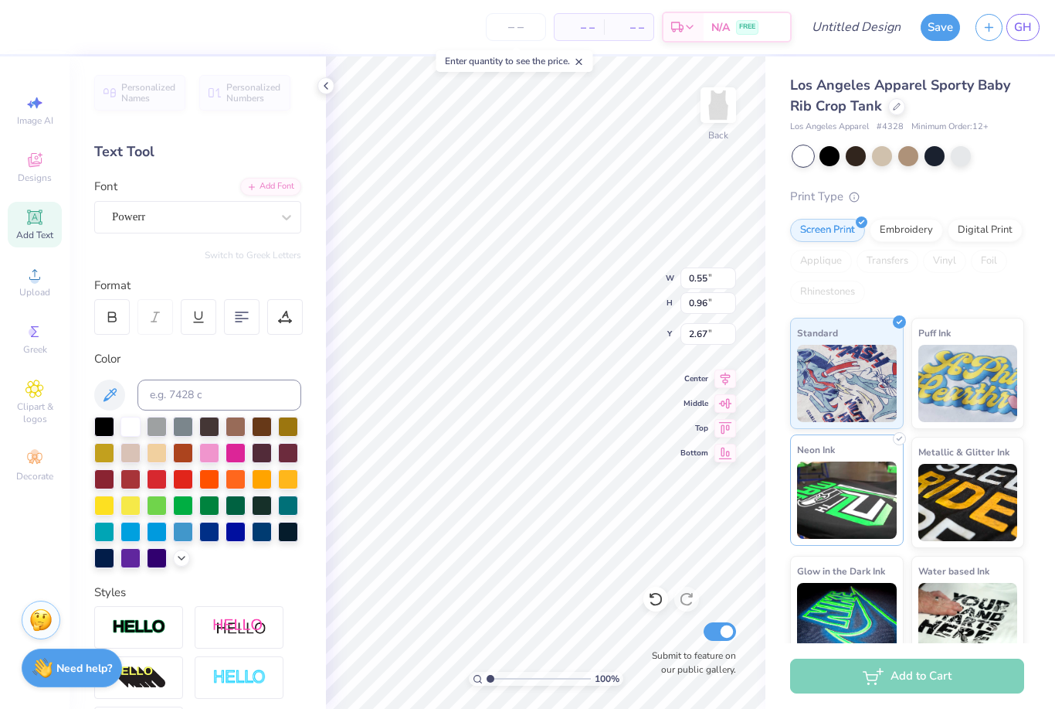
type input "2.13"
type input "0.50"
type input "0.87"
type input "0.60"
type input "0.94"
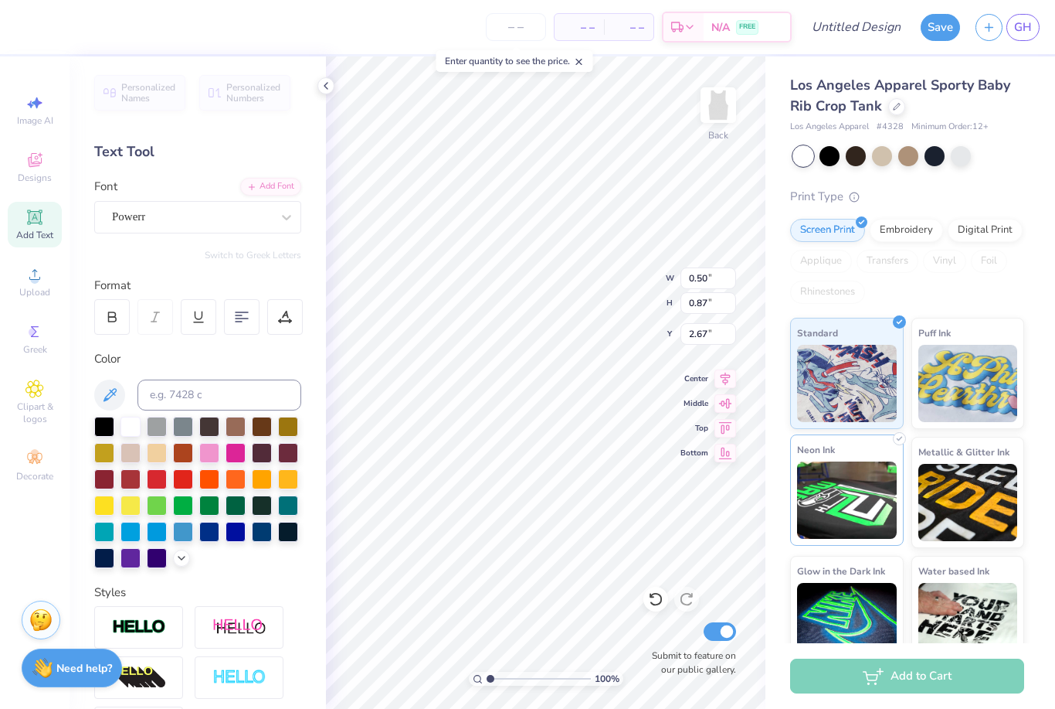
type input "2.63"
type input "0.34"
type input "0.53"
type input "0.55"
type input "0.87"
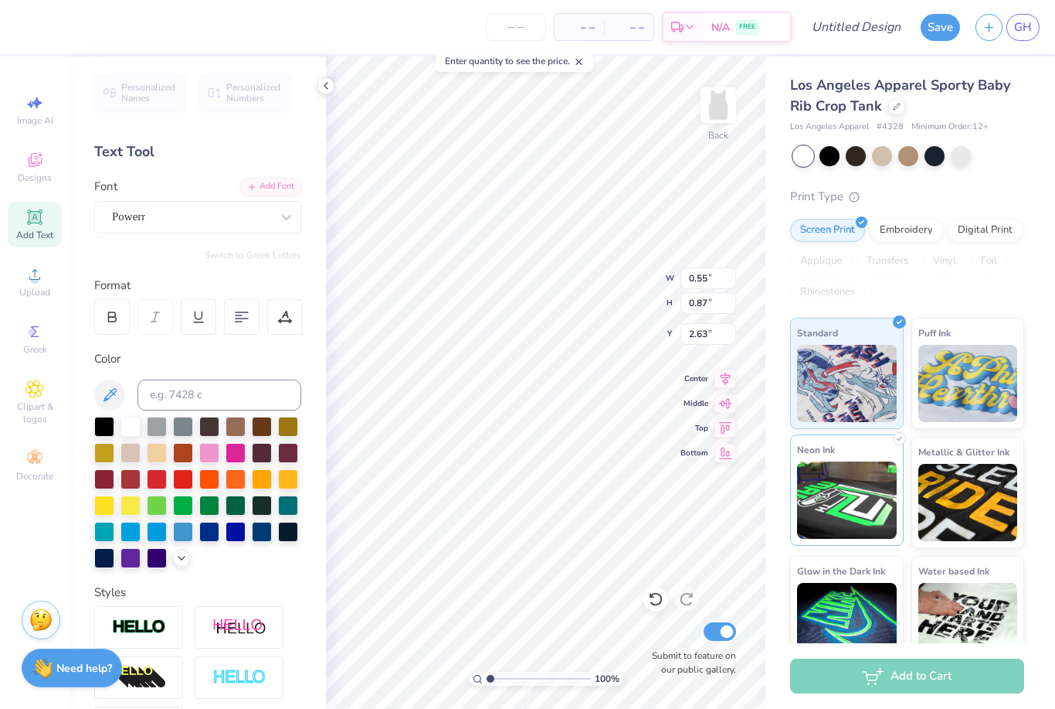
type input "2.76"
type input "0.42"
type input "0.66"
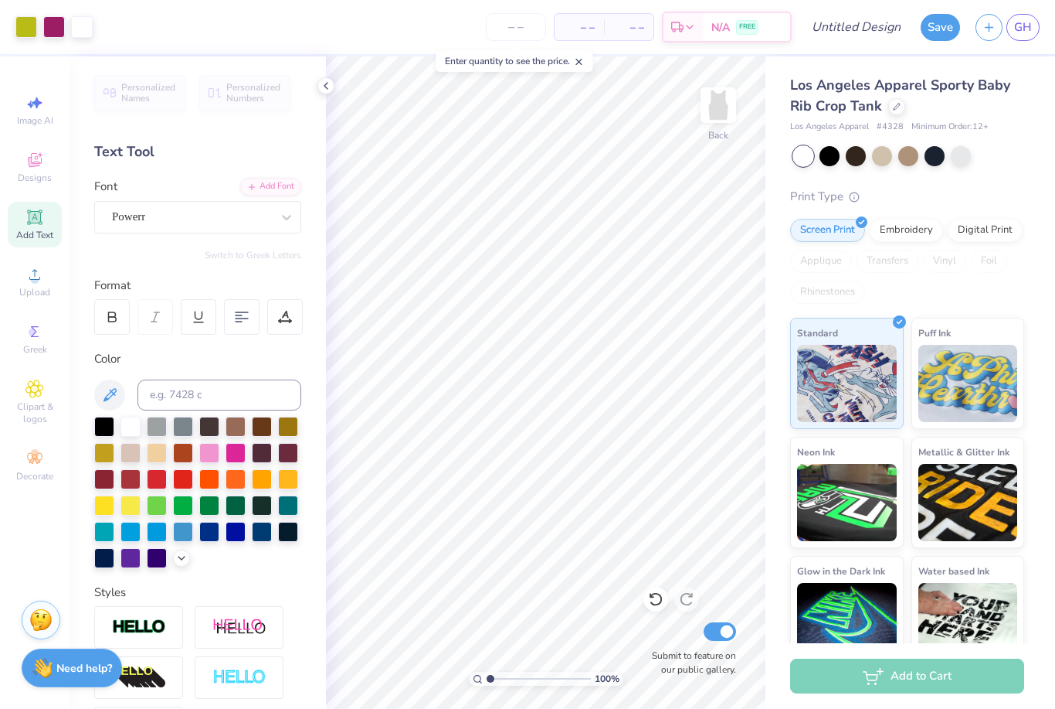
click at [29, 226] on icon at bounding box center [34, 217] width 19 height 19
type input "5.09"
type textarea "g"
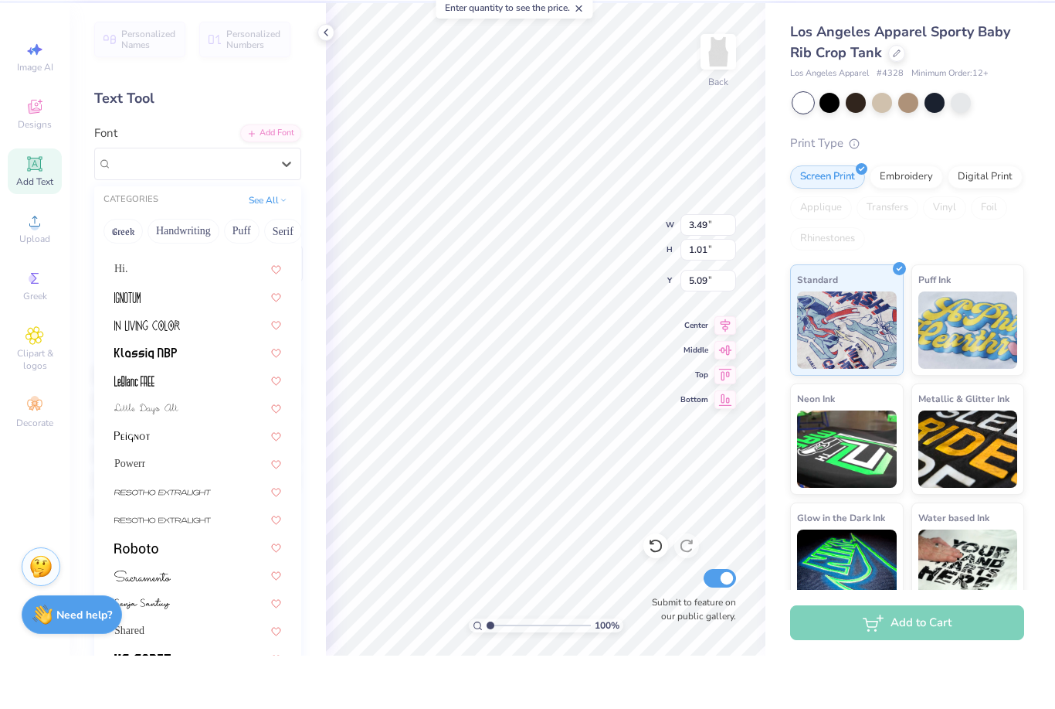
scroll to position [294, 0]
click at [123, 509] on span "Powerr" at bounding box center [129, 517] width 31 height 16
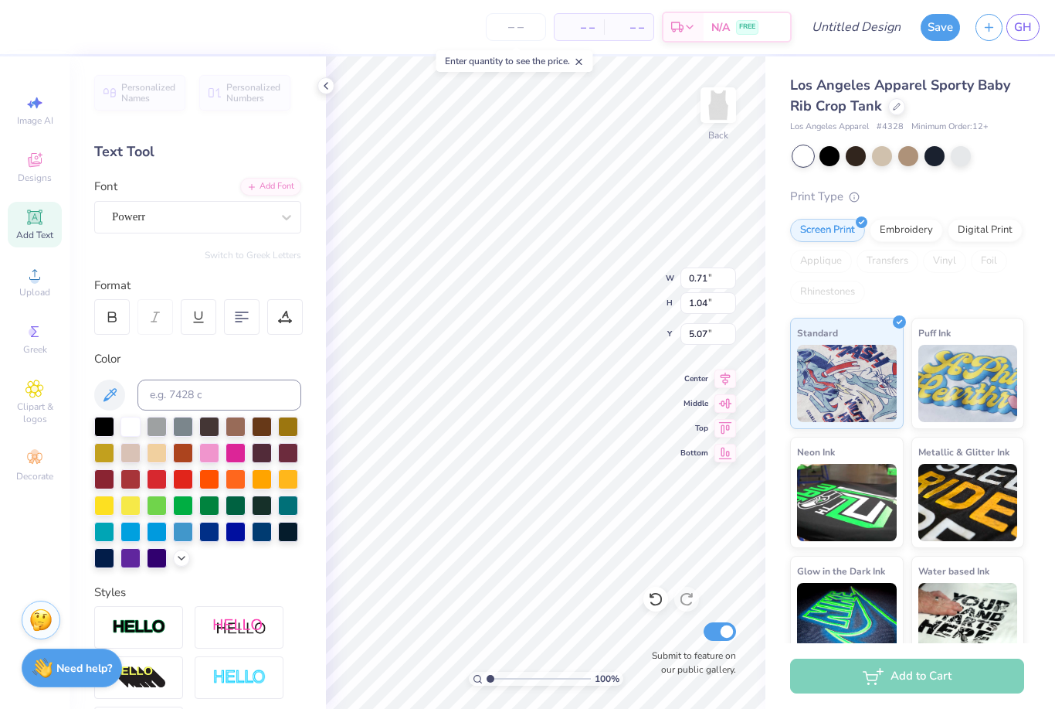
type input "0.58"
type input "0.85"
type input "3.87"
click at [1016, 170] on div "Los Angeles Apparel Sporty Baby Rib Crop Tank Los Angeles Apparel # 4328 Minimu…" at bounding box center [907, 371] width 234 height 592
click at [1005, 181] on div "Los Angeles Apparel Sporty Baby Rib Crop Tank Los Angeles Apparel # 4328 Minimu…" at bounding box center [907, 371] width 234 height 592
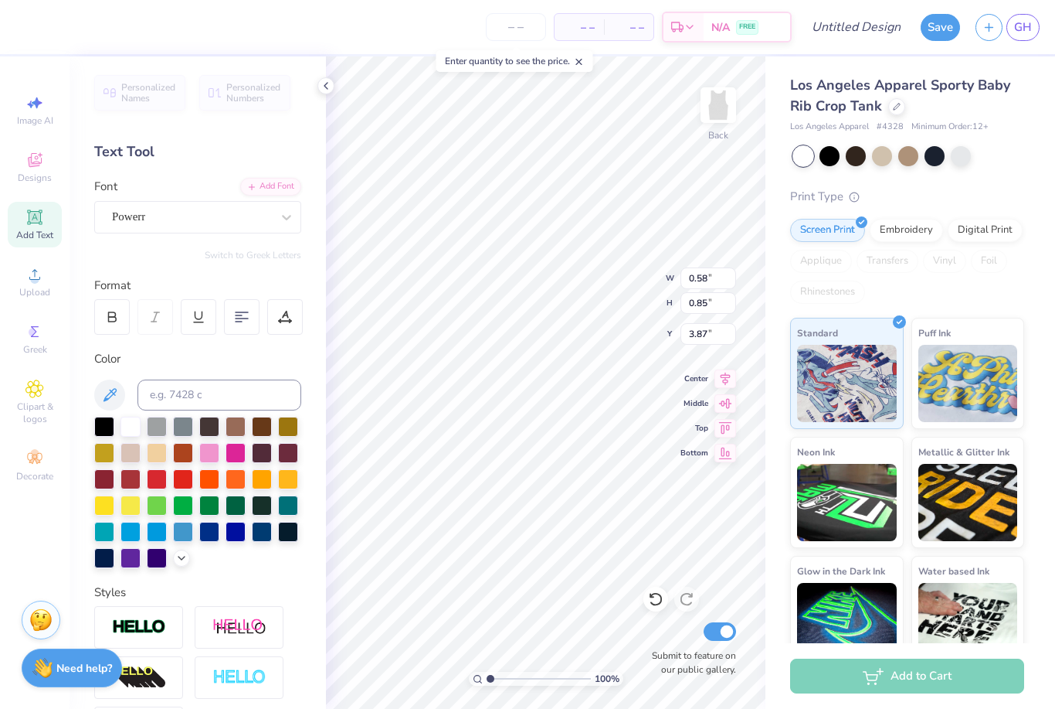
type input "0.50"
type input "0.74"
type input "3.98"
type input "0.62"
type input "0.73"
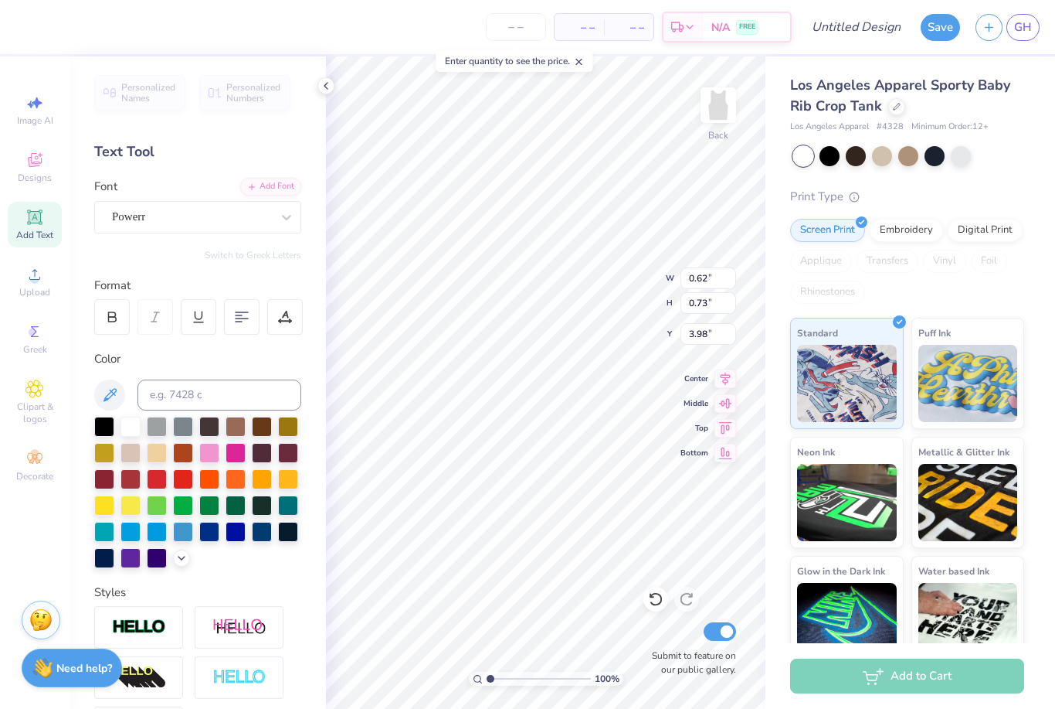
type input "0.50"
type input "0.59"
type input "3.97"
type input "2.21"
type input "2.71"
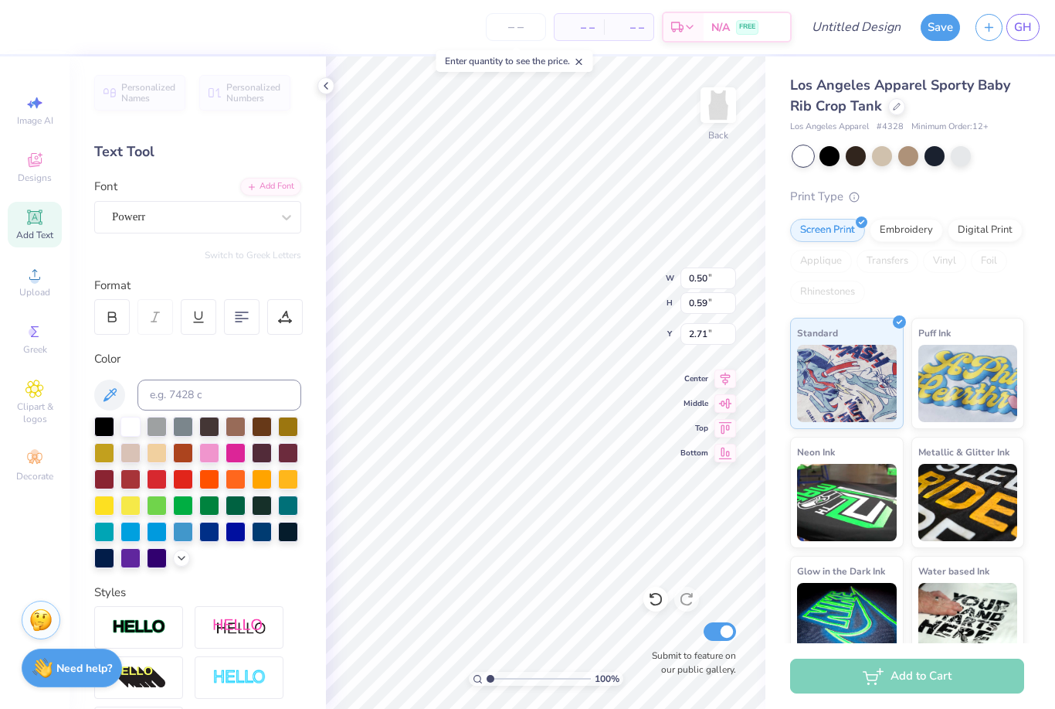
type input "0.51"
type input "0.60"
type input "2.70"
type input "0.48"
type input "0.63"
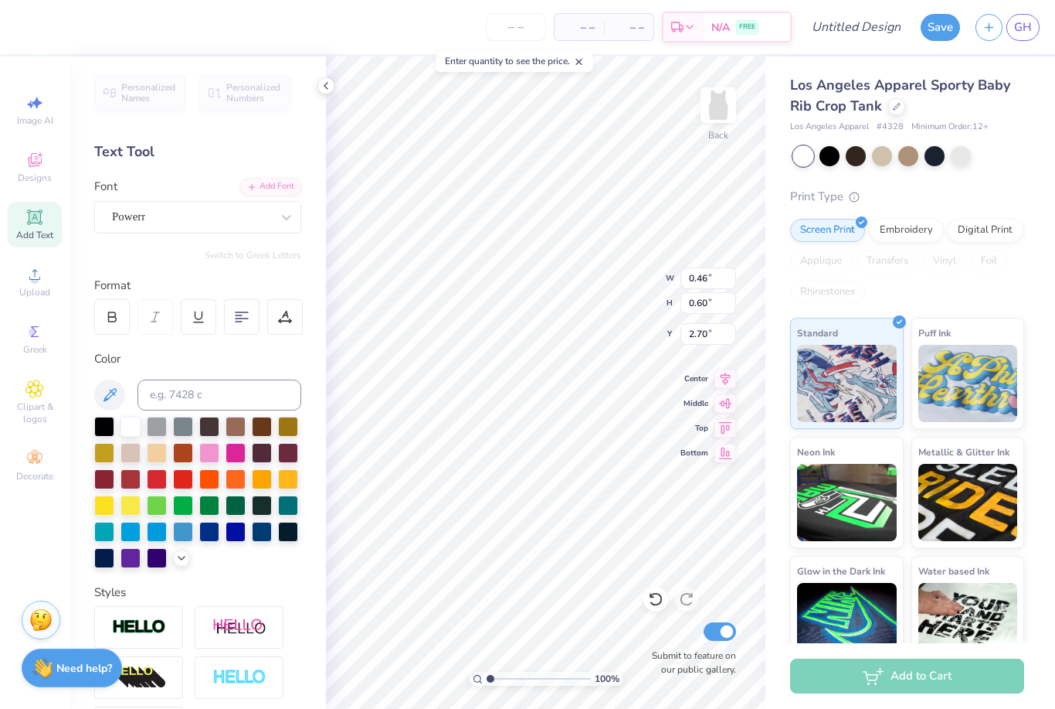
type input "2.71"
type input "0.40"
type input "0.52"
type input "2.70"
click at [1004, 262] on div "Foil" at bounding box center [989, 261] width 36 height 23
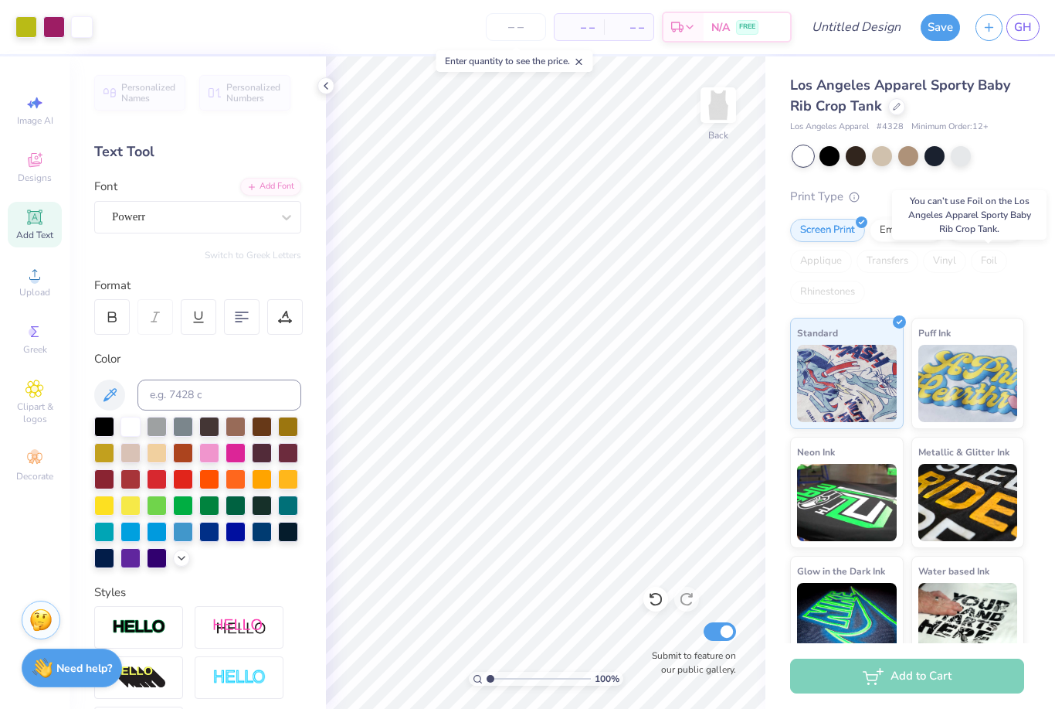
click at [1004, 154] on div at bounding box center [909, 156] width 231 height 20
type input "0.56"
type input "0.59"
type input "2.84"
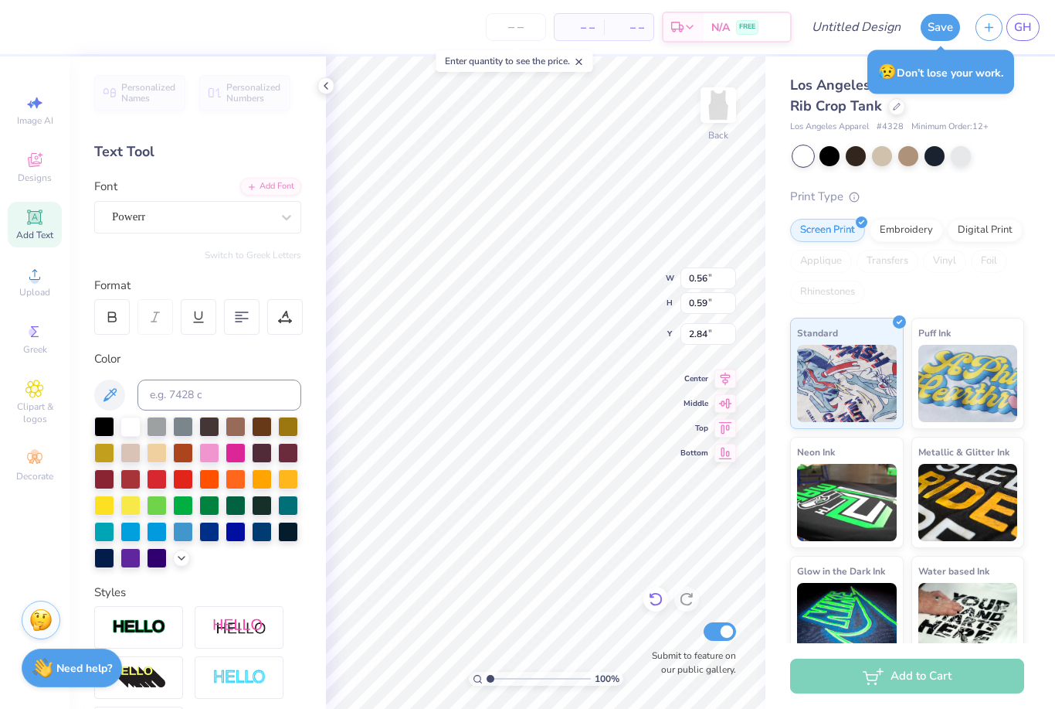
type input "3.00"
type input "0.42"
type input "0.55"
type input "2.45"
type input "0.44"
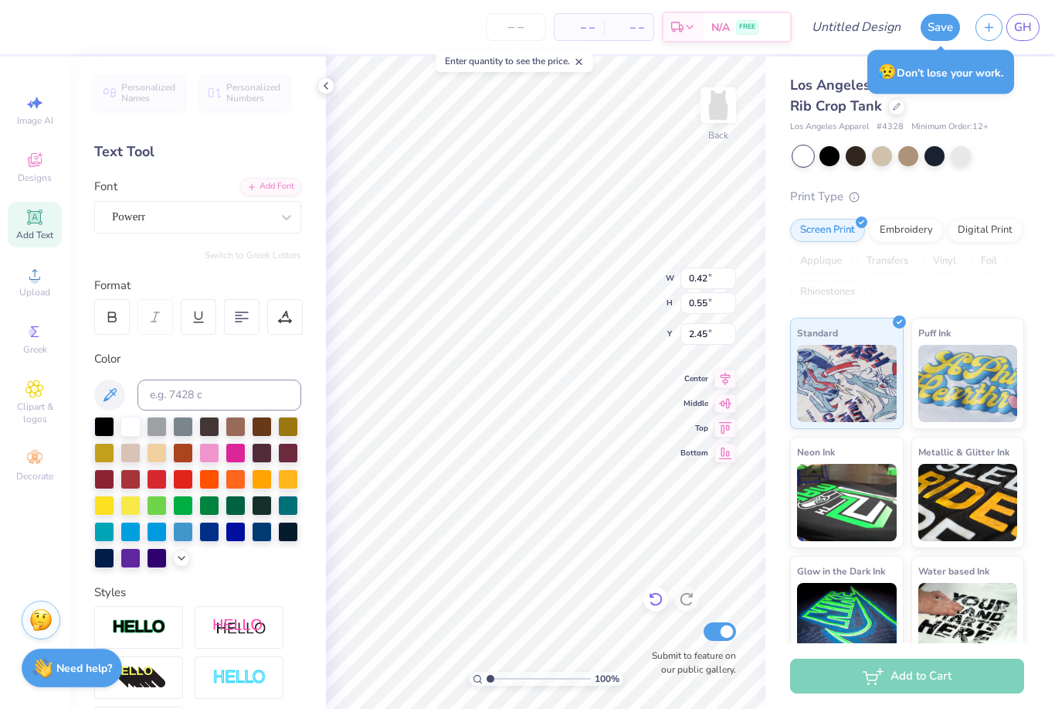
type input "0.57"
type input "2.70"
type input "3.00"
type input "0.47"
type input "0.71"
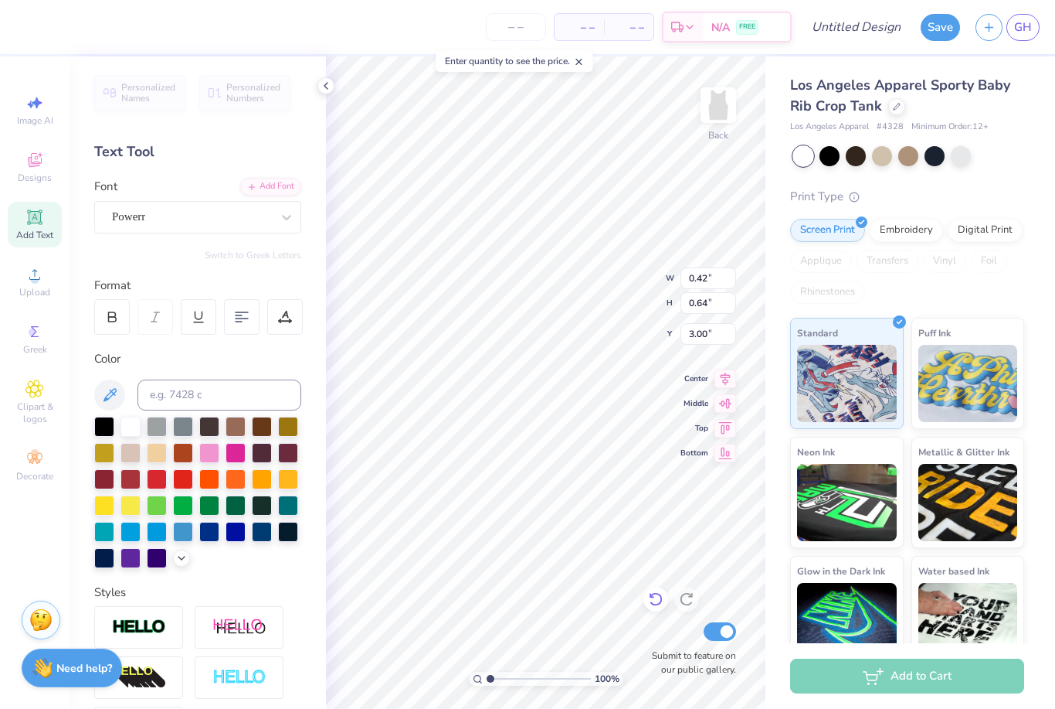
type input "2.95"
type input "3.00"
click at [1030, 178] on div "Los Angeles Apparel Sporty Baby Rib Crop Tank Los Angeles Apparel # 4328 Minimu…" at bounding box center [911, 361] width 290 height 610
click at [845, 31] on input "Design Title" at bounding box center [876, 27] width 76 height 31
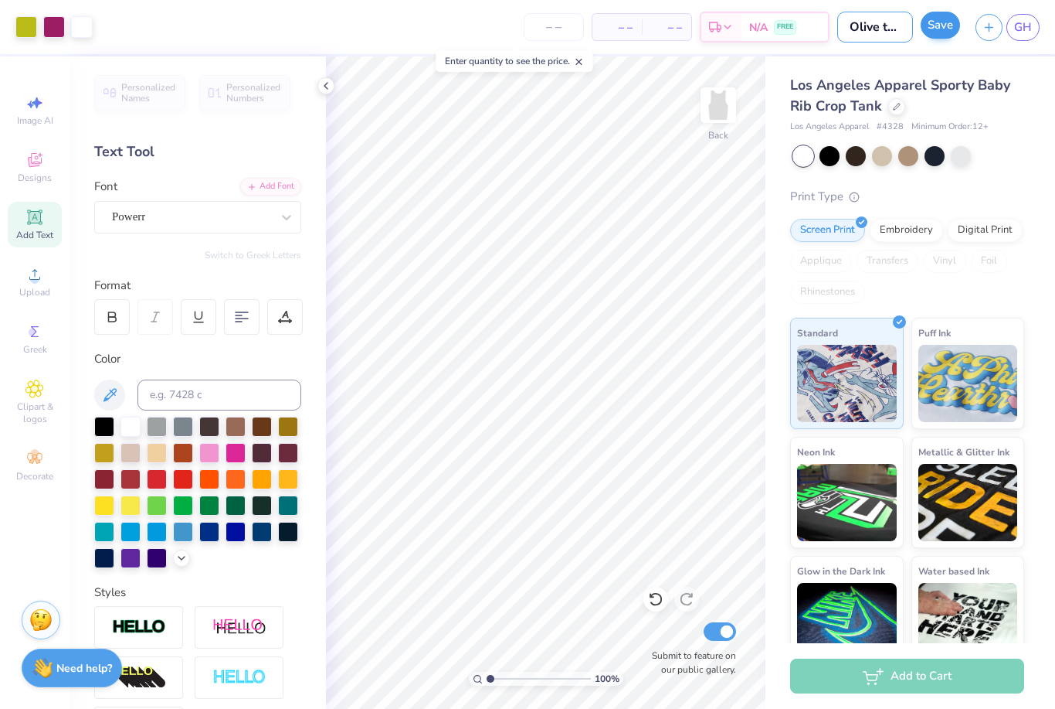
type input "Olive tank"
click at [940, 34] on button "Save" at bounding box center [940, 25] width 39 height 27
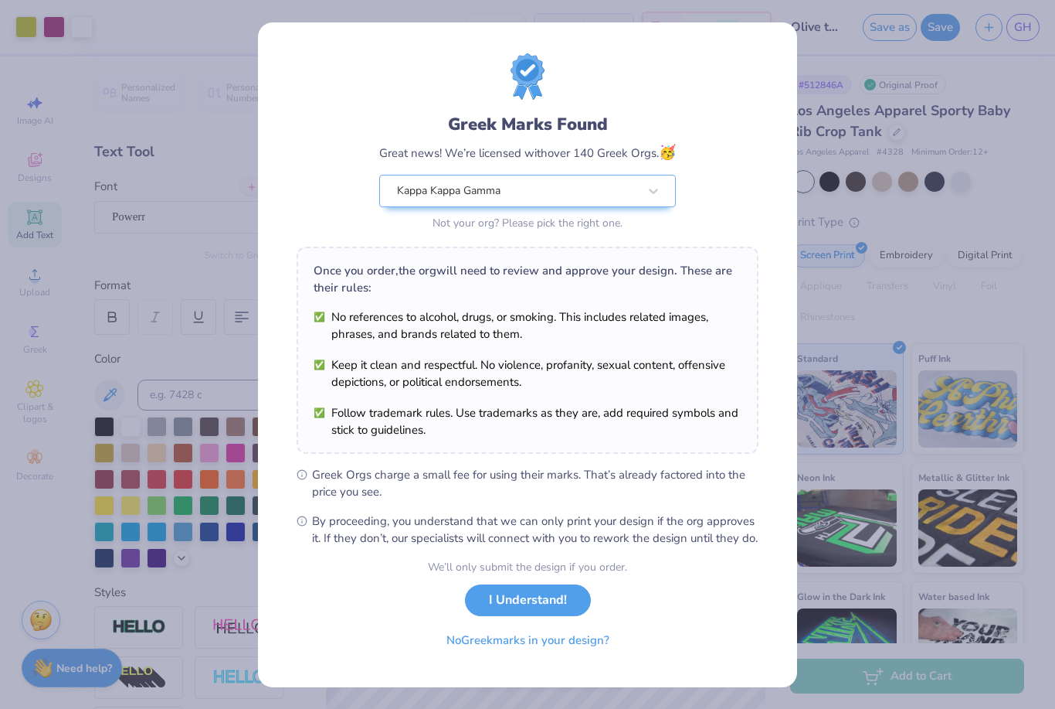
click at [1025, 209] on div "Greek Marks Found Great news! We’re licensed with over 140 Greek Orgs. 🥳 Kappa …" at bounding box center [527, 354] width 1055 height 709
click at [541, 612] on button "I Understand!" at bounding box center [528, 596] width 126 height 32
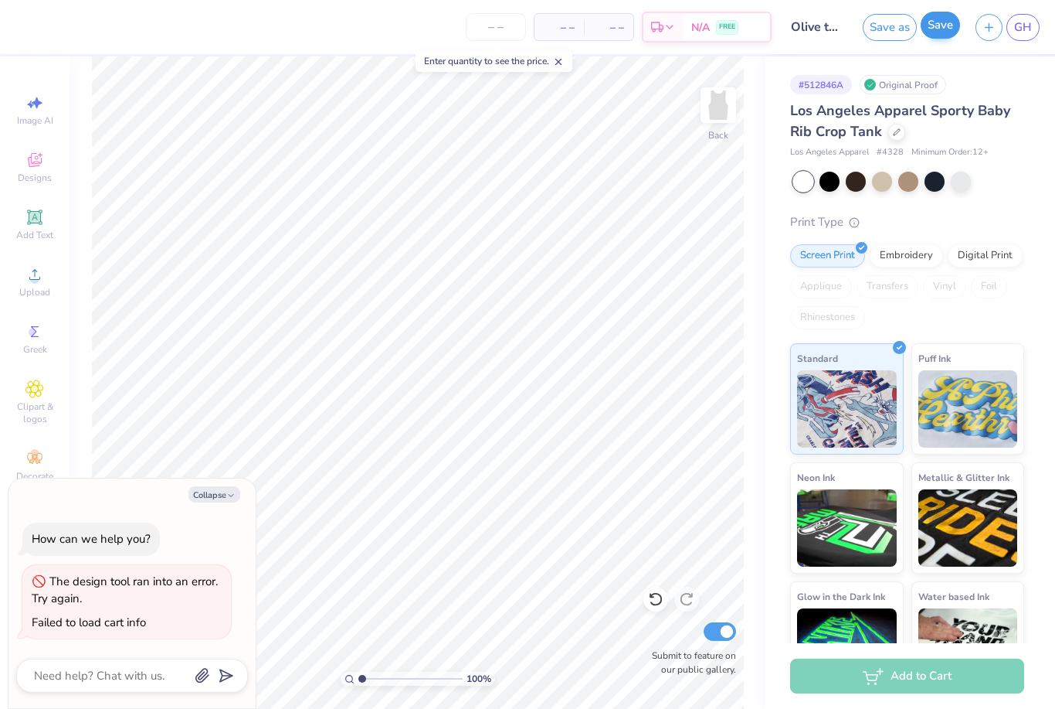
click at [940, 25] on button "Save" at bounding box center [940, 25] width 39 height 27
click at [941, 23] on div "Saving..." at bounding box center [924, 27] width 71 height 27
type textarea "x"
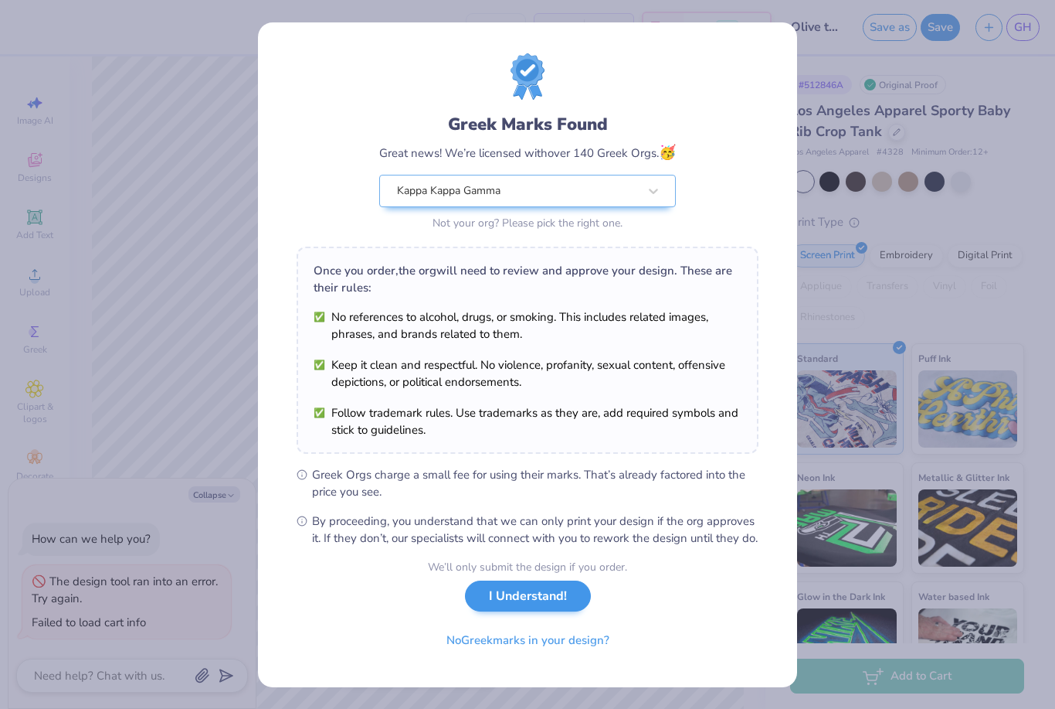
click at [515, 612] on button "I Understand!" at bounding box center [528, 596] width 126 height 32
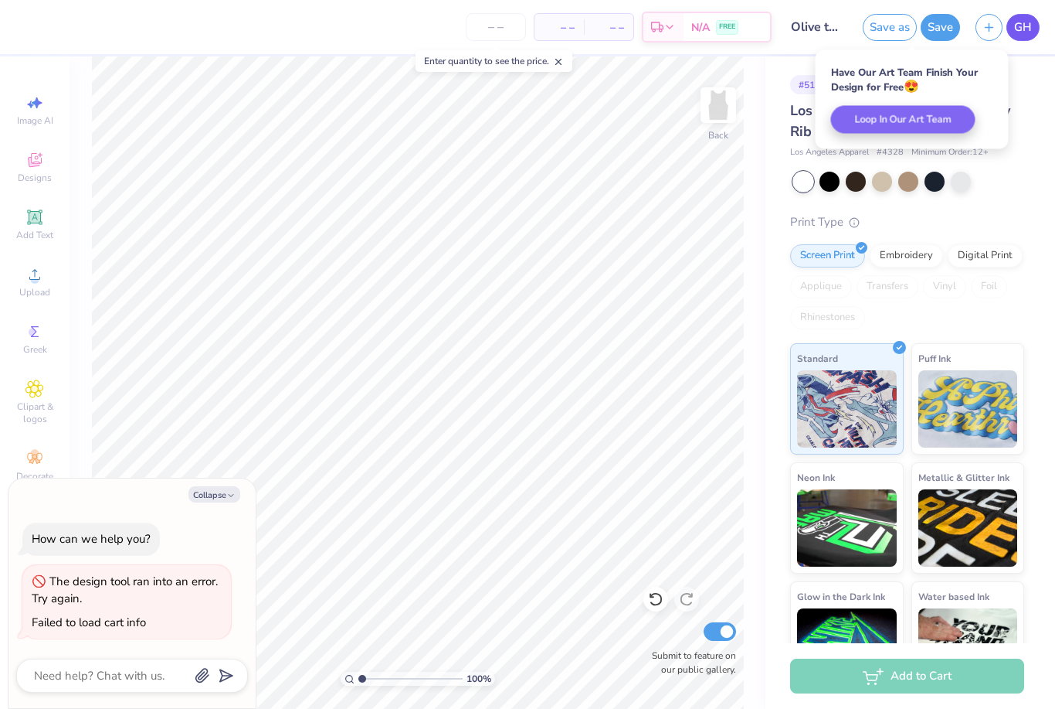
click at [1021, 36] on span "GH" at bounding box center [1024, 28] width 18 height 18
